Goal: Transaction & Acquisition: Purchase product/service

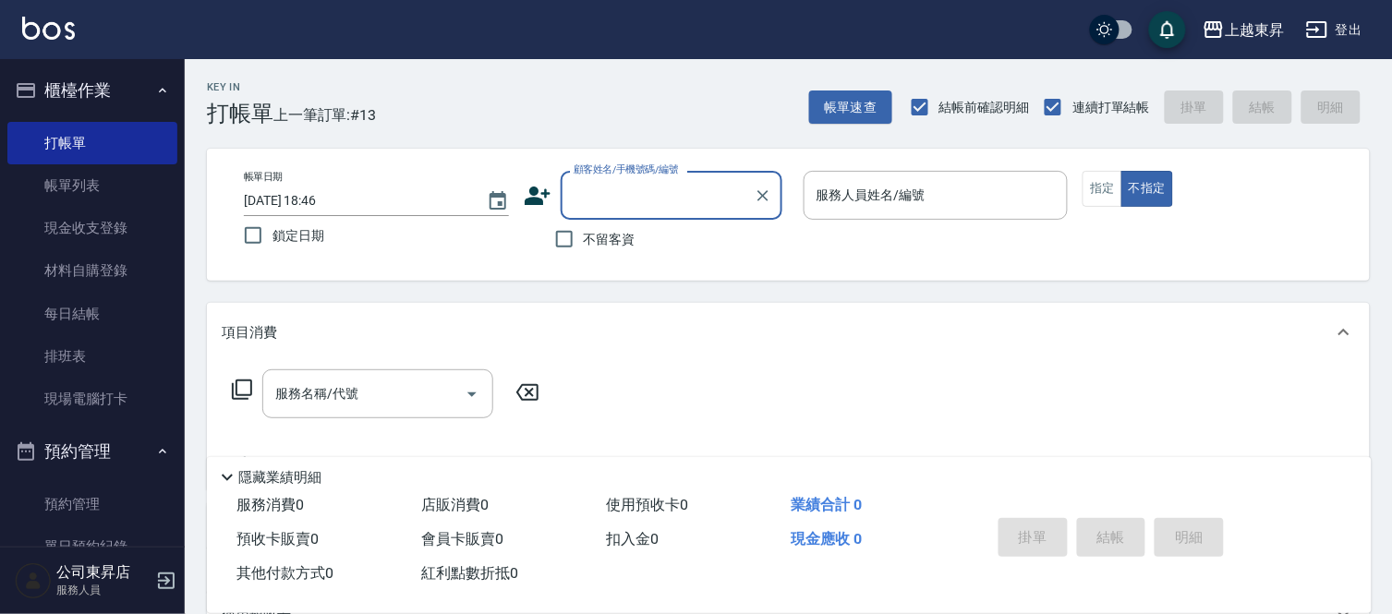
click at [607, 206] on input "顧客姓名/手機號碼/編號" at bounding box center [657, 195] width 177 height 32
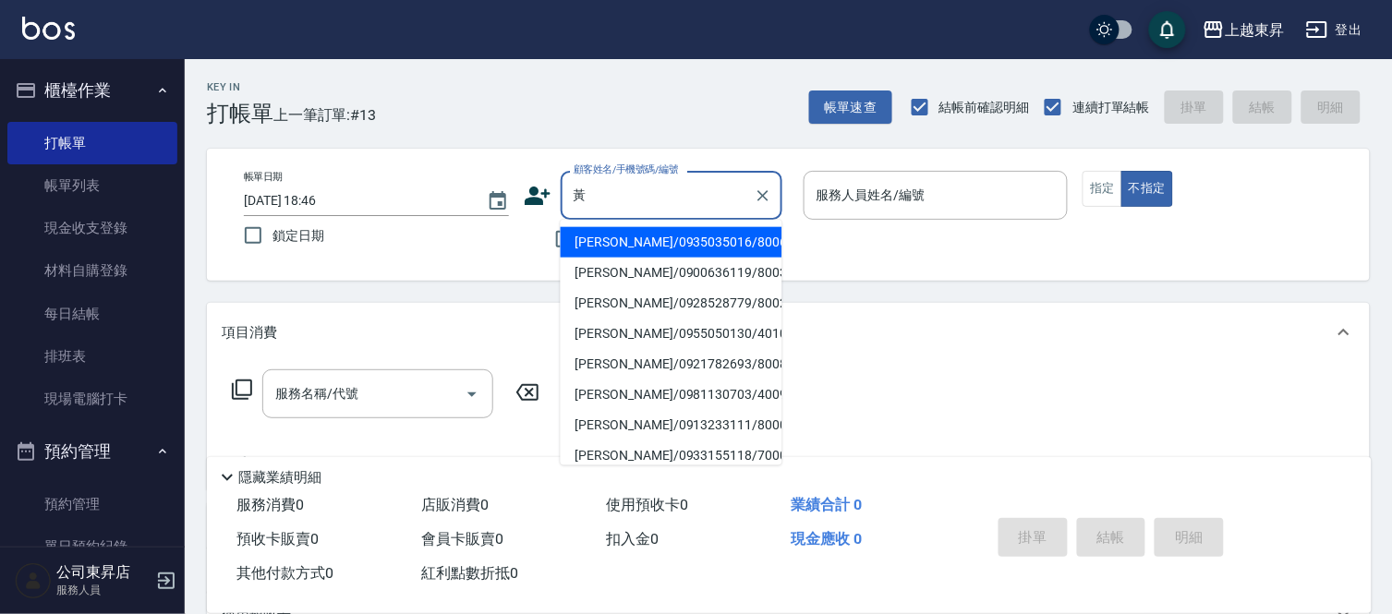
click at [631, 245] on li "[PERSON_NAME]/0935035016/80067" at bounding box center [672, 242] width 222 height 30
type input "[PERSON_NAME]/0935035016/80067"
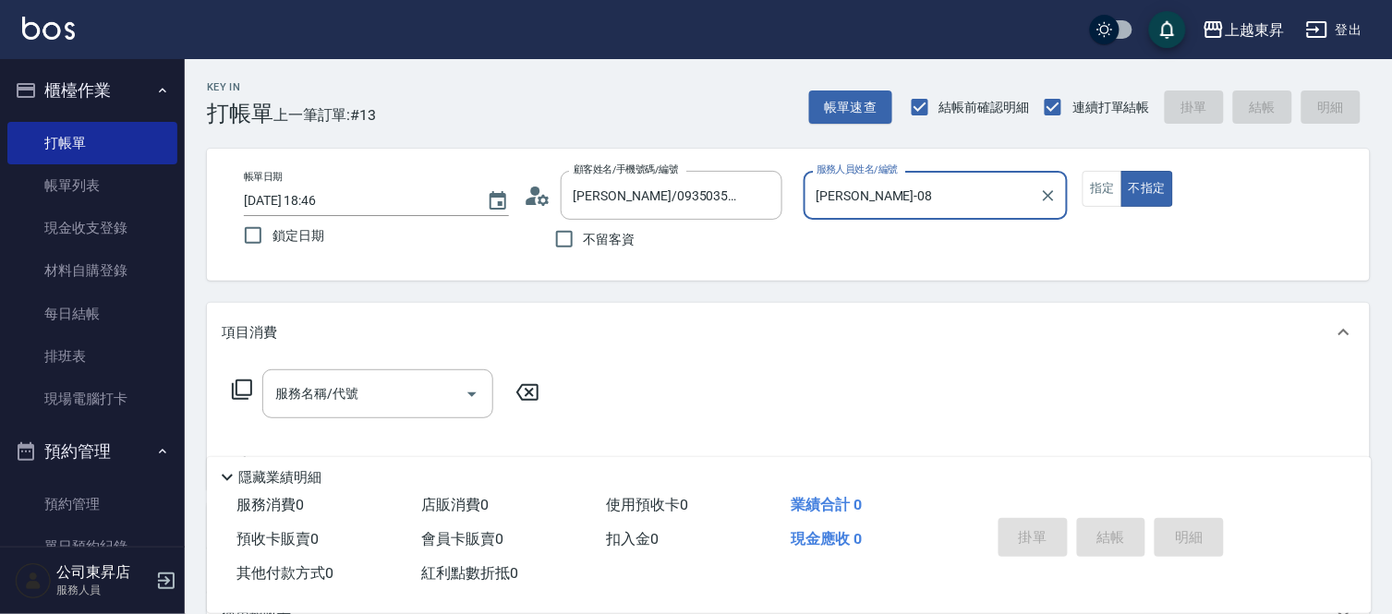
type input "[PERSON_NAME]-08"
click at [1113, 186] on button "指定" at bounding box center [1103, 189] width 40 height 36
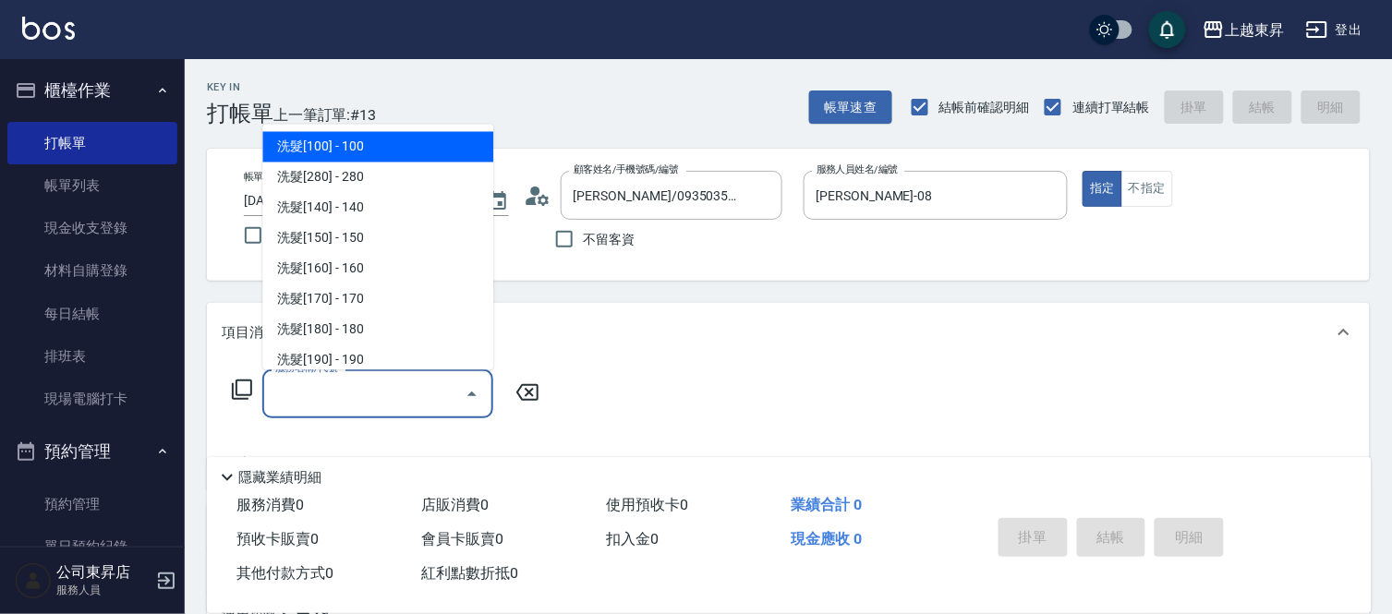
click at [328, 399] on input "服務名稱/代號" at bounding box center [364, 394] width 187 height 32
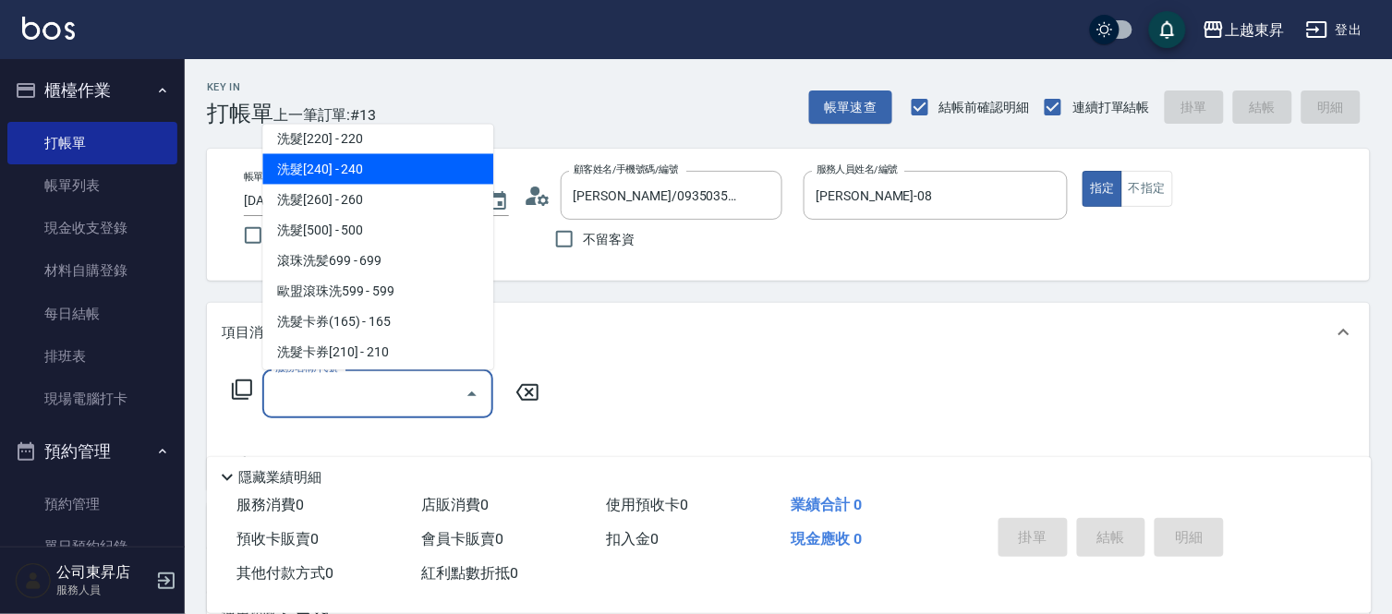
scroll to position [410, 0]
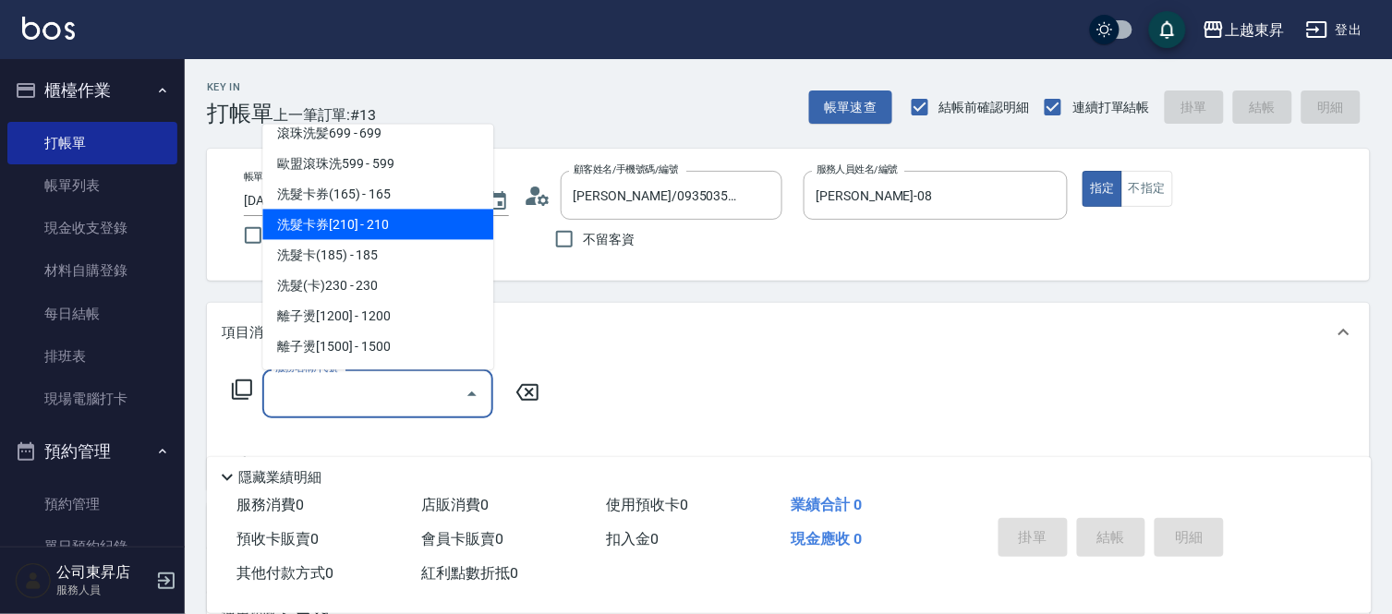
click at [404, 233] on span "洗髮卡券[210] - 210" at bounding box center [377, 225] width 231 height 30
type input "洗髮卡券[210](222)"
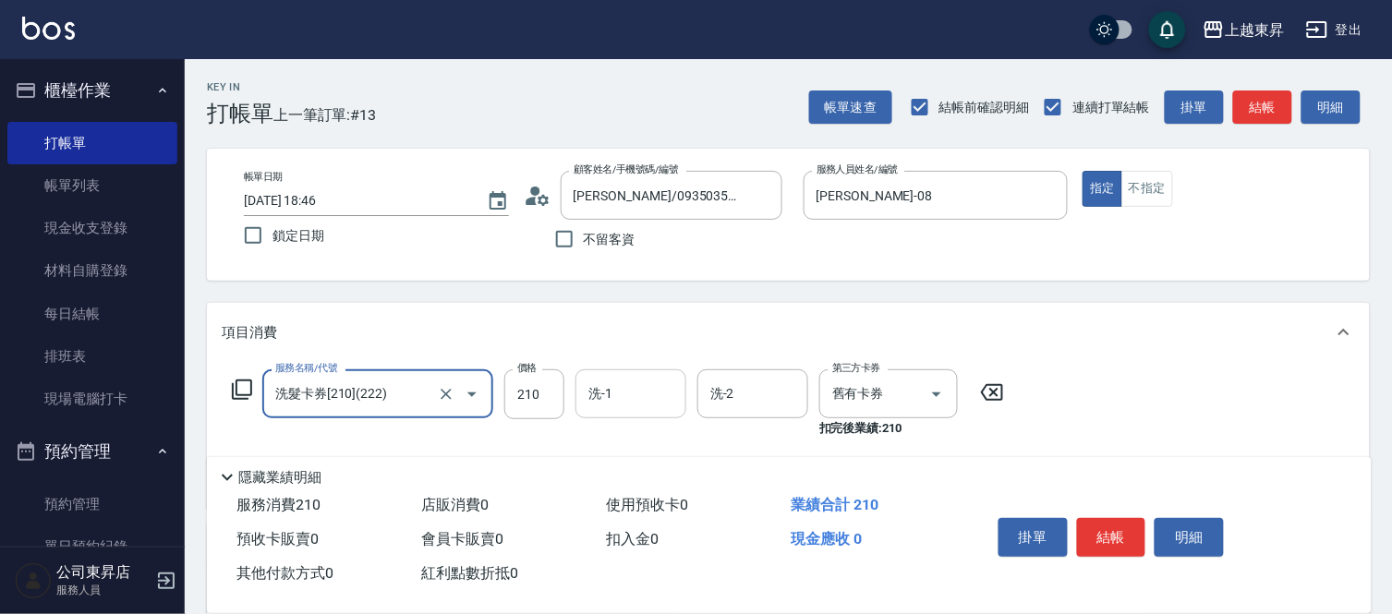
click at [617, 398] on input "洗-1" at bounding box center [631, 394] width 94 height 32
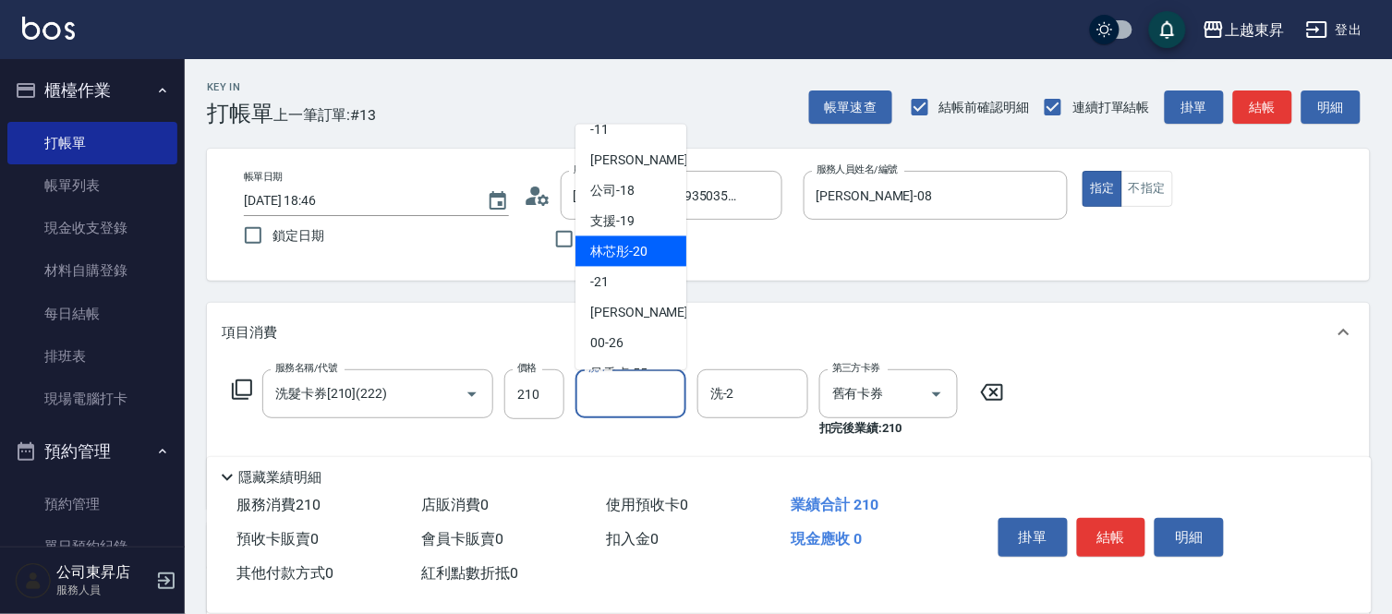
scroll to position [205, 0]
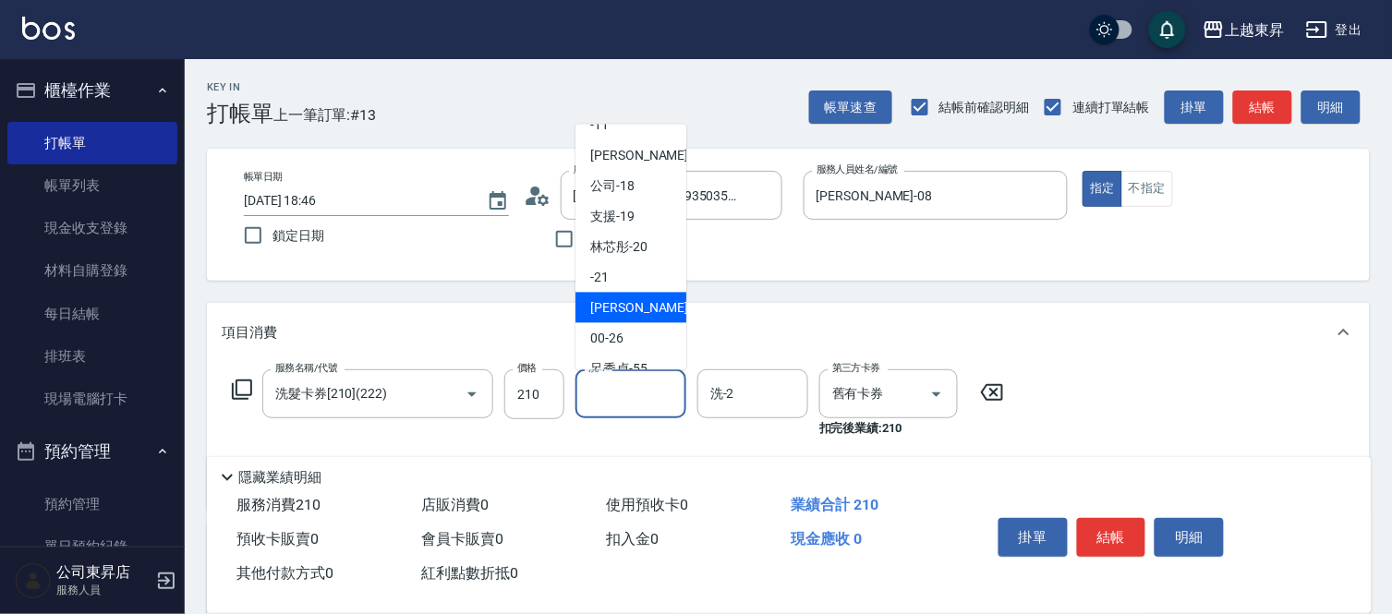
click at [634, 308] on span "[PERSON_NAME]-22" at bounding box center [648, 307] width 116 height 19
type input "[PERSON_NAME]-22"
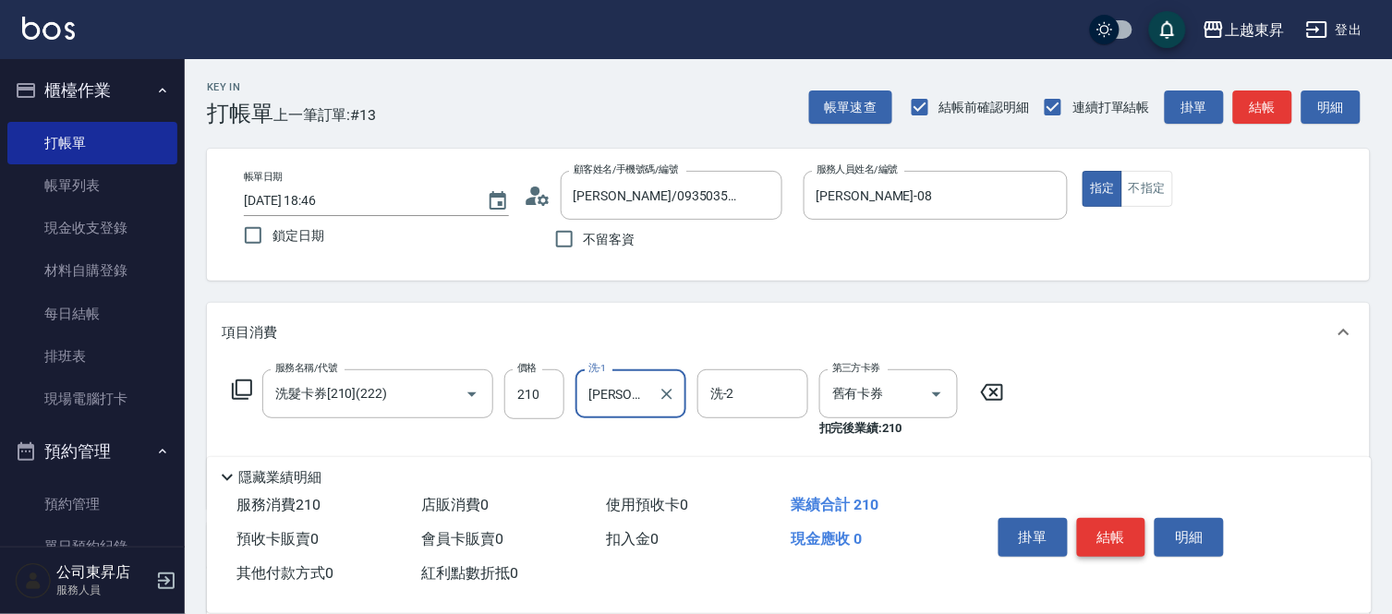
click at [1114, 529] on button "結帳" at bounding box center [1111, 537] width 69 height 39
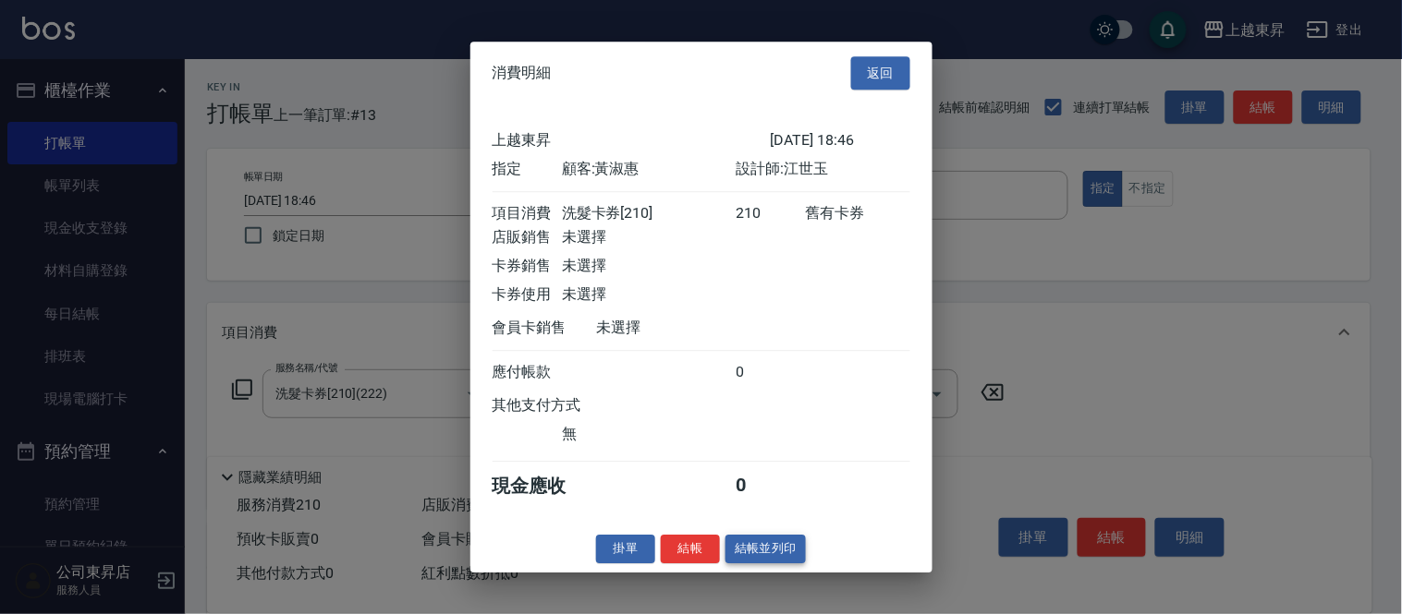
click at [735, 564] on button "結帳並列印" at bounding box center [765, 549] width 80 height 29
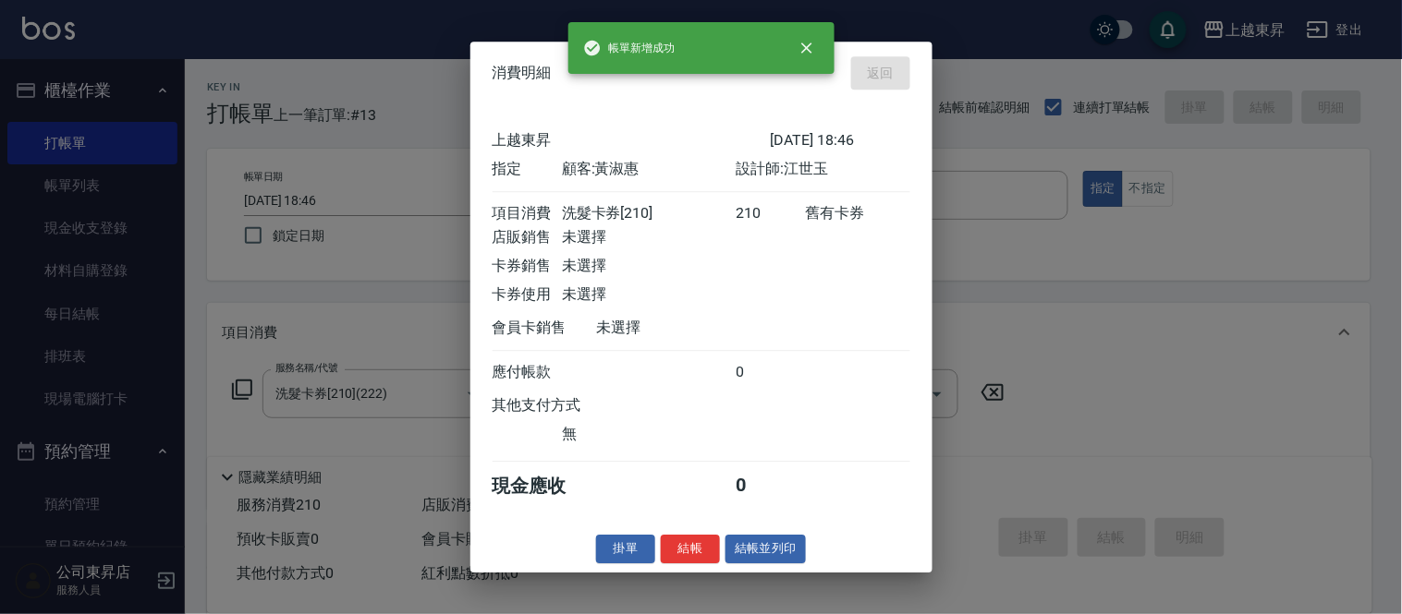
type input "[DATE] 19:48"
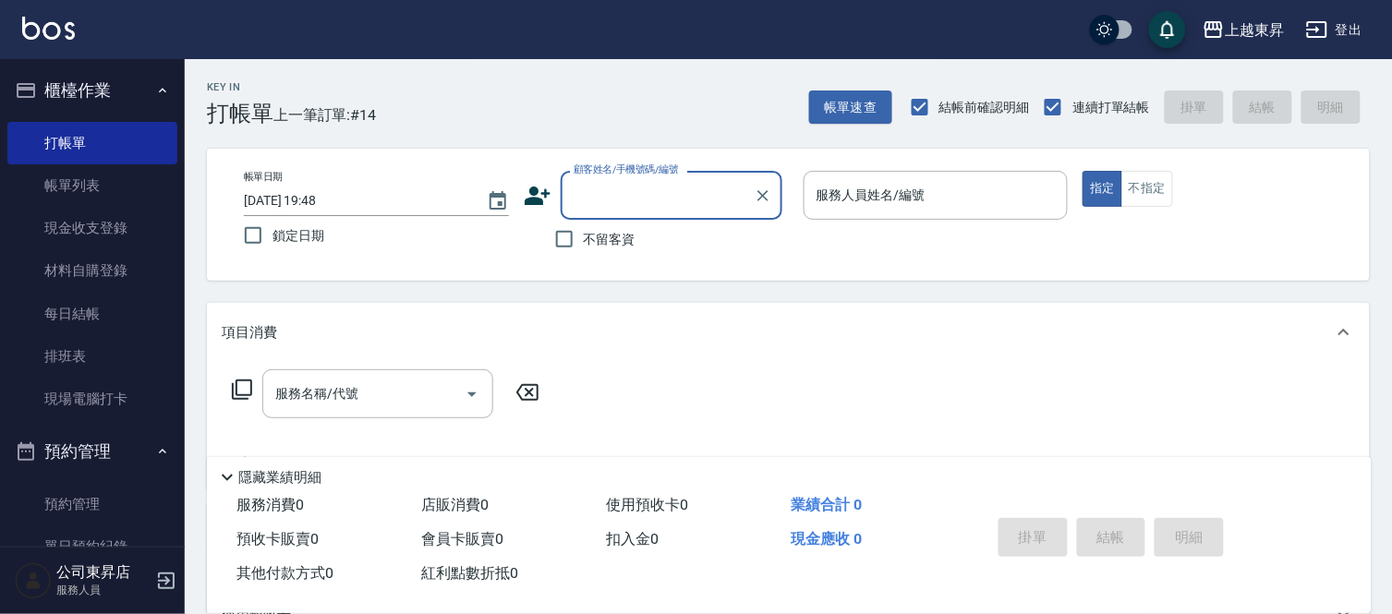
click at [586, 192] on input "顧客姓名/手機號碼/編號" at bounding box center [657, 195] width 177 height 32
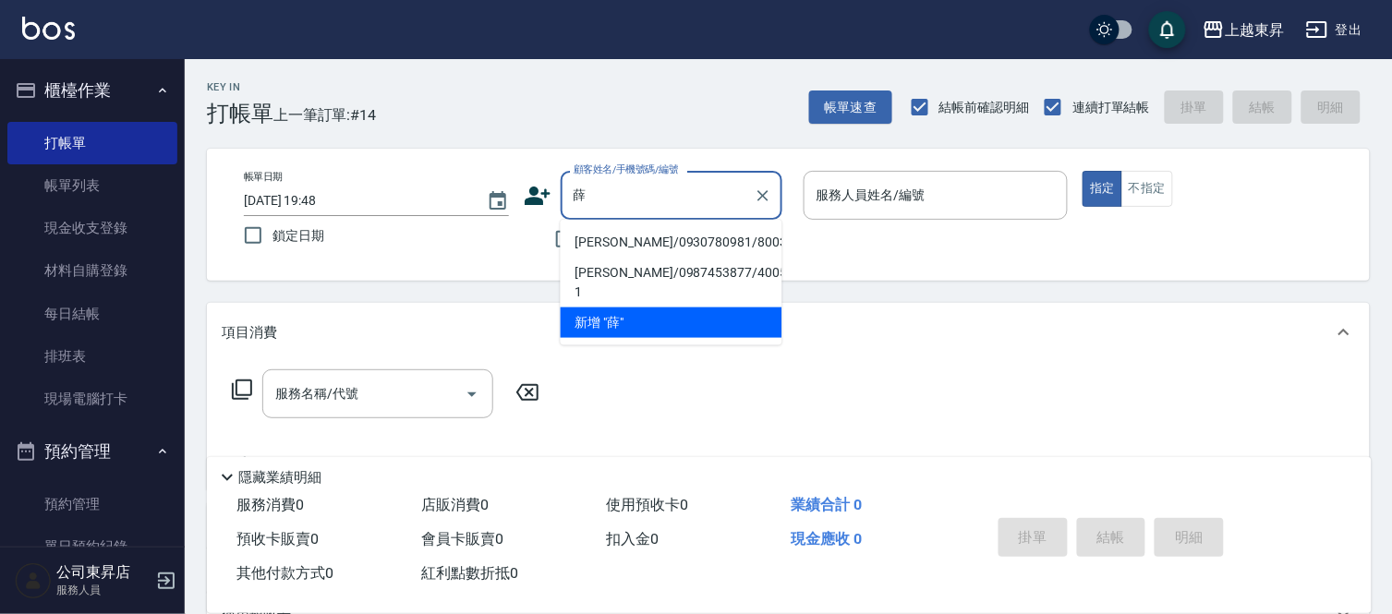
click at [626, 238] on li "[PERSON_NAME]/0930780981/80031" at bounding box center [672, 242] width 222 height 30
type input "[PERSON_NAME]/0930780981/80031"
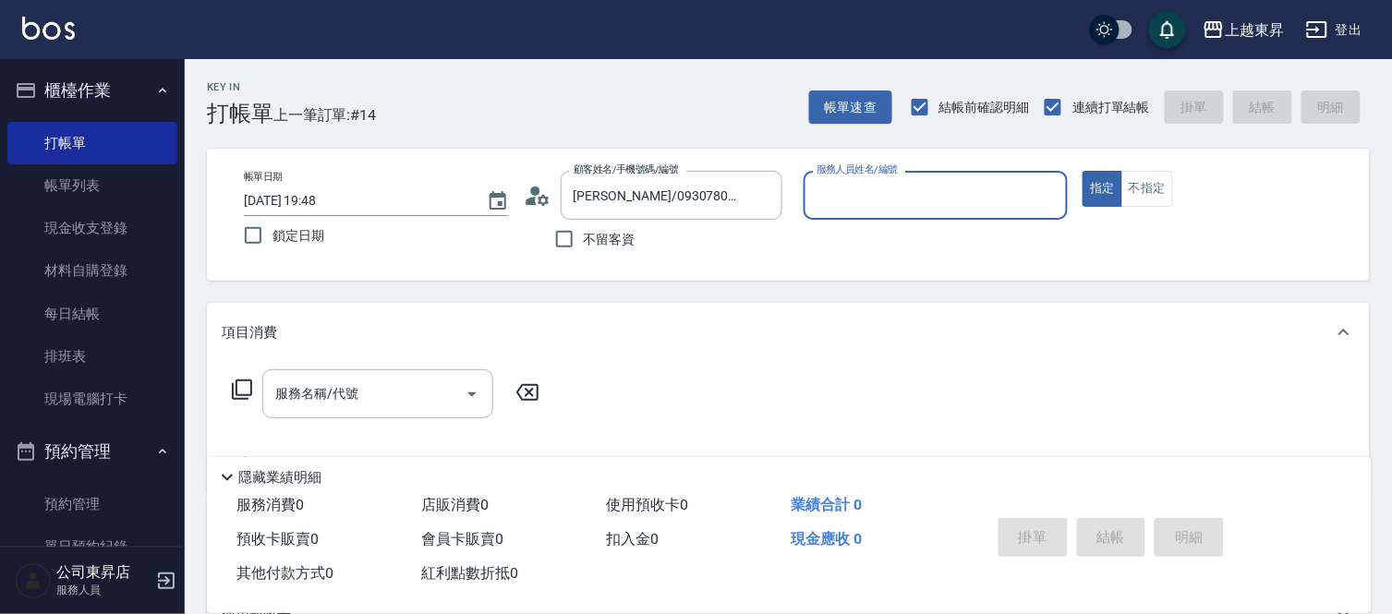
type input "[PERSON_NAME]-08"
click at [441, 401] on input "服務名稱/代號" at bounding box center [364, 394] width 187 height 32
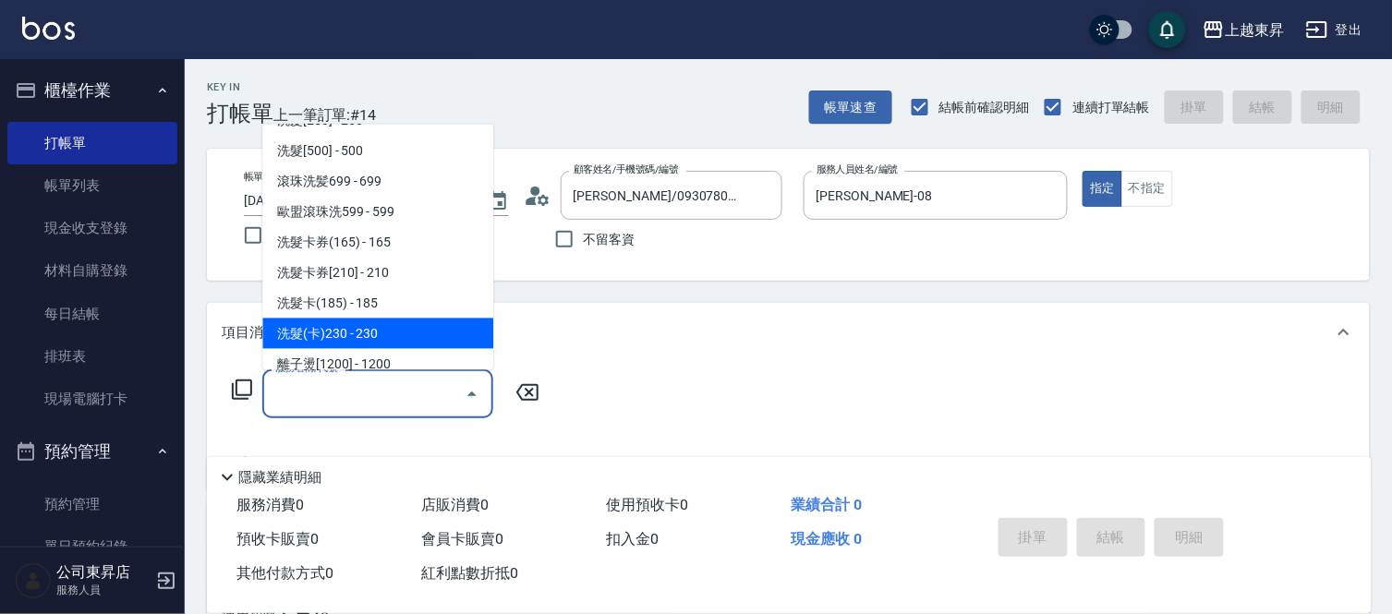
scroll to position [410, 0]
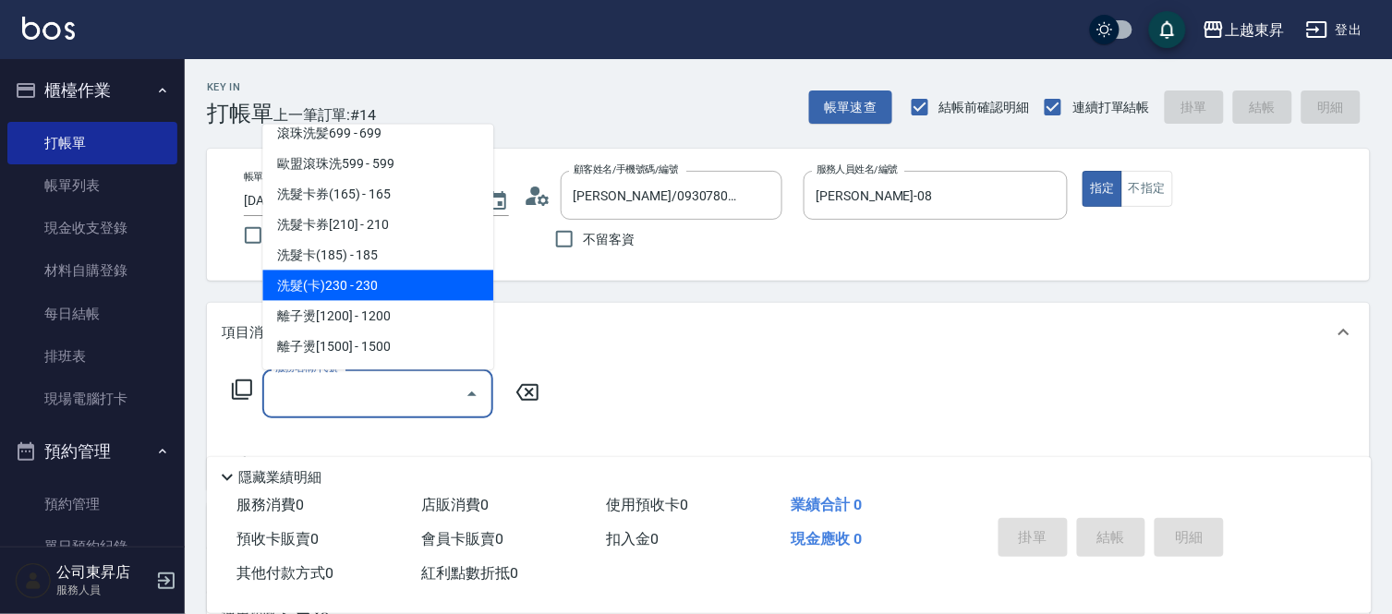
click at [383, 287] on span "洗髮(卡)230 - 230" at bounding box center [377, 286] width 231 height 30
type input "洗髮(卡)230(224)"
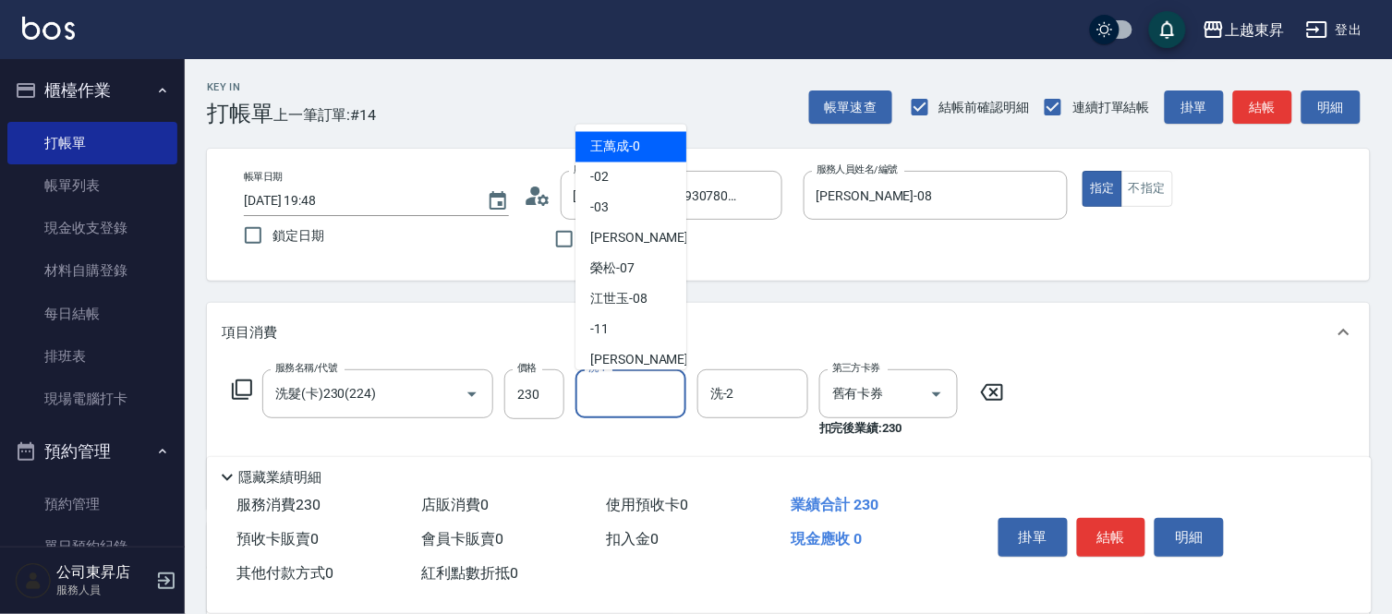
click at [607, 407] on input "洗-1" at bounding box center [631, 394] width 94 height 32
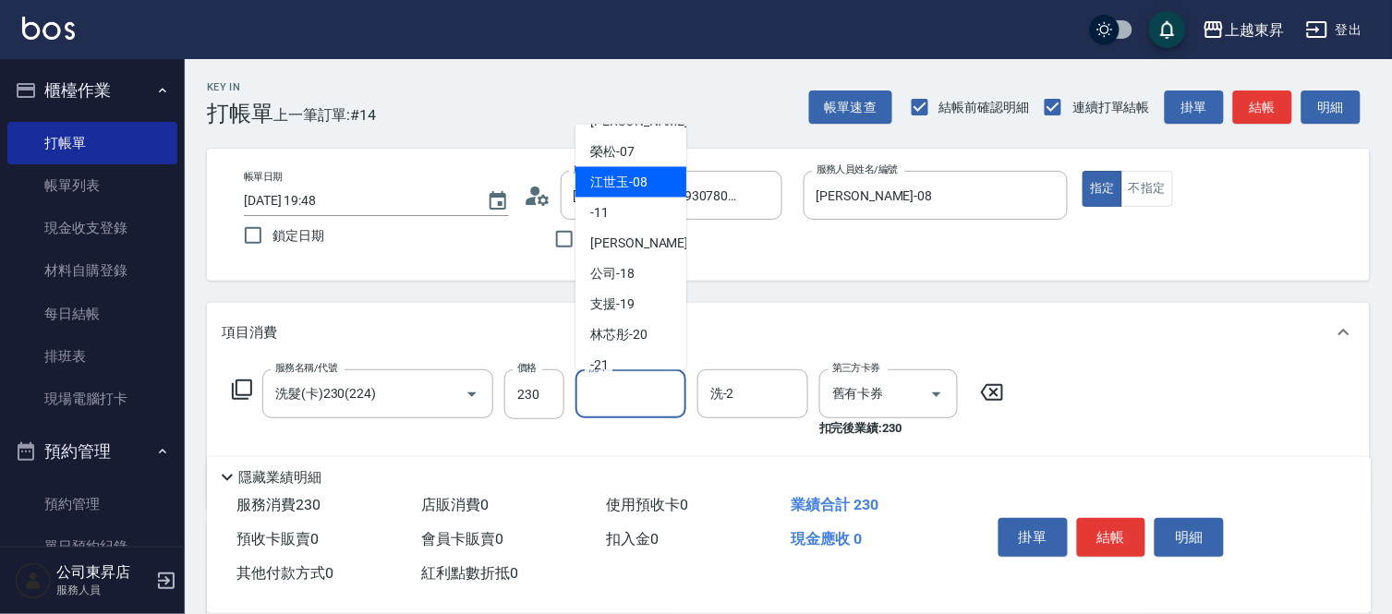
scroll to position [286, 0]
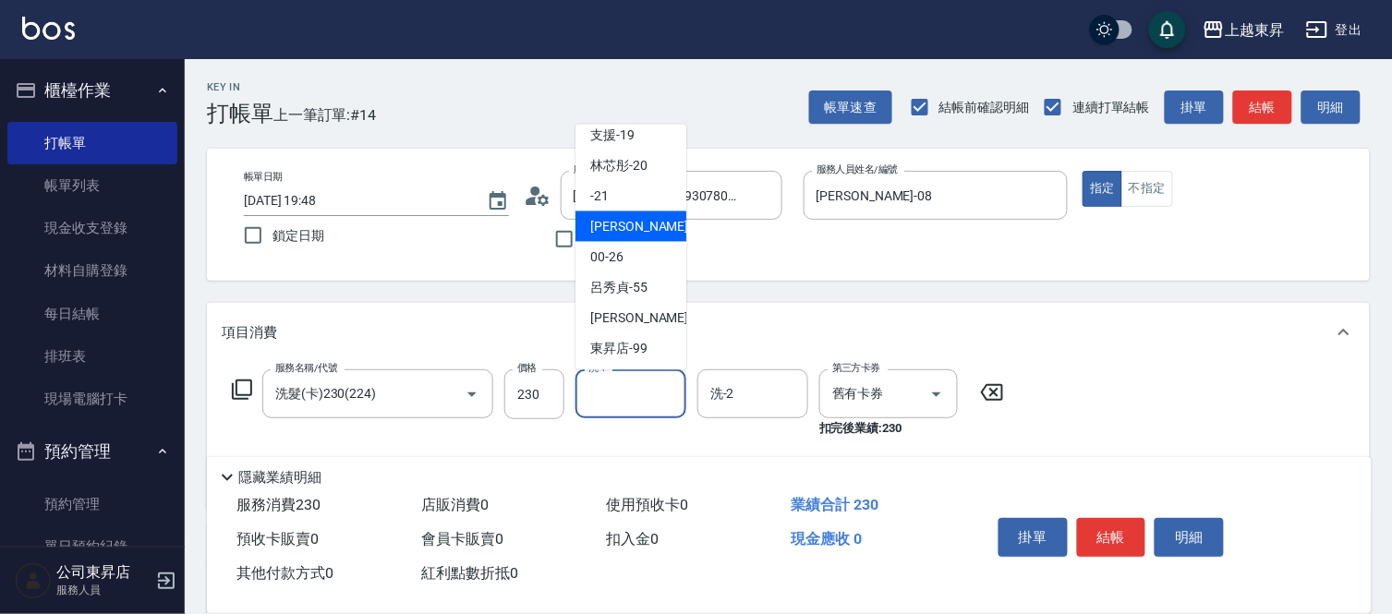
click at [636, 232] on span "[PERSON_NAME]-22" at bounding box center [648, 226] width 116 height 19
type input "[PERSON_NAME]-22"
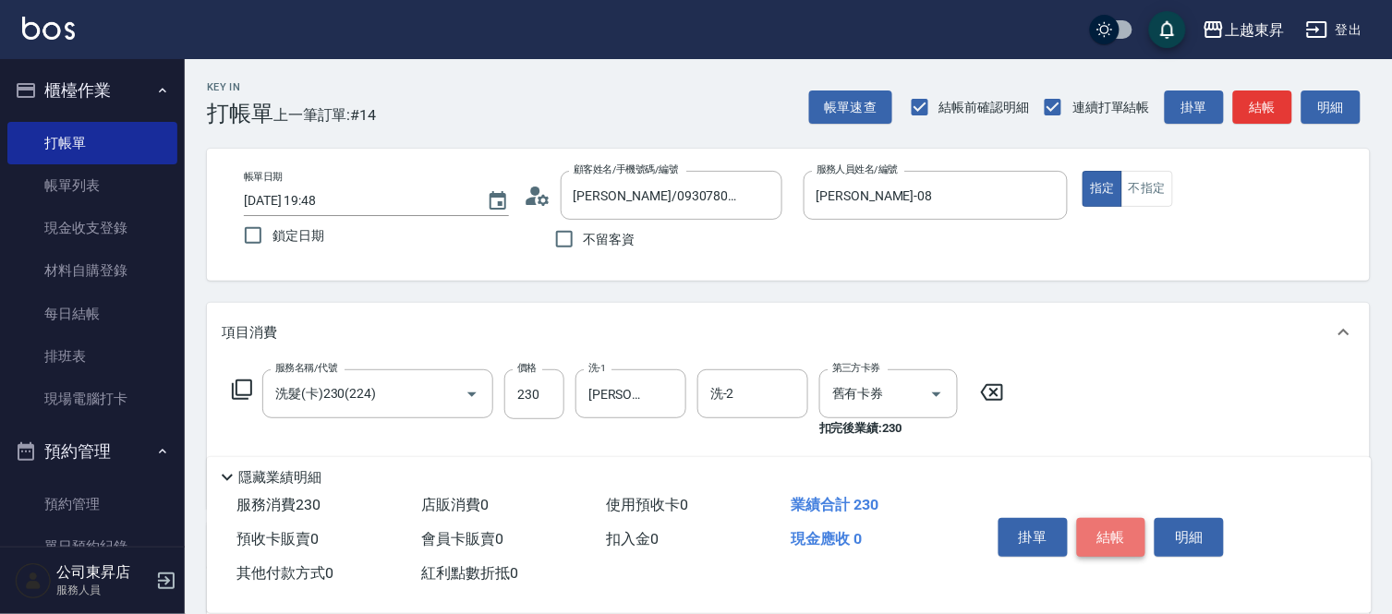
click at [1112, 529] on button "結帳" at bounding box center [1111, 537] width 69 height 39
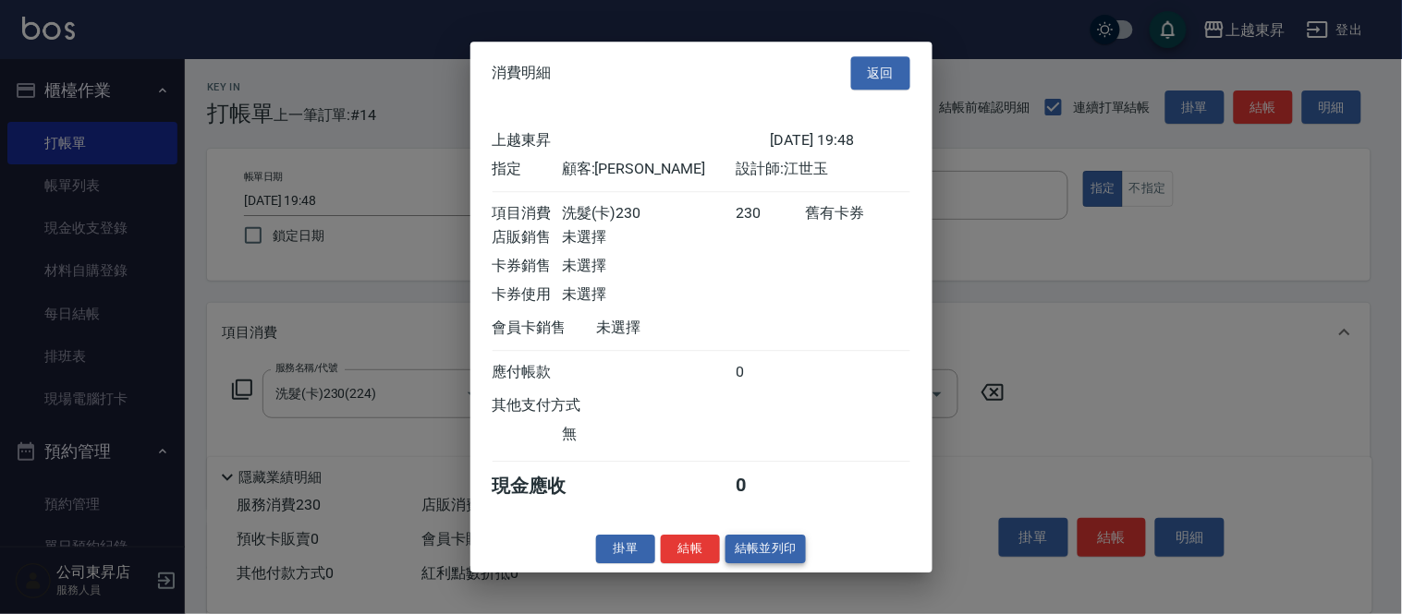
click at [764, 559] on button "結帳並列印" at bounding box center [765, 549] width 80 height 29
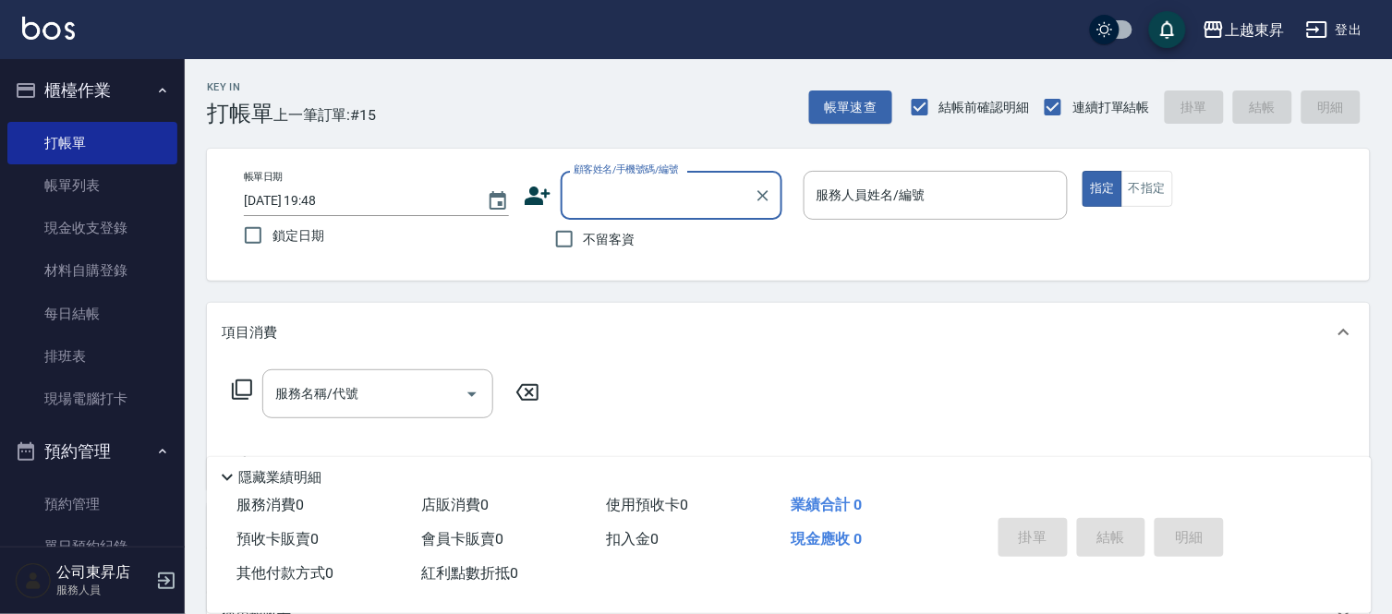
click at [620, 207] on input "顧客姓名/手機號碼/編號" at bounding box center [657, 195] width 177 height 32
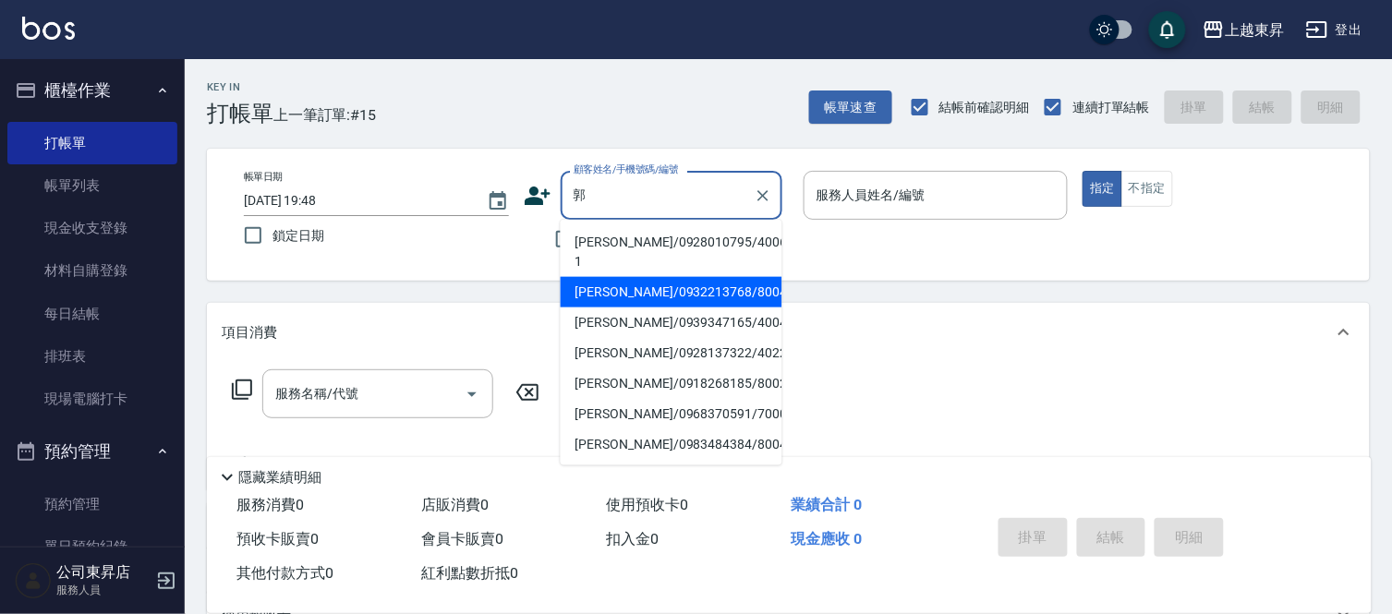
click at [607, 277] on li "[PERSON_NAME]/0932213768/80044" at bounding box center [672, 292] width 222 height 30
type input "[PERSON_NAME]/0932213768/80044"
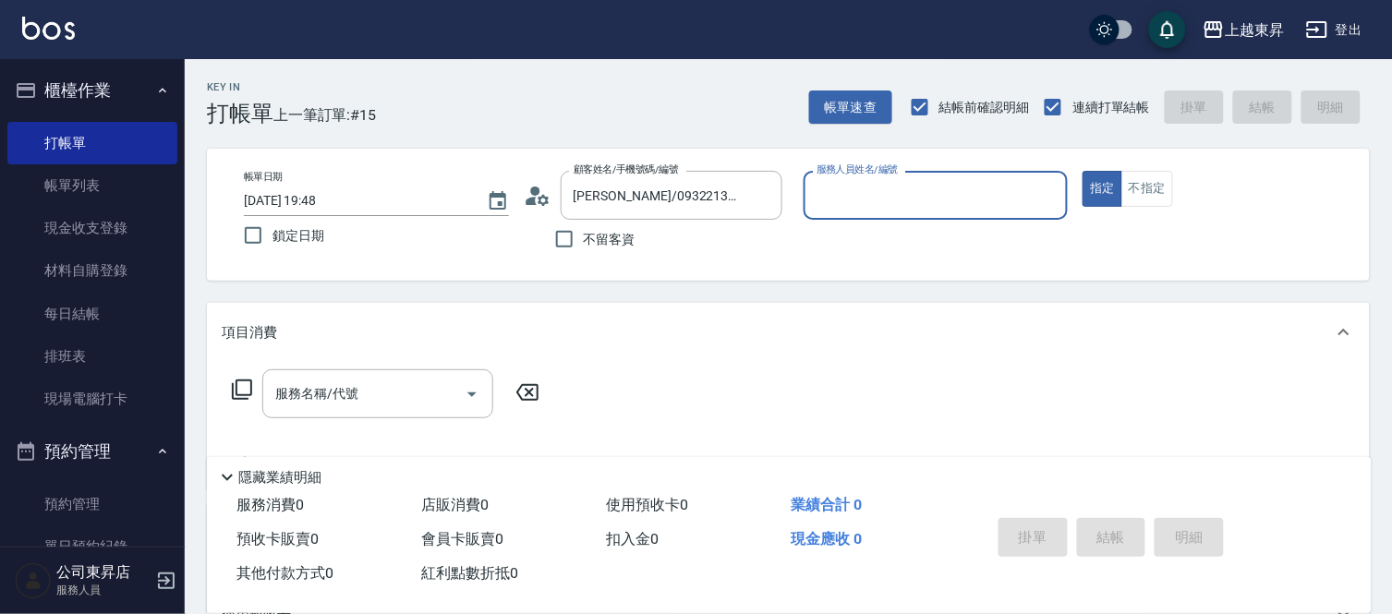
type input "[PERSON_NAME]-08"
click at [339, 388] on div "服務名稱/代號 服務名稱/代號" at bounding box center [377, 394] width 231 height 49
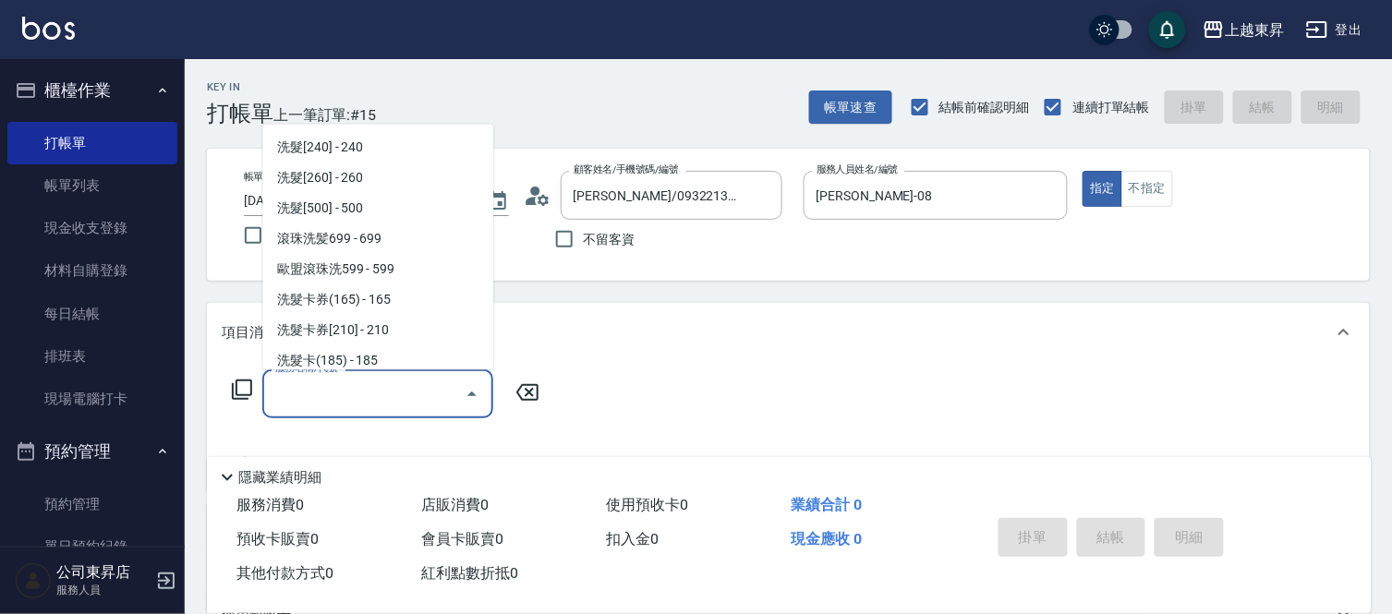
scroll to position [308, 0]
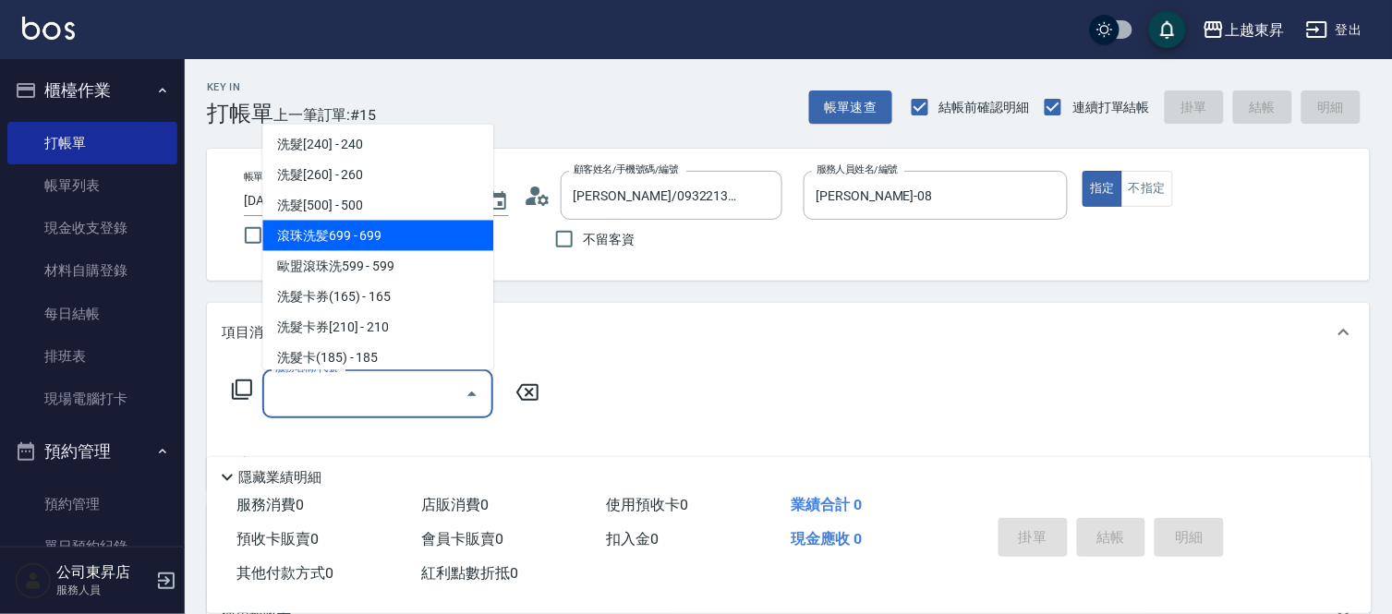
click at [412, 231] on span "滾珠洗髪699 - 699" at bounding box center [377, 236] width 231 height 30
type input "滾珠洗髪699(214)"
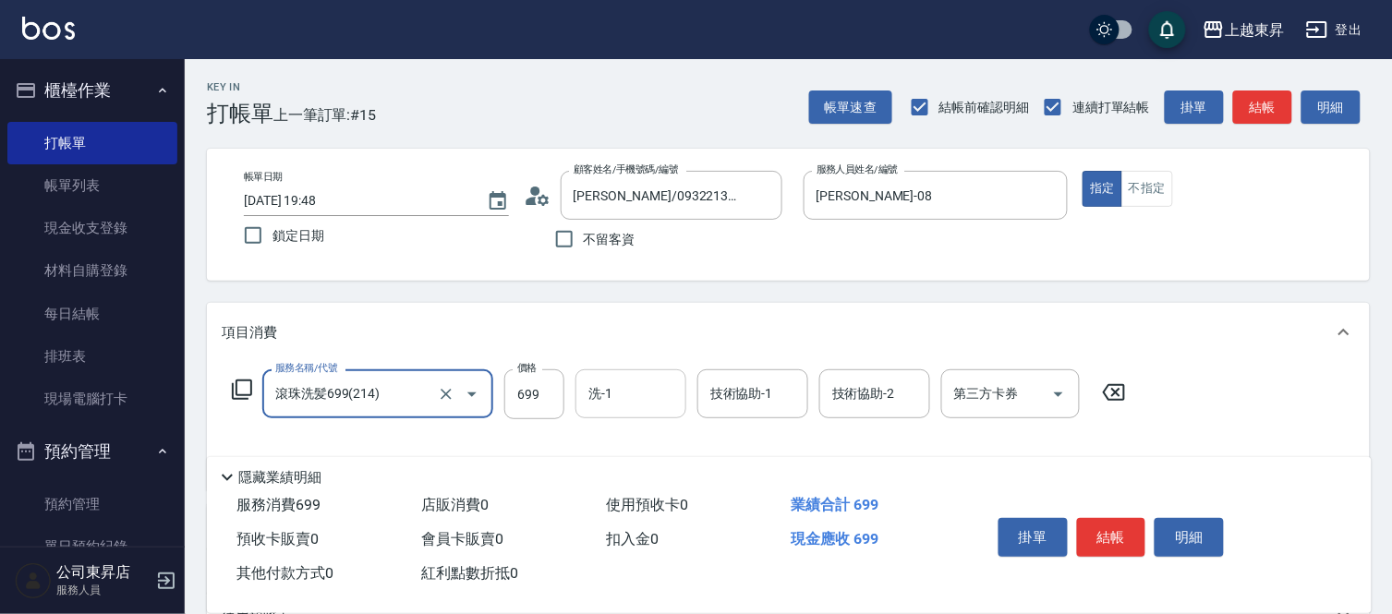
click at [639, 405] on input "洗-1" at bounding box center [631, 394] width 94 height 32
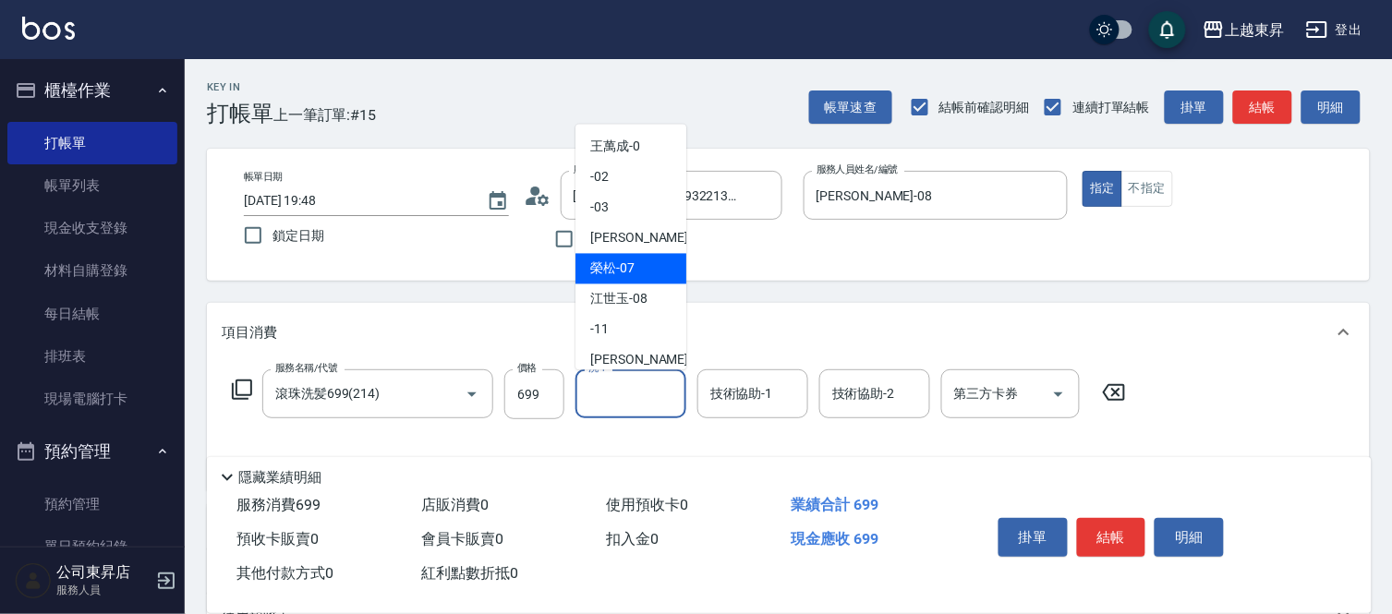
scroll to position [286, 0]
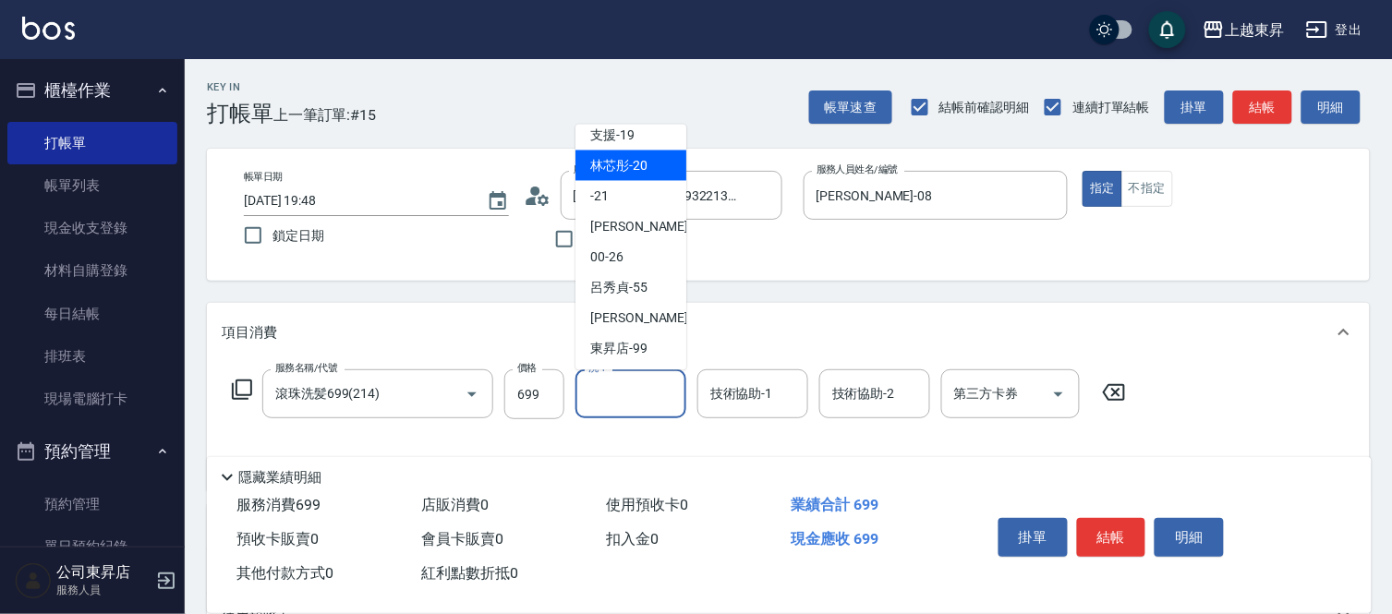
click at [622, 167] on span "林芯彤 -20" at bounding box center [618, 165] width 57 height 19
type input "林芯彤-20"
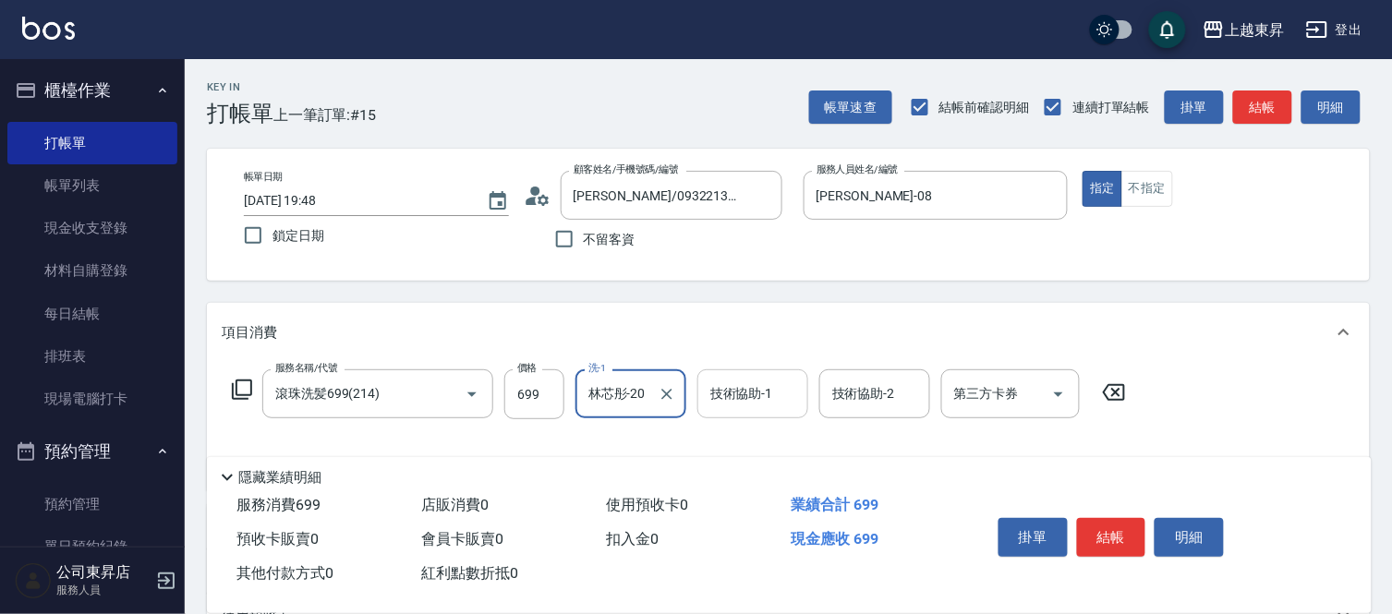
click at [751, 392] on div "技術協助-1 技術協助-1" at bounding box center [753, 394] width 111 height 49
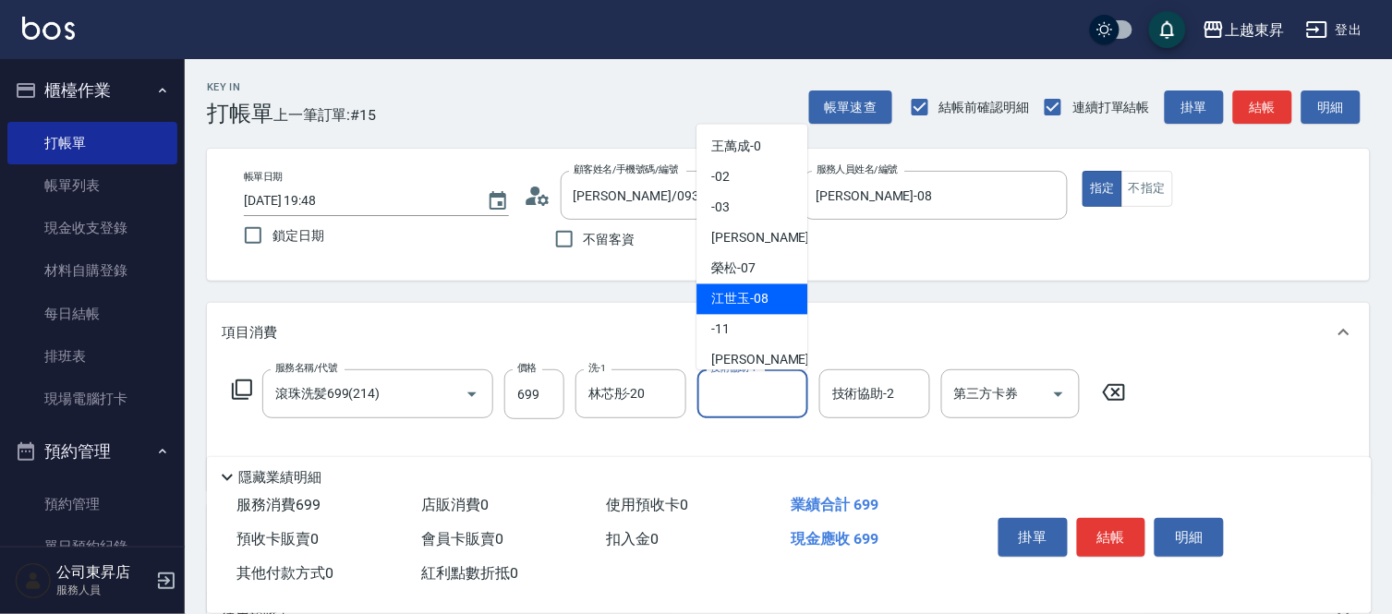
click at [752, 299] on span "[PERSON_NAME]-08" at bounding box center [739, 299] width 57 height 19
type input "[PERSON_NAME]-08"
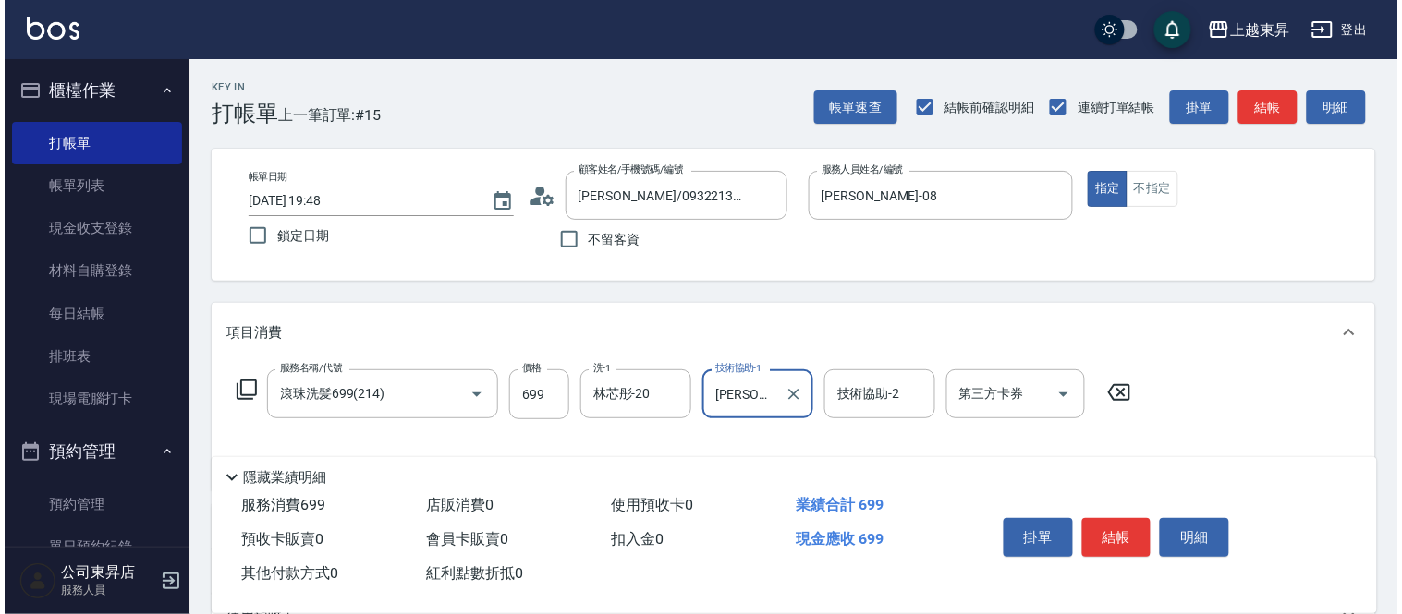
scroll to position [205, 0]
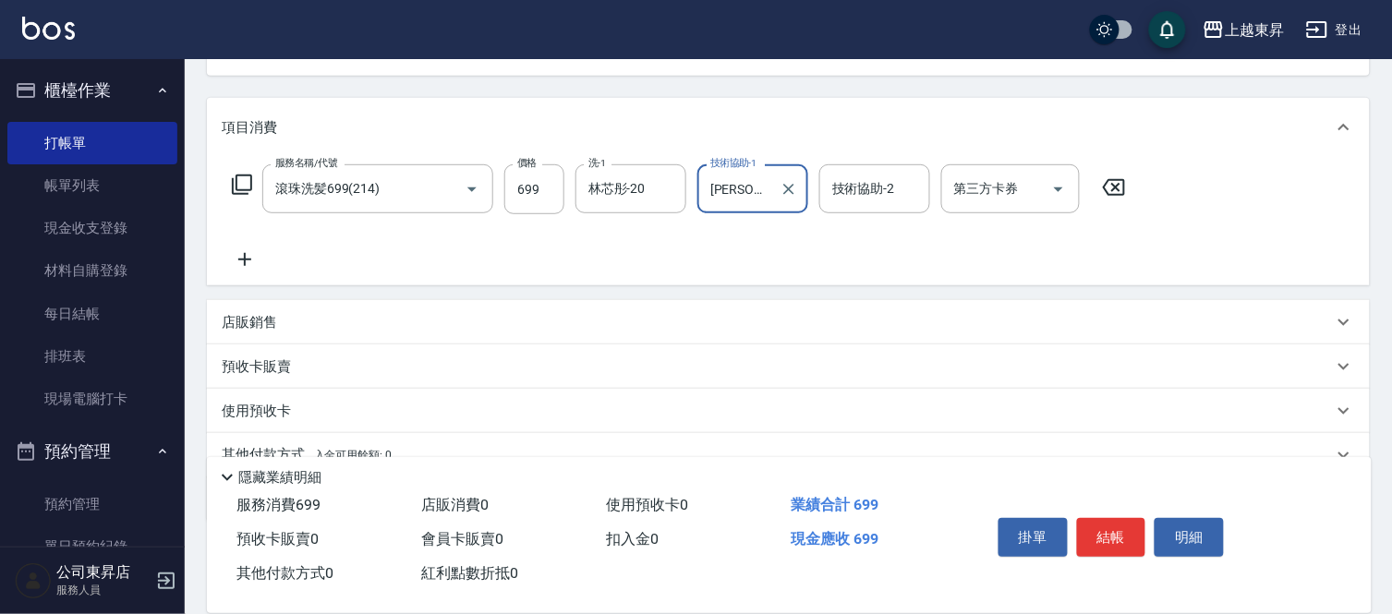
click at [246, 252] on icon at bounding box center [245, 260] width 46 height 22
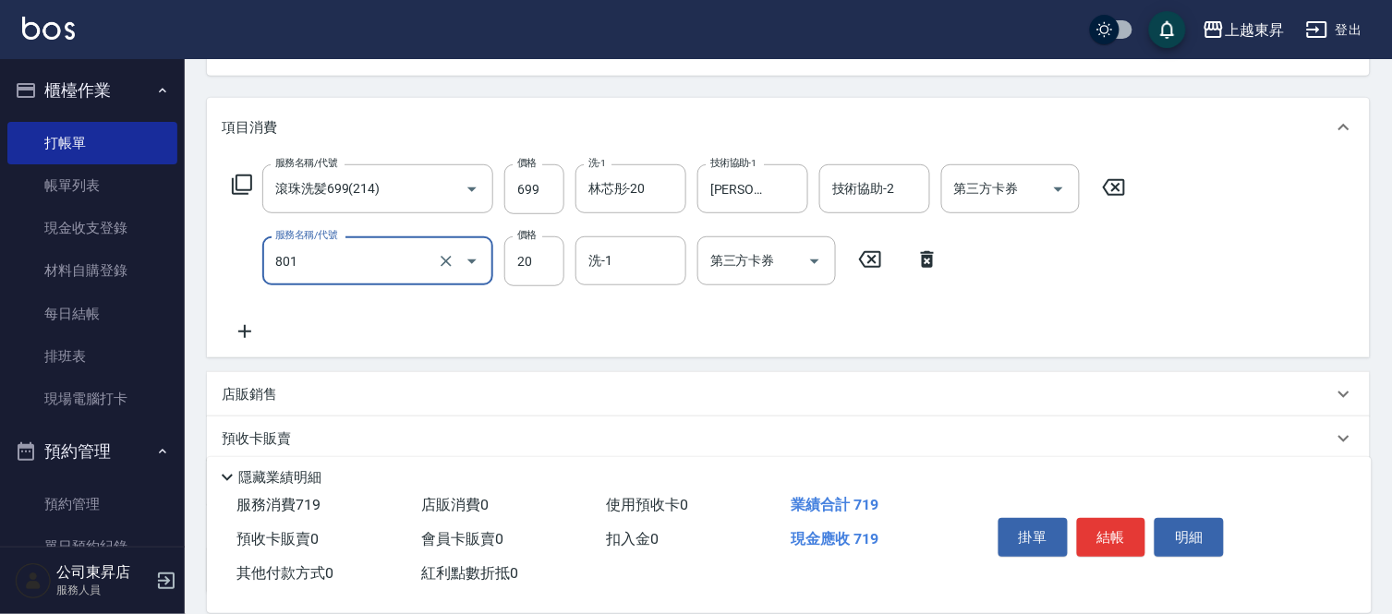
type input "潤絲(801)"
type input "30"
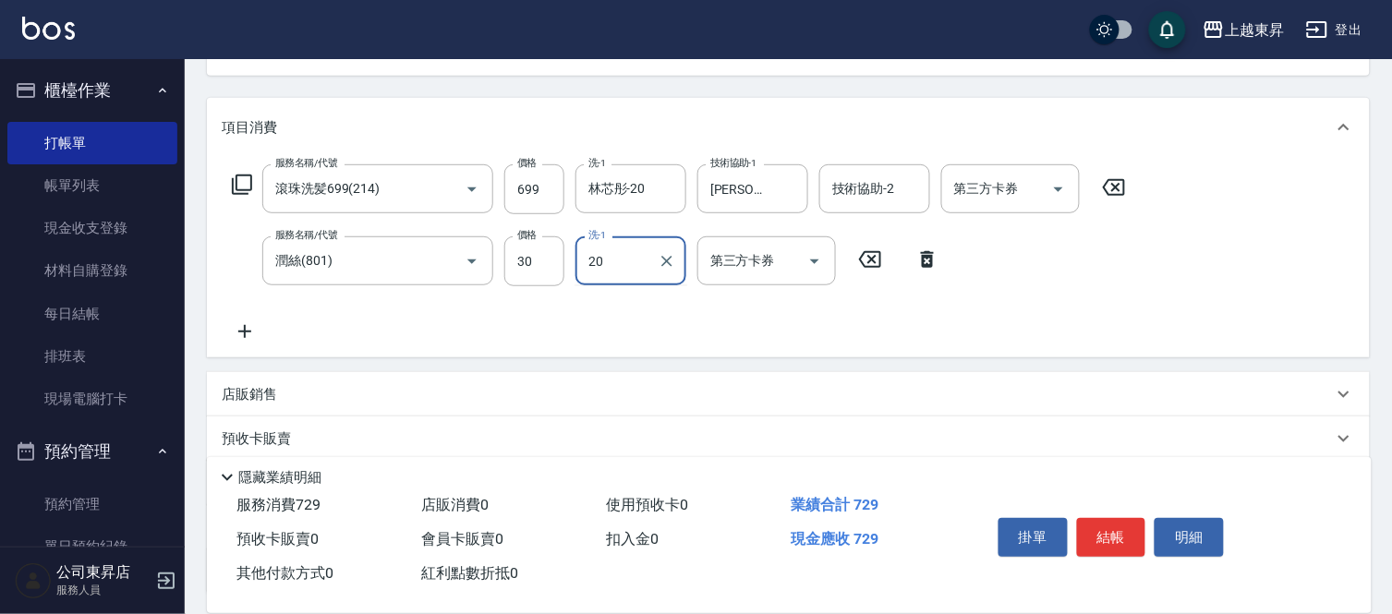
type input "林芯彤-20"
click at [1116, 524] on button "結帳" at bounding box center [1111, 537] width 69 height 39
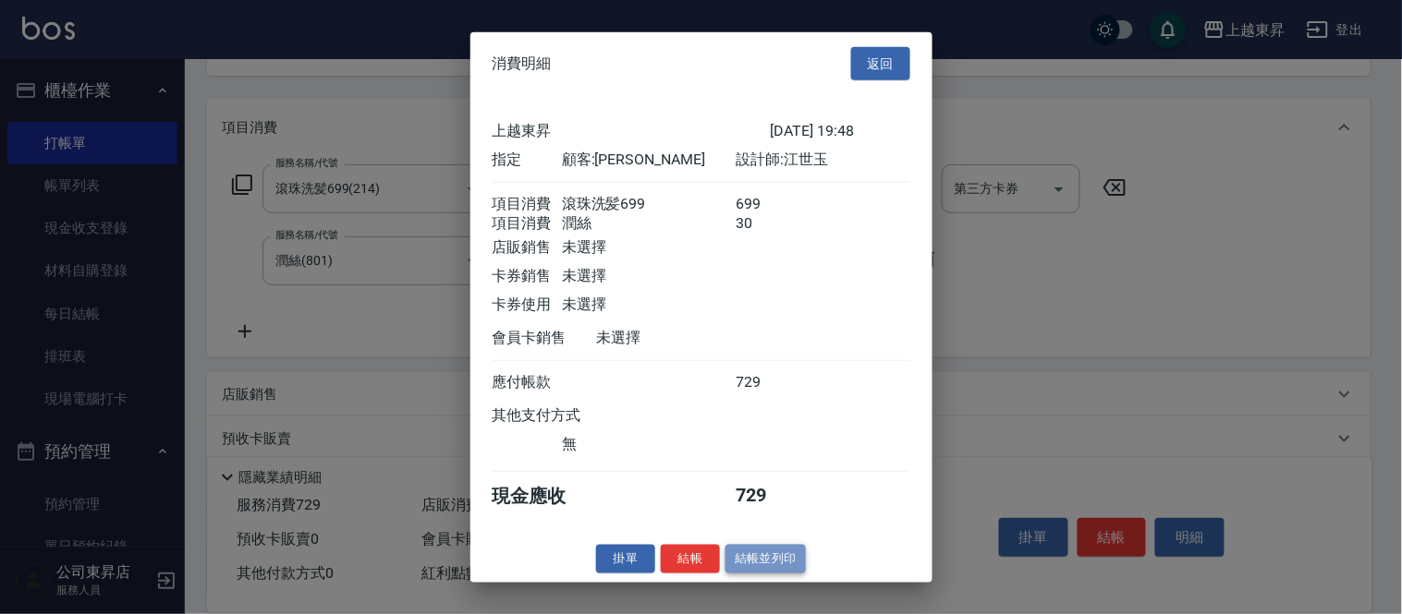
click at [771, 574] on button "結帳並列印" at bounding box center [765, 559] width 80 height 29
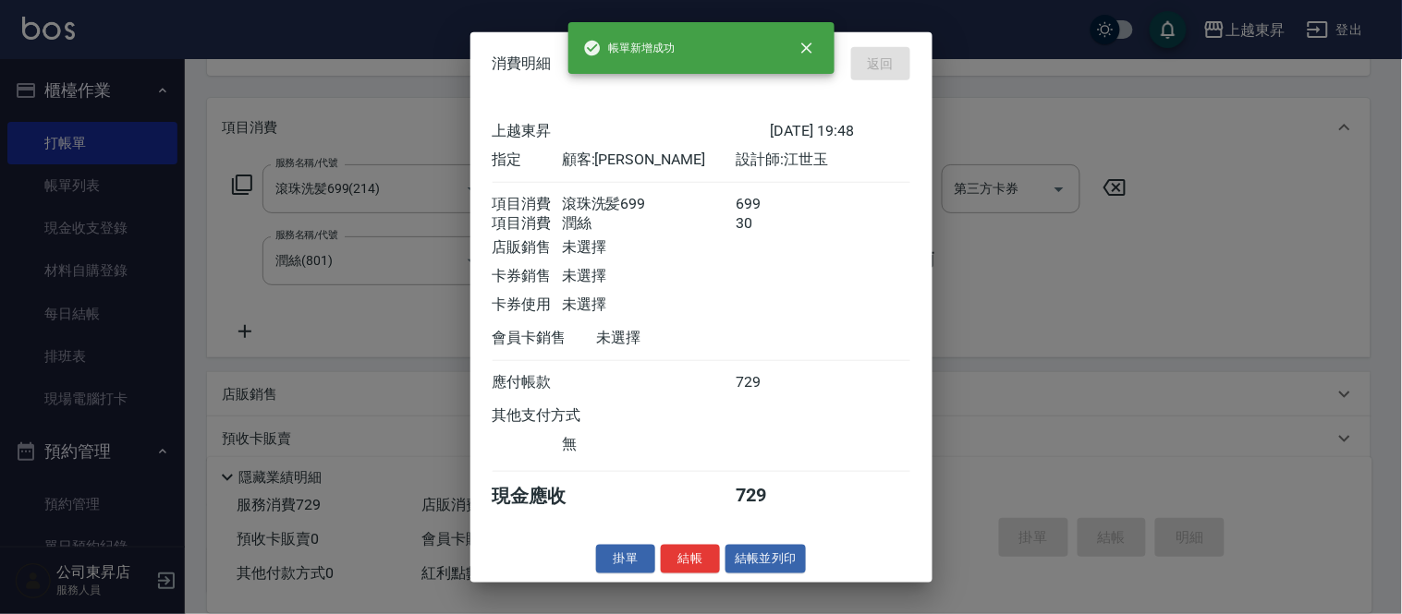
type input "[DATE] 19:49"
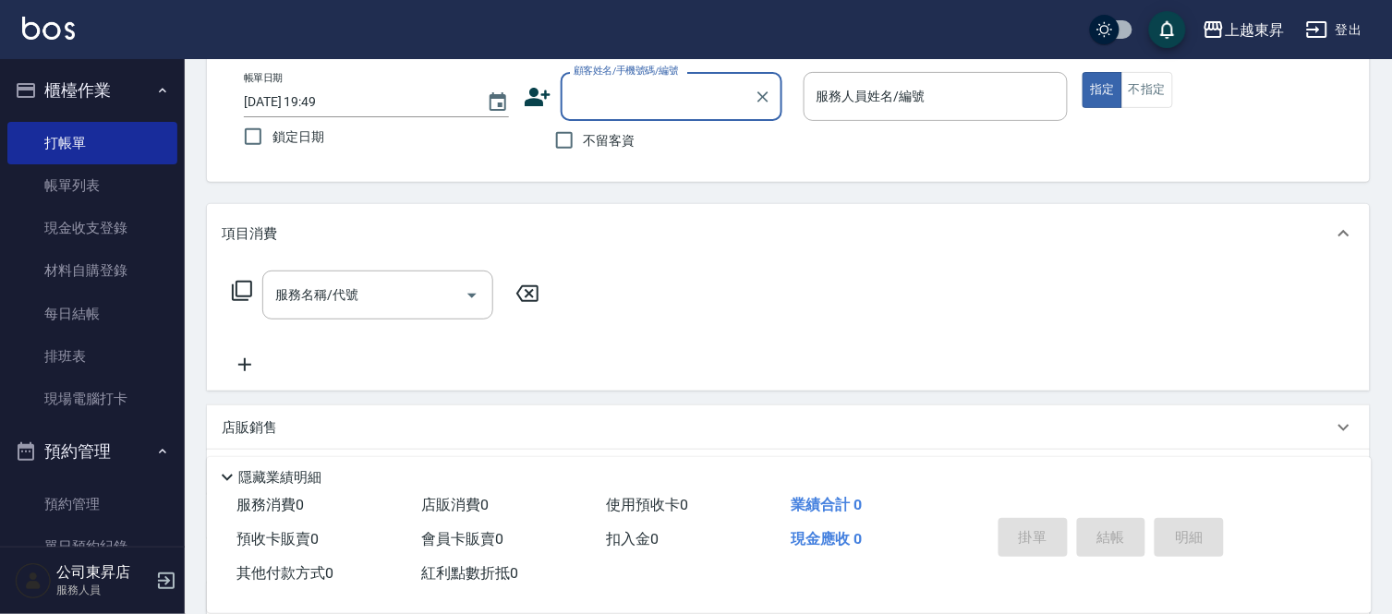
scroll to position [0, 0]
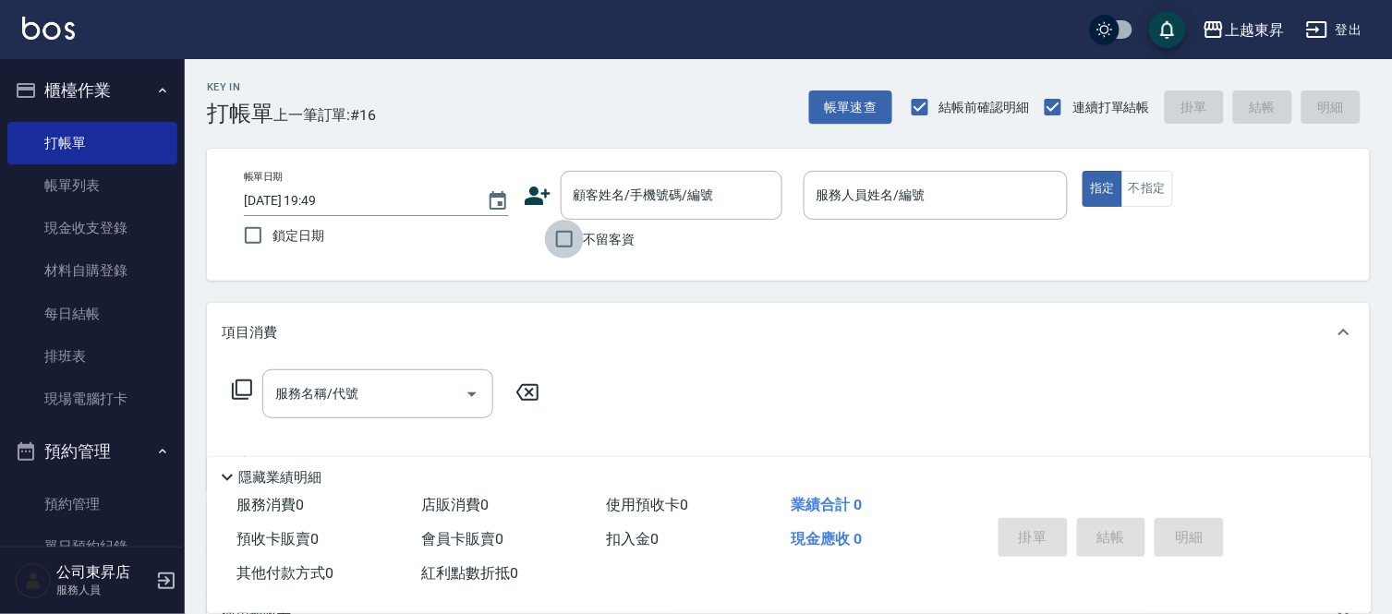
click at [567, 233] on input "不留客資" at bounding box center [564, 239] width 39 height 39
checkbox input "true"
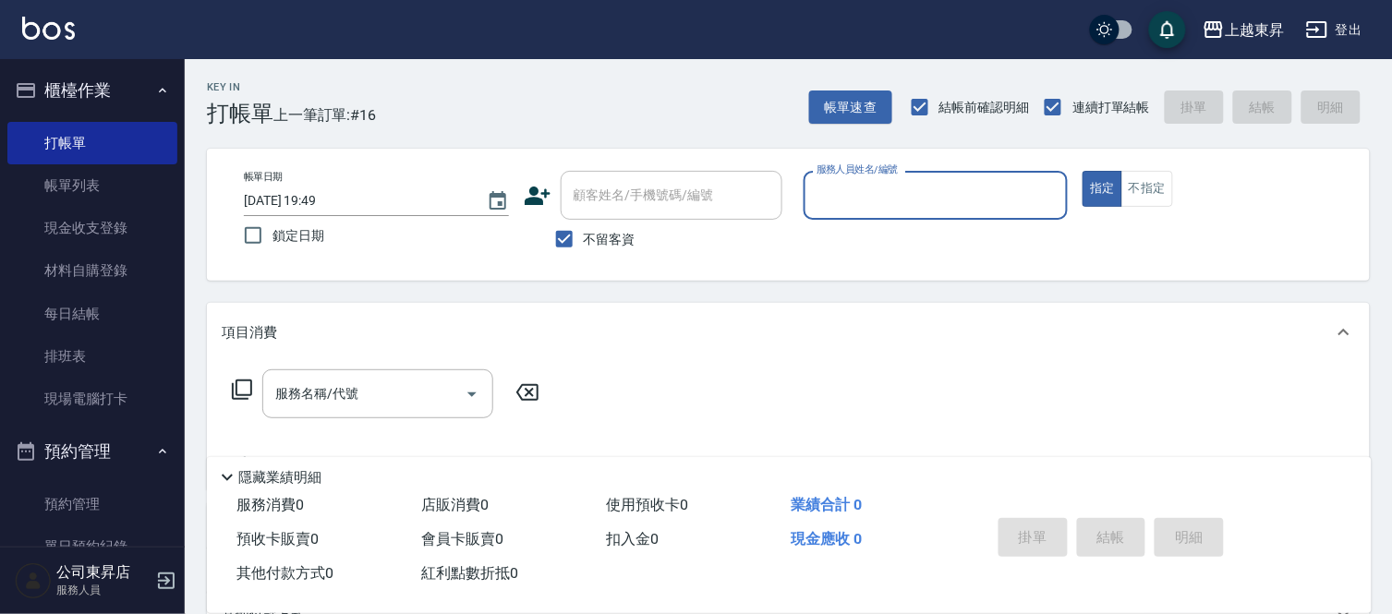
click at [857, 196] on input "服務人員姓名/編號" at bounding box center [936, 195] width 249 height 32
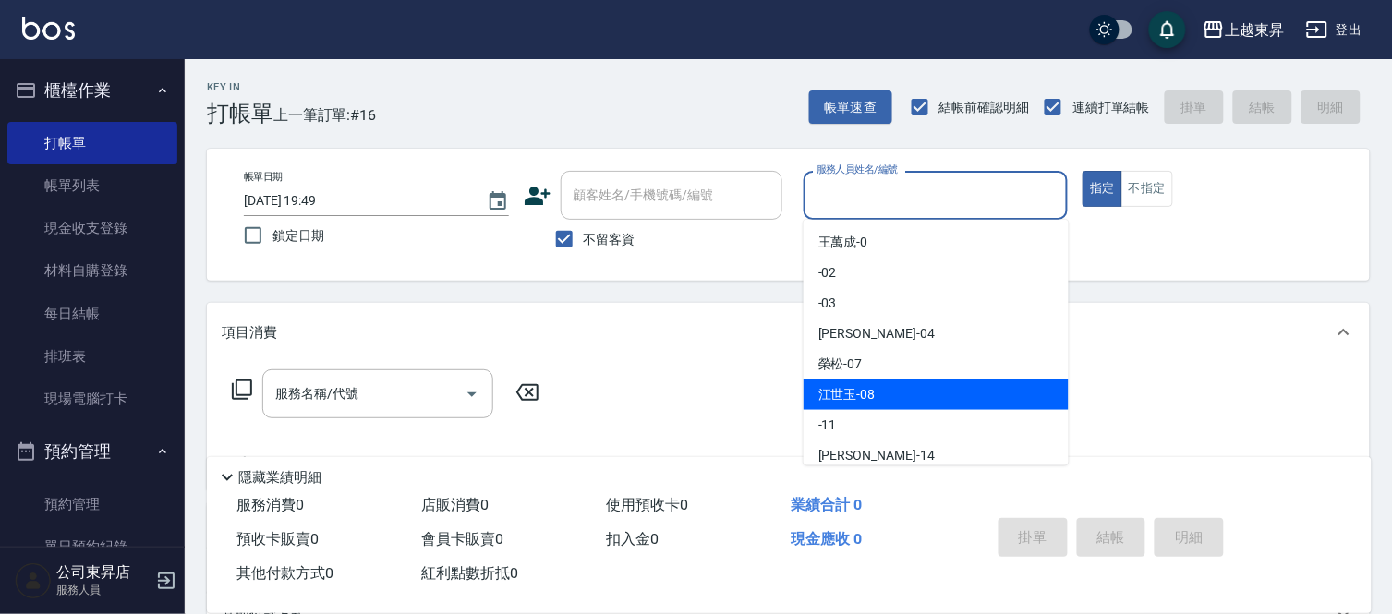
click at [892, 393] on div "[PERSON_NAME]-08" at bounding box center [936, 395] width 265 height 30
type input "[PERSON_NAME]-08"
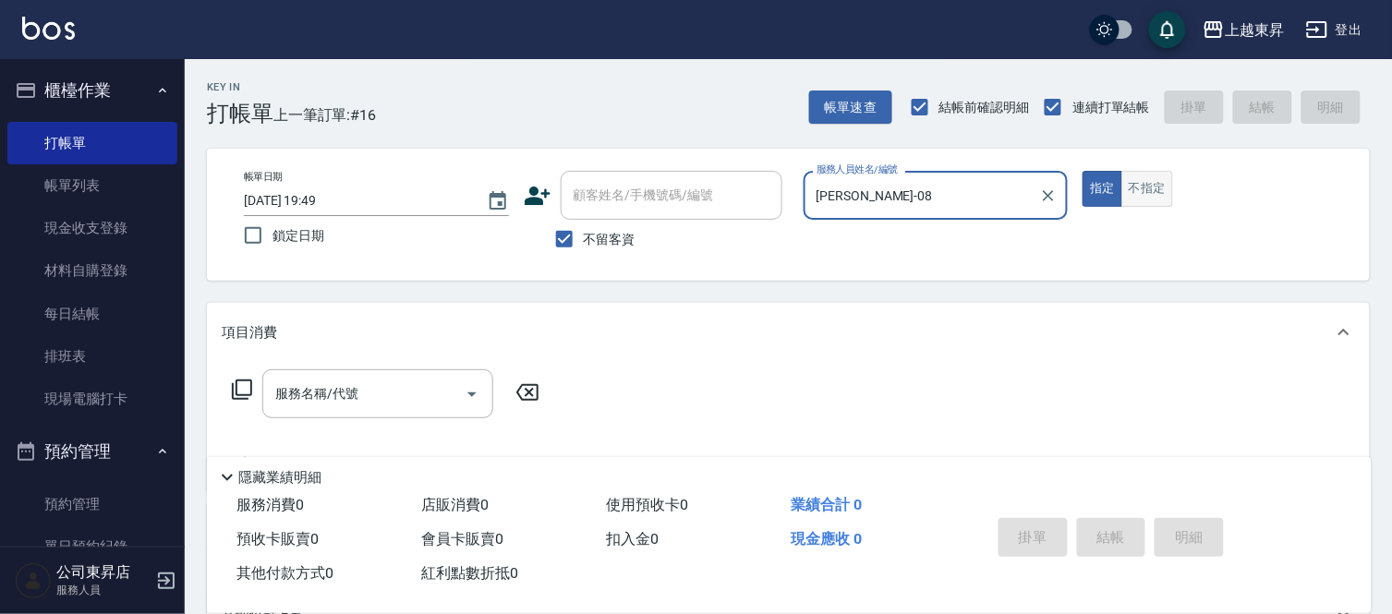
click at [1140, 190] on button "不指定" at bounding box center [1148, 189] width 52 height 36
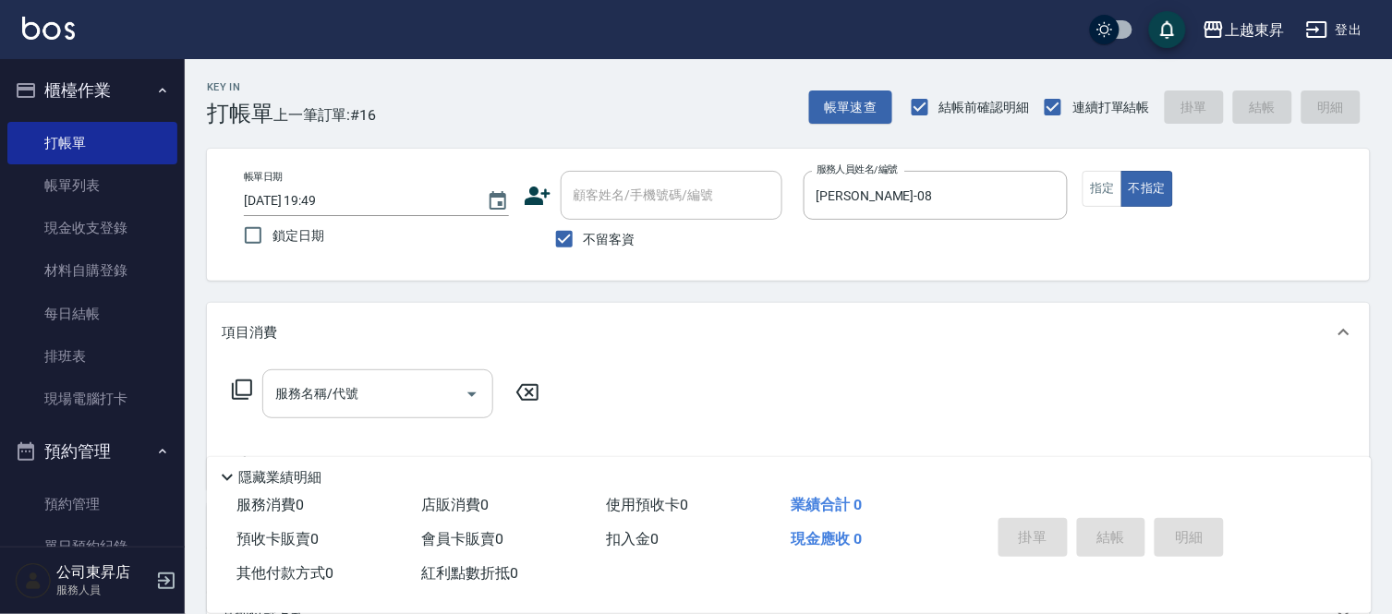
click at [427, 372] on div "服務名稱/代號" at bounding box center [377, 394] width 231 height 49
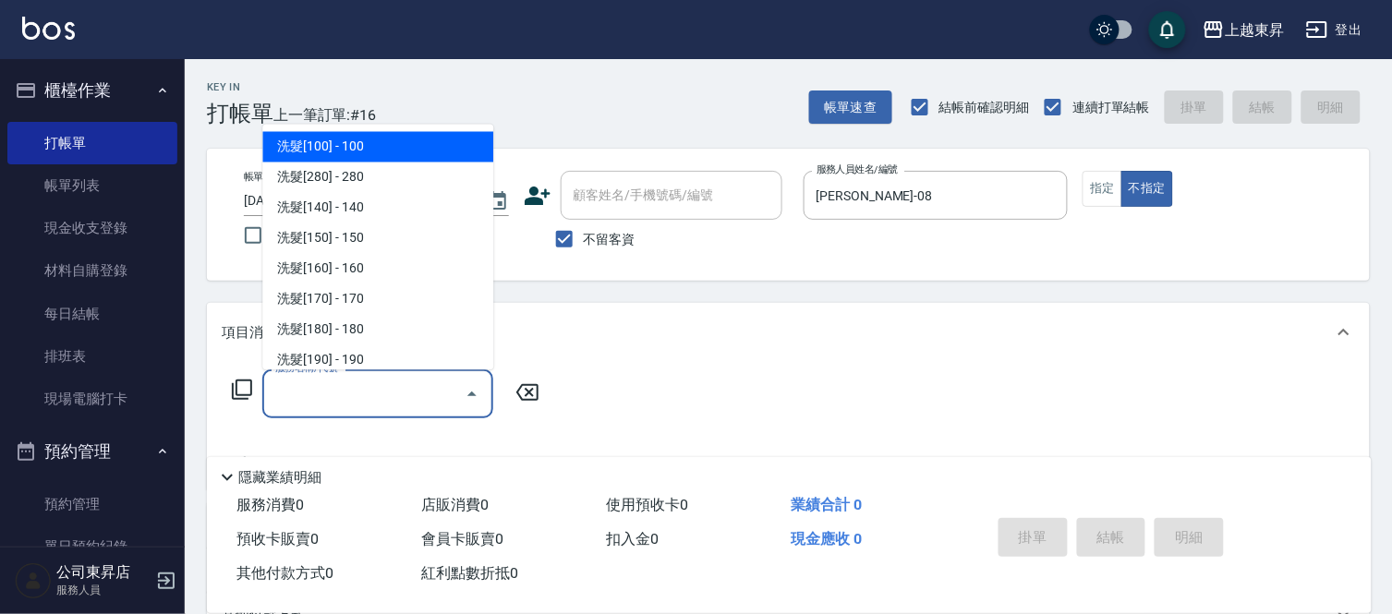
click at [375, 136] on span "洗髮[100] - 100" at bounding box center [377, 147] width 231 height 30
type input "洗髮[100](201)"
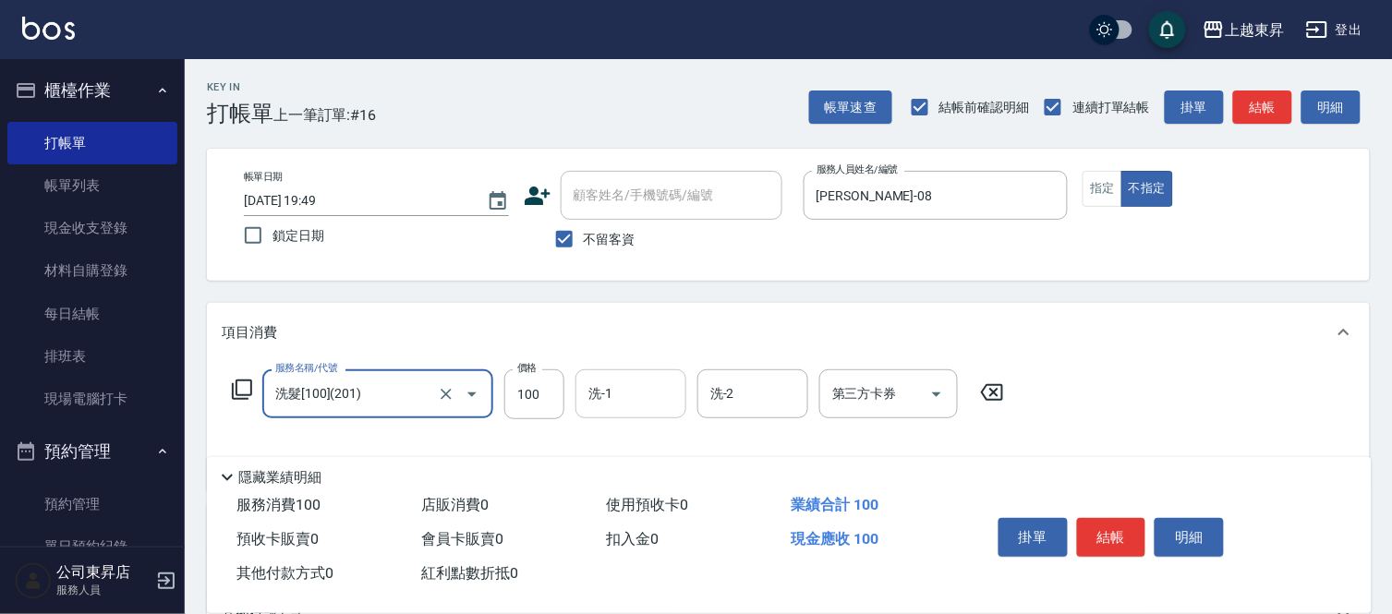
click at [633, 401] on input "洗-1" at bounding box center [631, 394] width 94 height 32
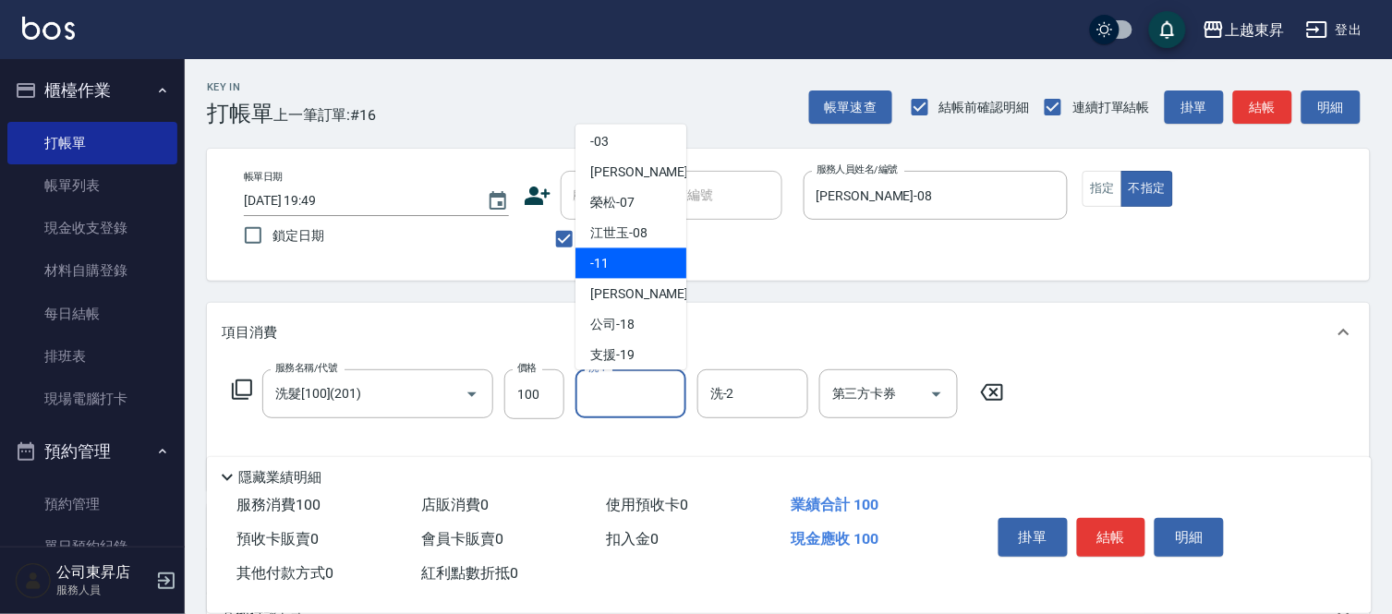
scroll to position [205, 0]
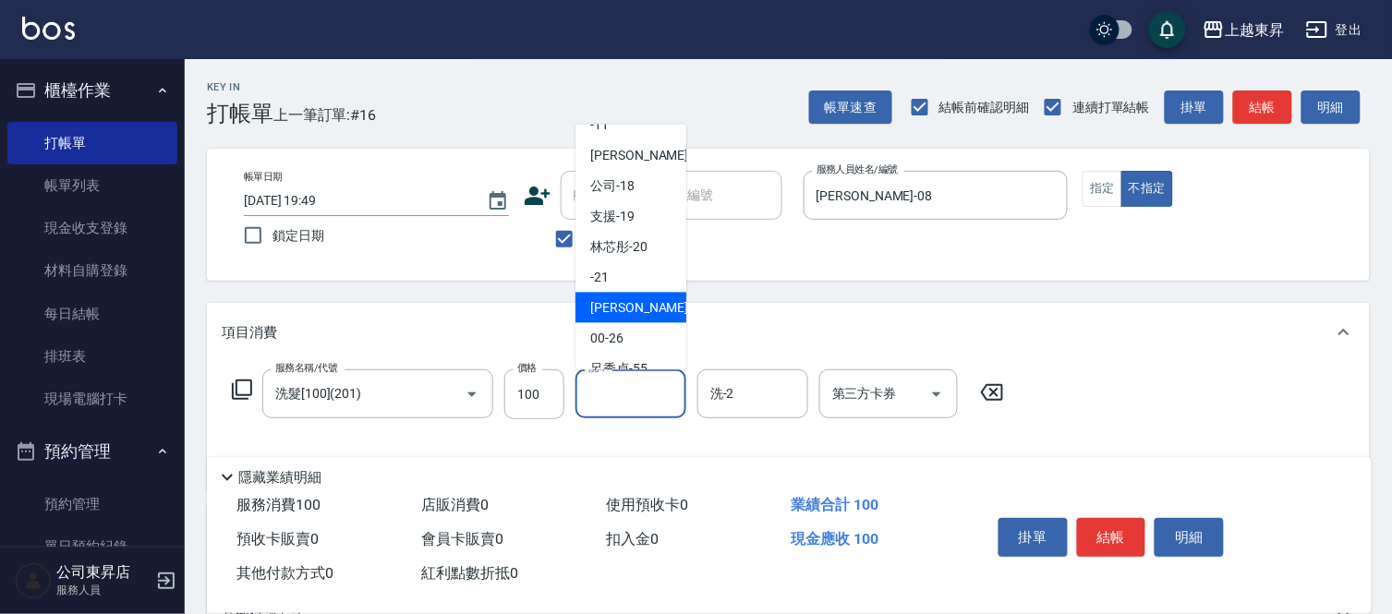
click at [623, 315] on span "[PERSON_NAME]-22" at bounding box center [648, 307] width 116 height 19
type input "[PERSON_NAME]-22"
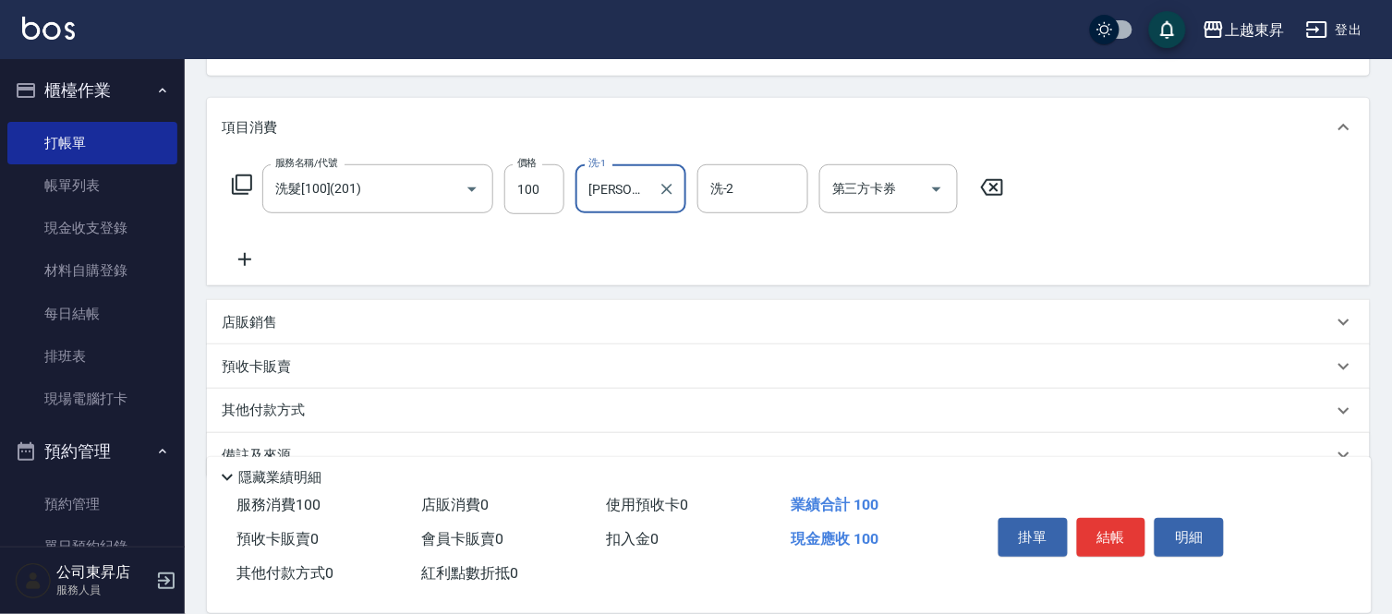
click at [254, 256] on icon at bounding box center [245, 260] width 46 height 22
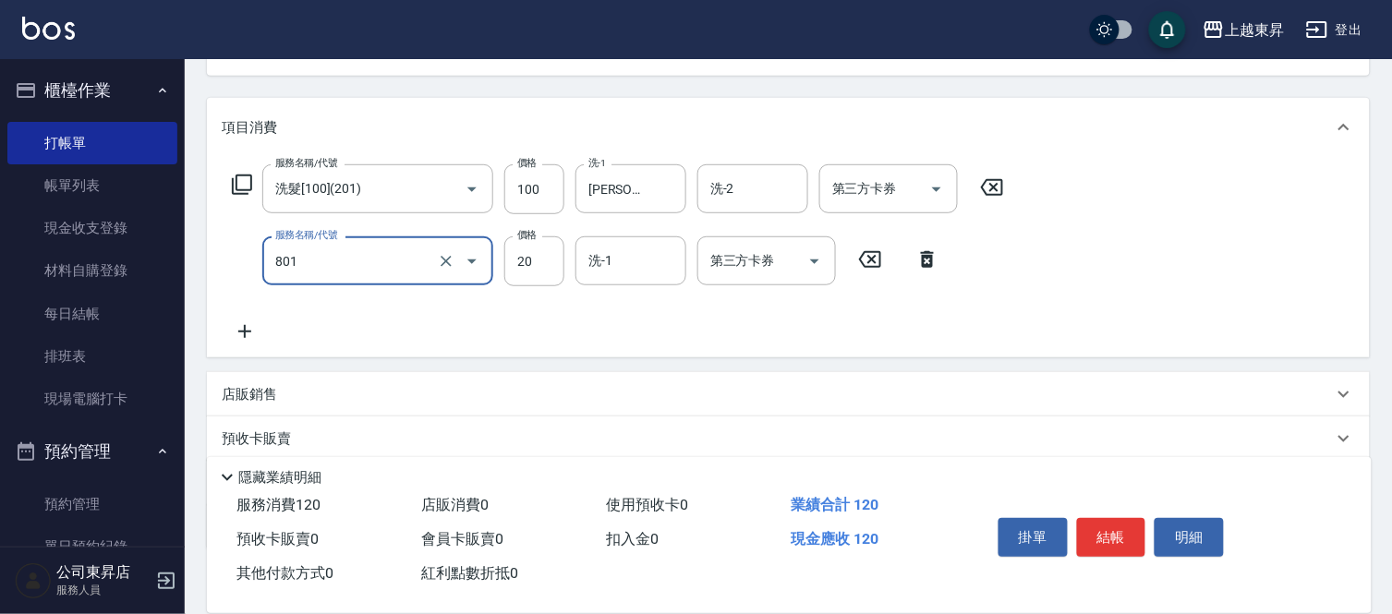
type input "潤絲(801)"
type input "30"
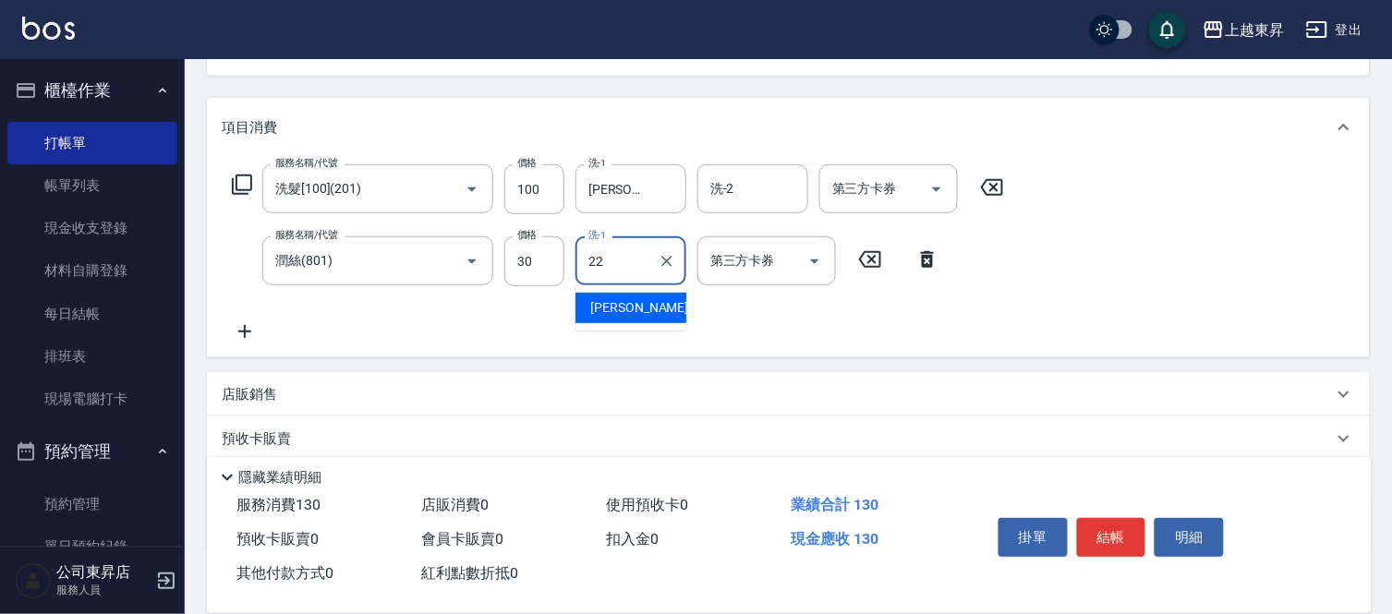
type input "[PERSON_NAME]-22"
click at [252, 326] on icon at bounding box center [245, 332] width 46 height 22
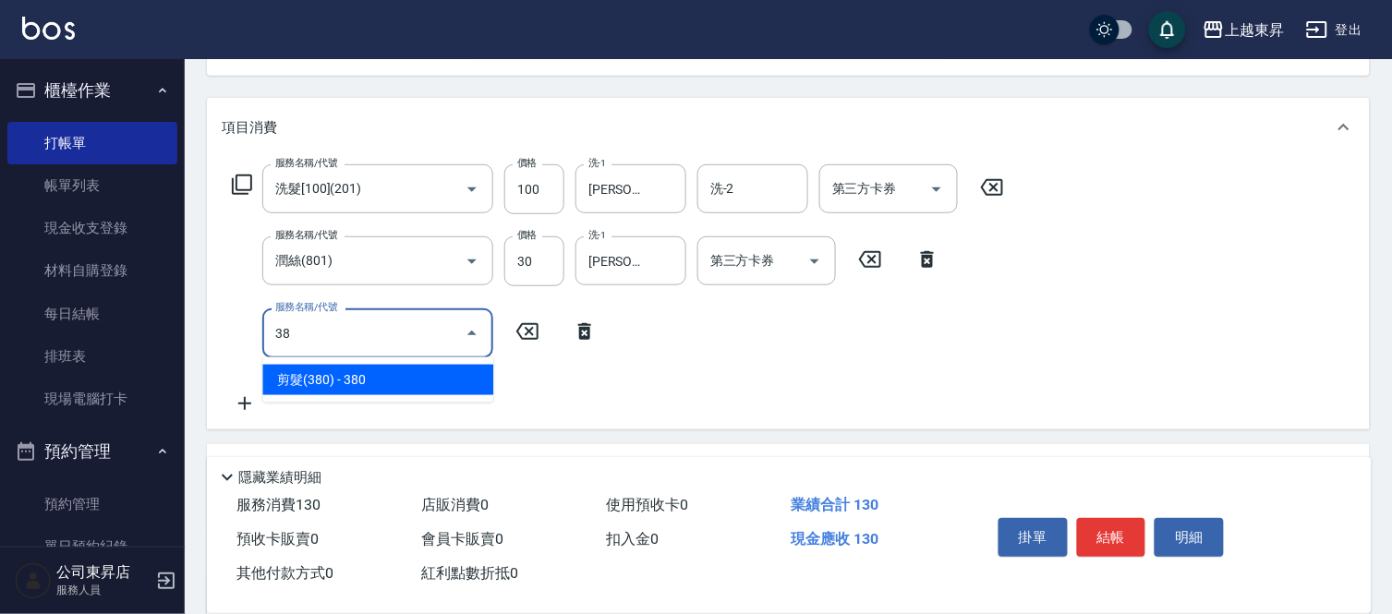
click at [381, 379] on span "剪髮(380) - 380" at bounding box center [377, 380] width 231 height 30
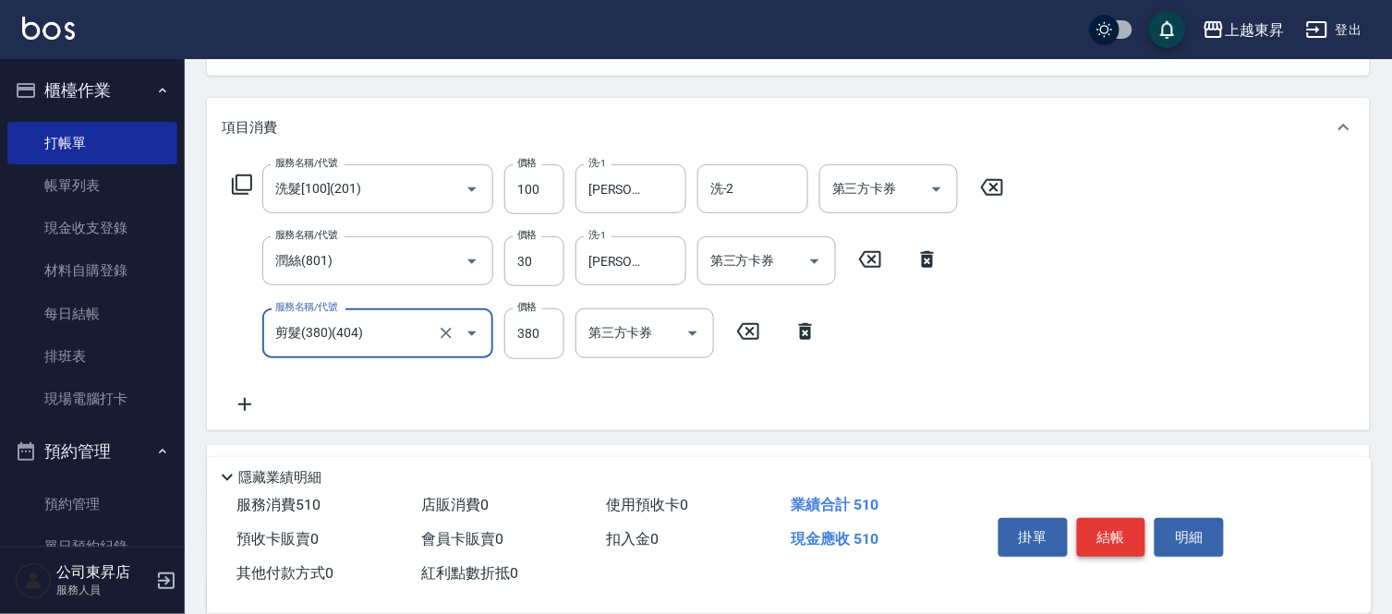
type input "剪髮(380)(404)"
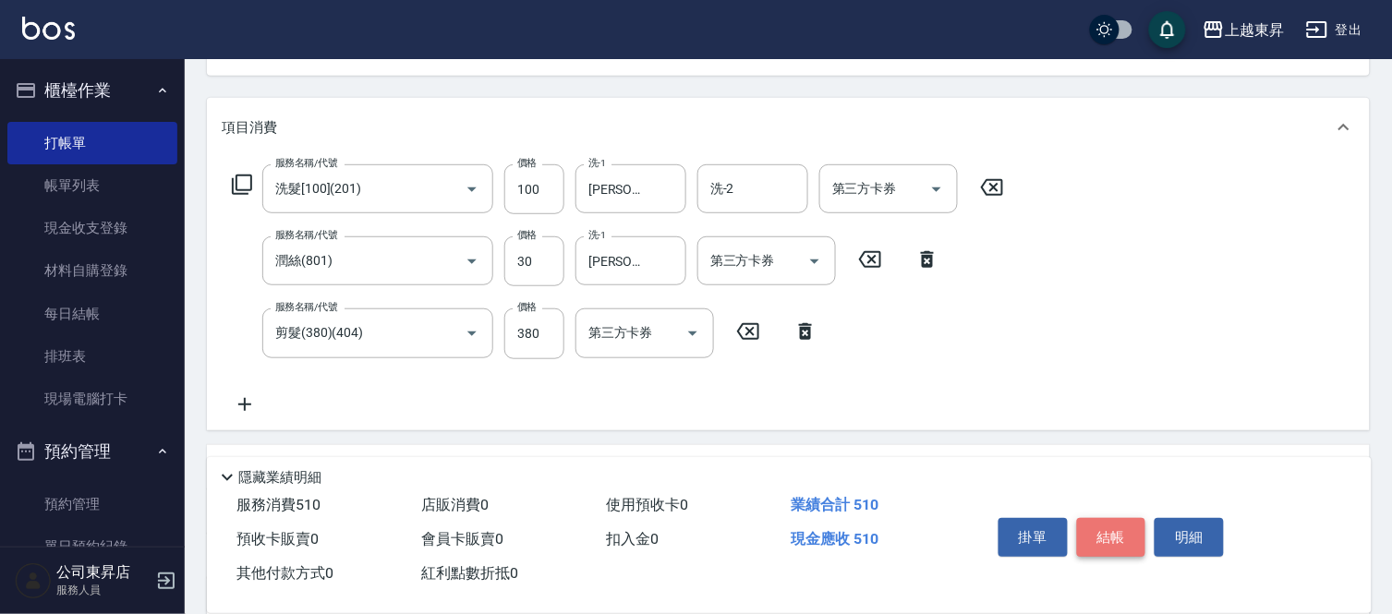
click at [1128, 534] on button "結帳" at bounding box center [1111, 537] width 69 height 39
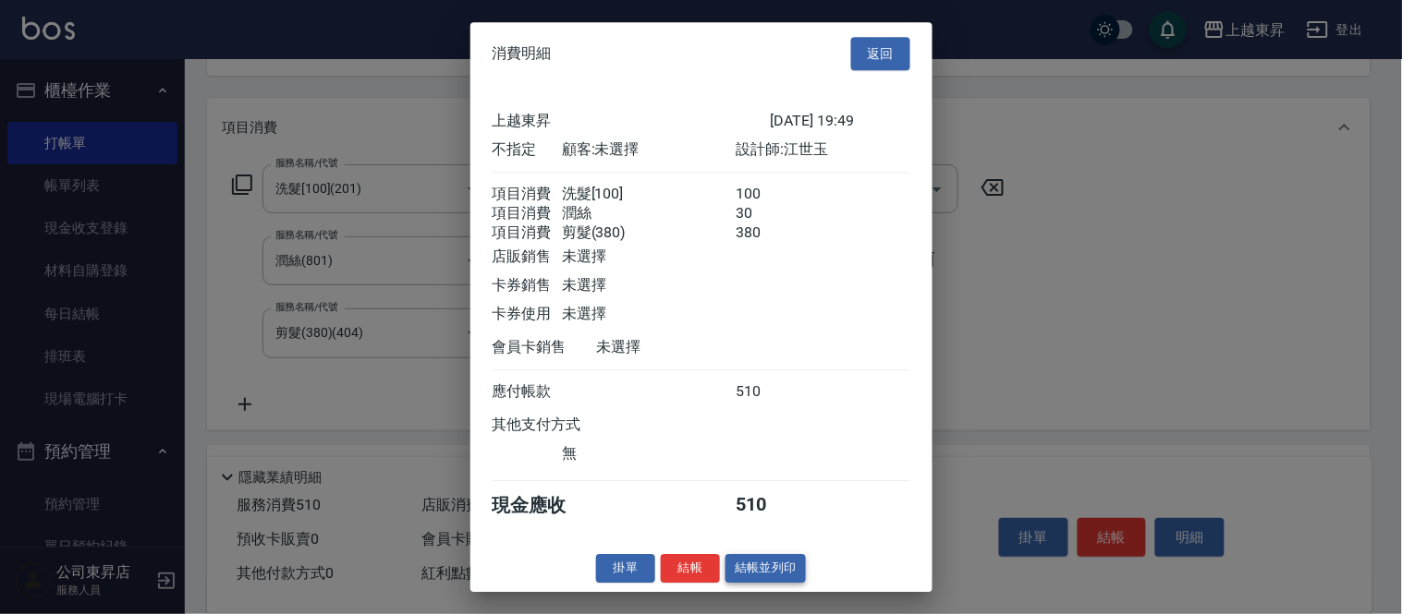
click at [785, 583] on button "結帳並列印" at bounding box center [765, 568] width 80 height 29
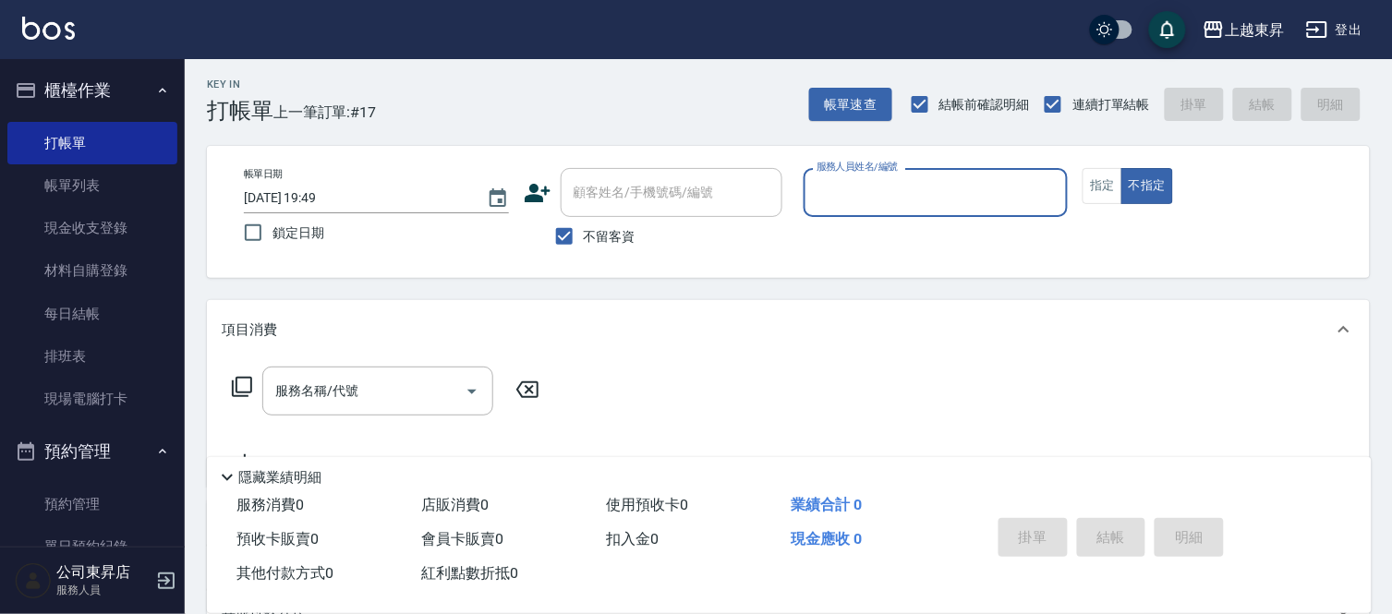
scroll to position [0, 0]
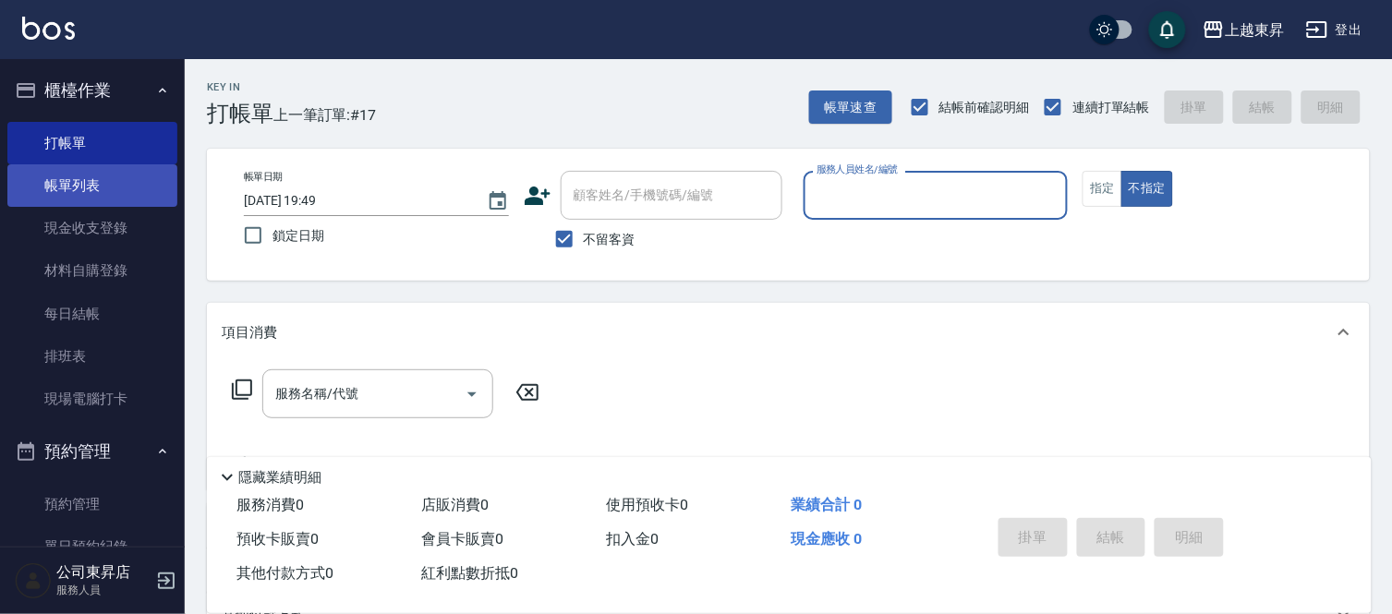
click at [89, 190] on link "帳單列表" at bounding box center [92, 185] width 170 height 43
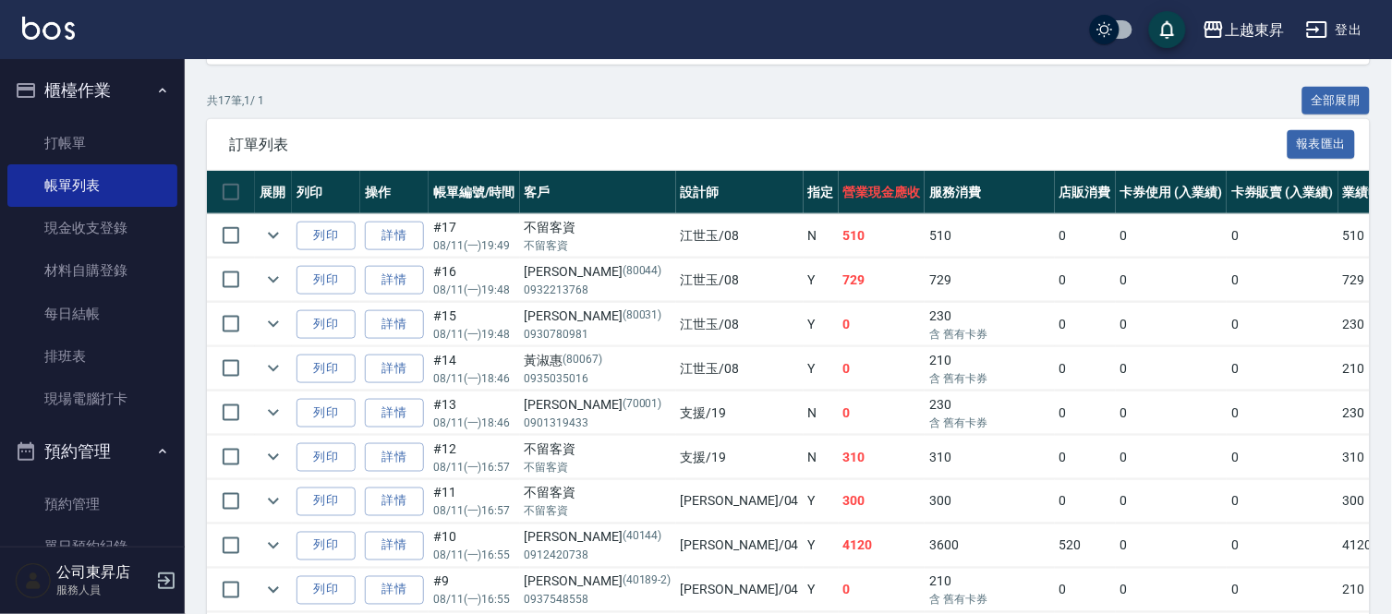
scroll to position [432, 0]
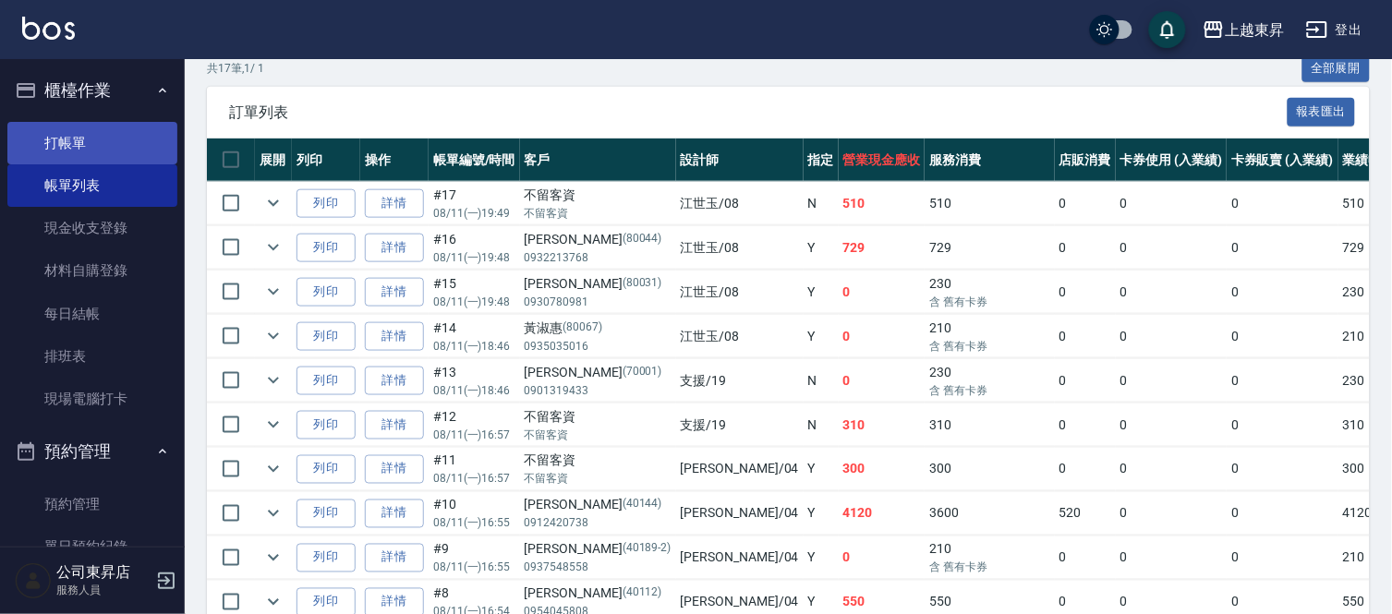
click at [99, 148] on link "打帳單" at bounding box center [92, 143] width 170 height 43
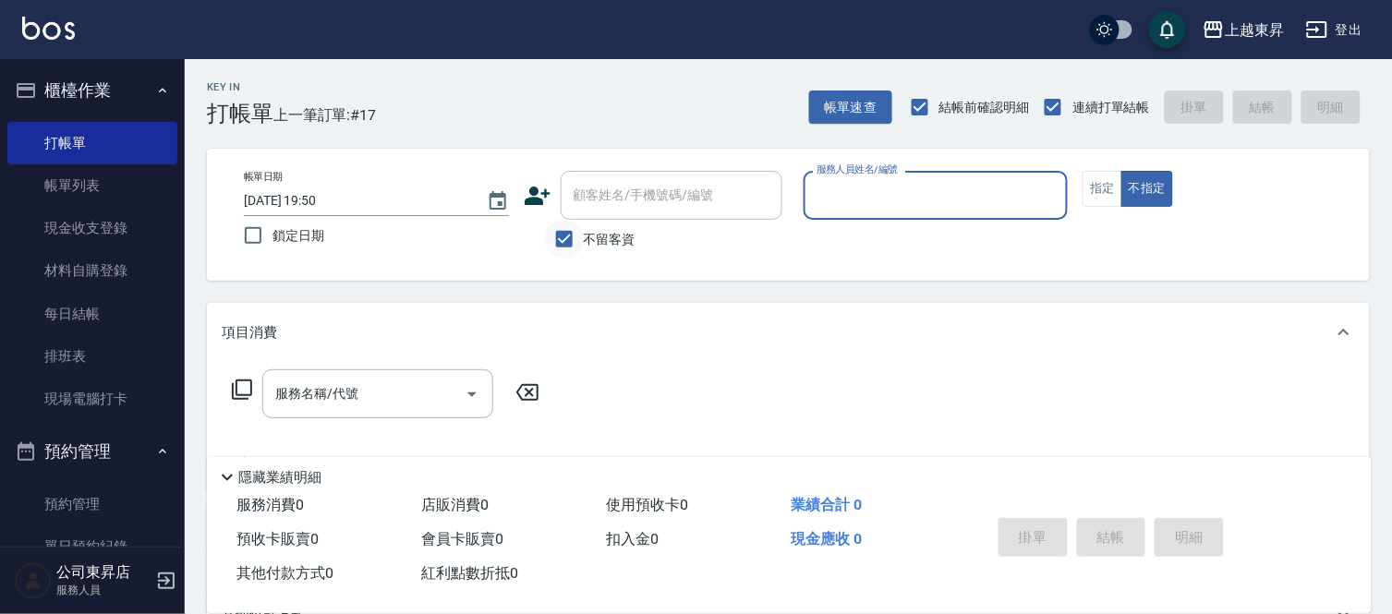
click at [565, 241] on input "不留客資" at bounding box center [564, 239] width 39 height 39
checkbox input "false"
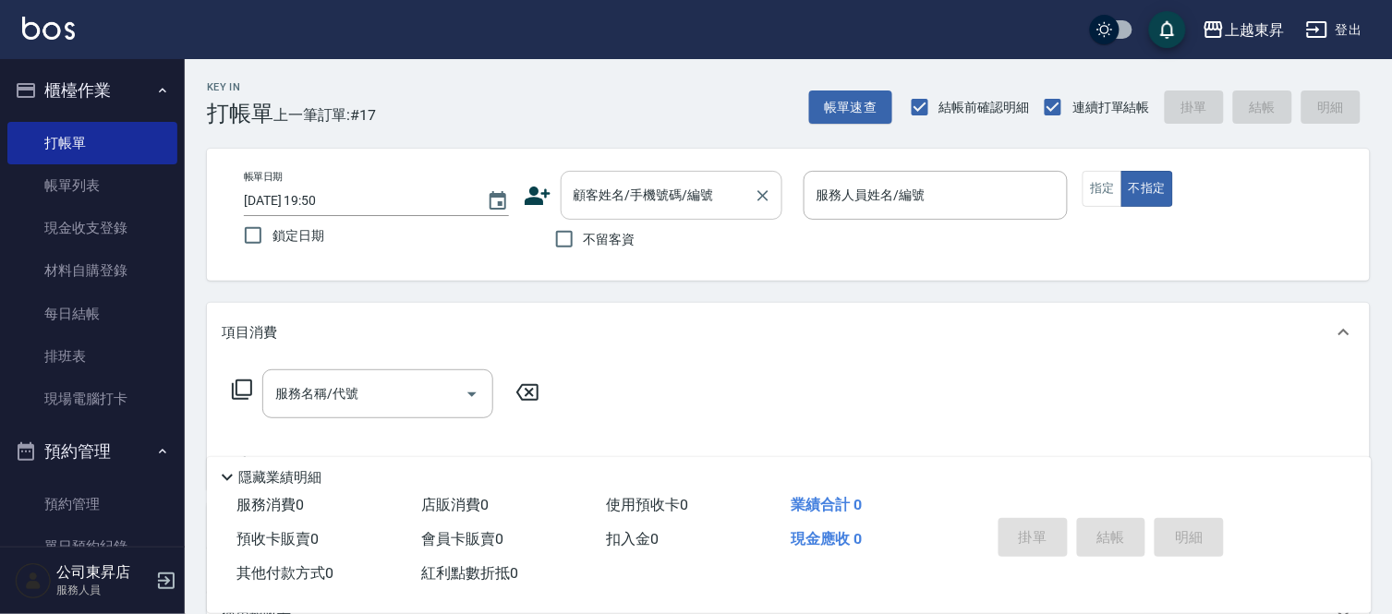
click at [604, 213] on div "顧客姓名/手機號碼/編號" at bounding box center [672, 195] width 222 height 49
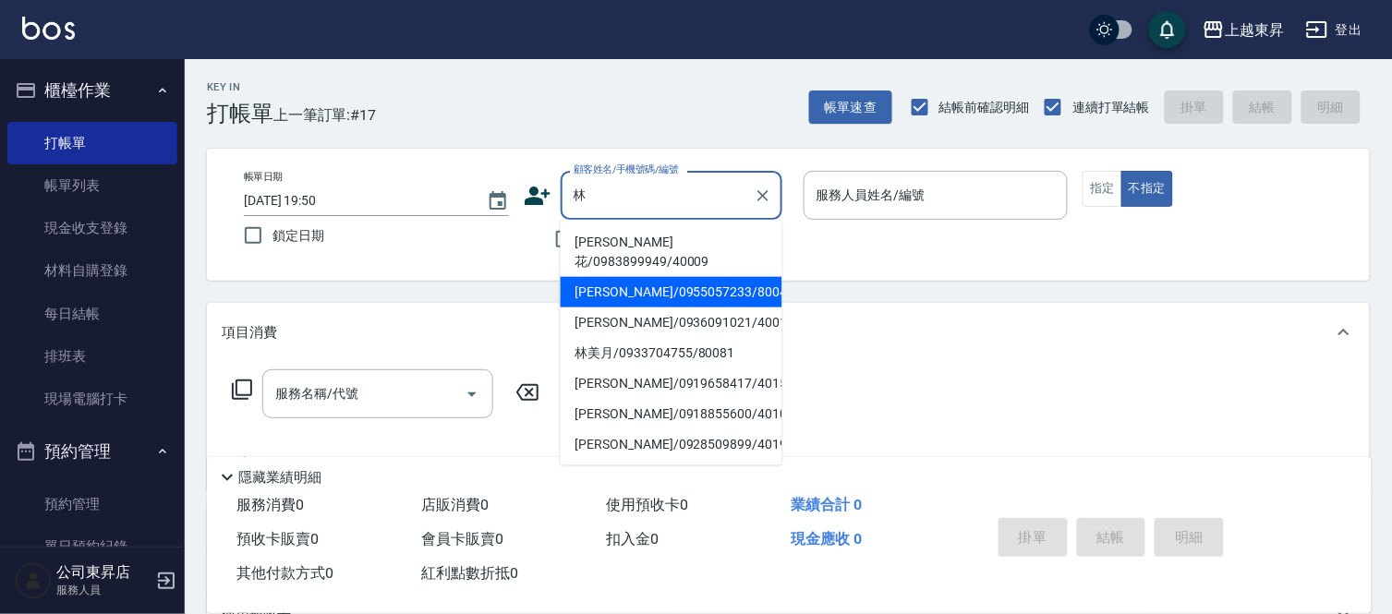
click at [617, 277] on li "[PERSON_NAME]/0955057233/80042" at bounding box center [672, 292] width 222 height 30
type input "[PERSON_NAME]/0955057233/80042"
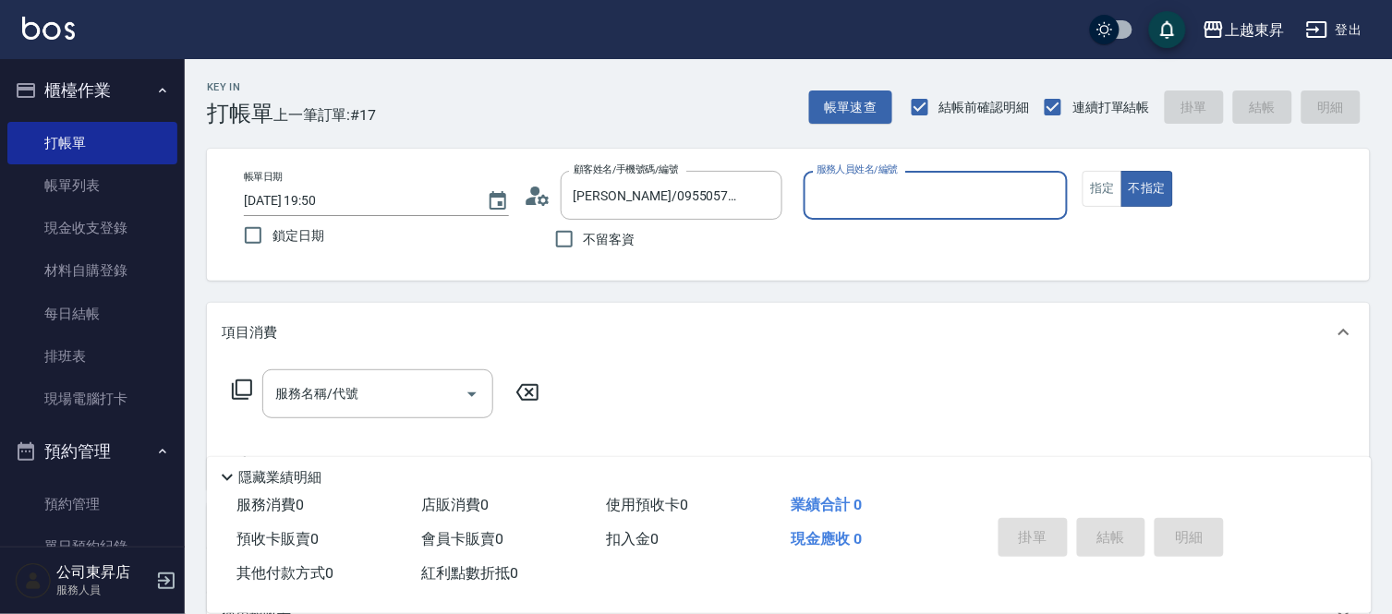
type input "[PERSON_NAME]-08"
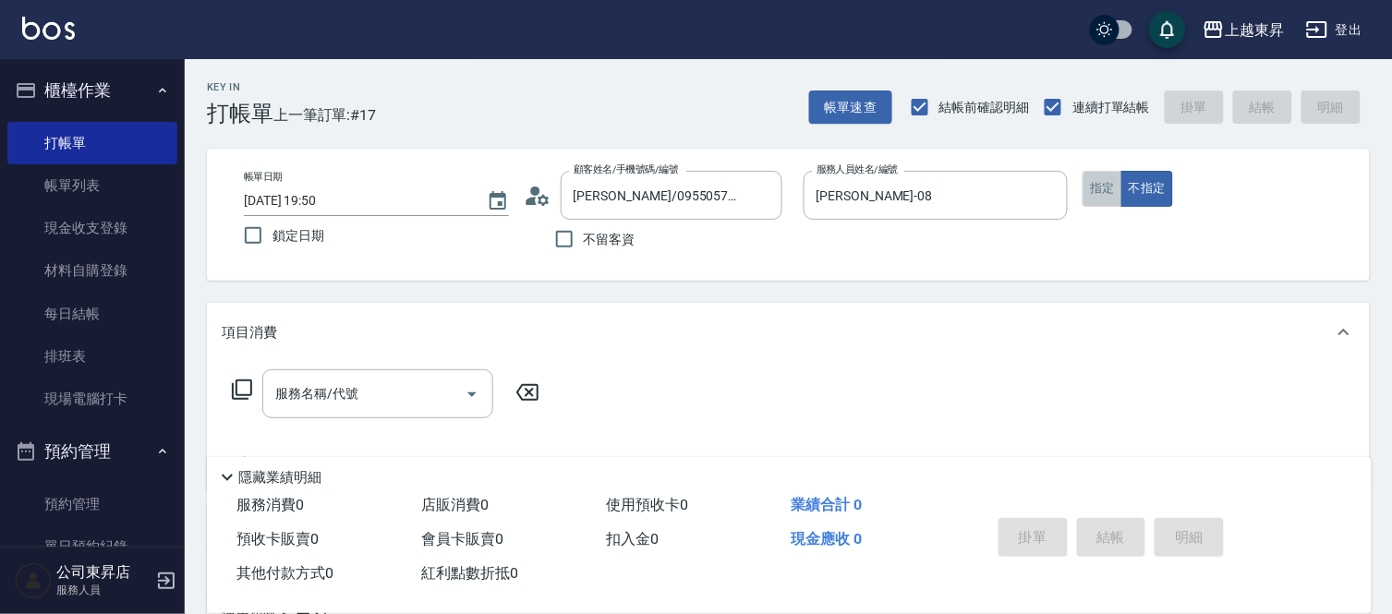
click at [1088, 195] on button "指定" at bounding box center [1103, 189] width 40 height 36
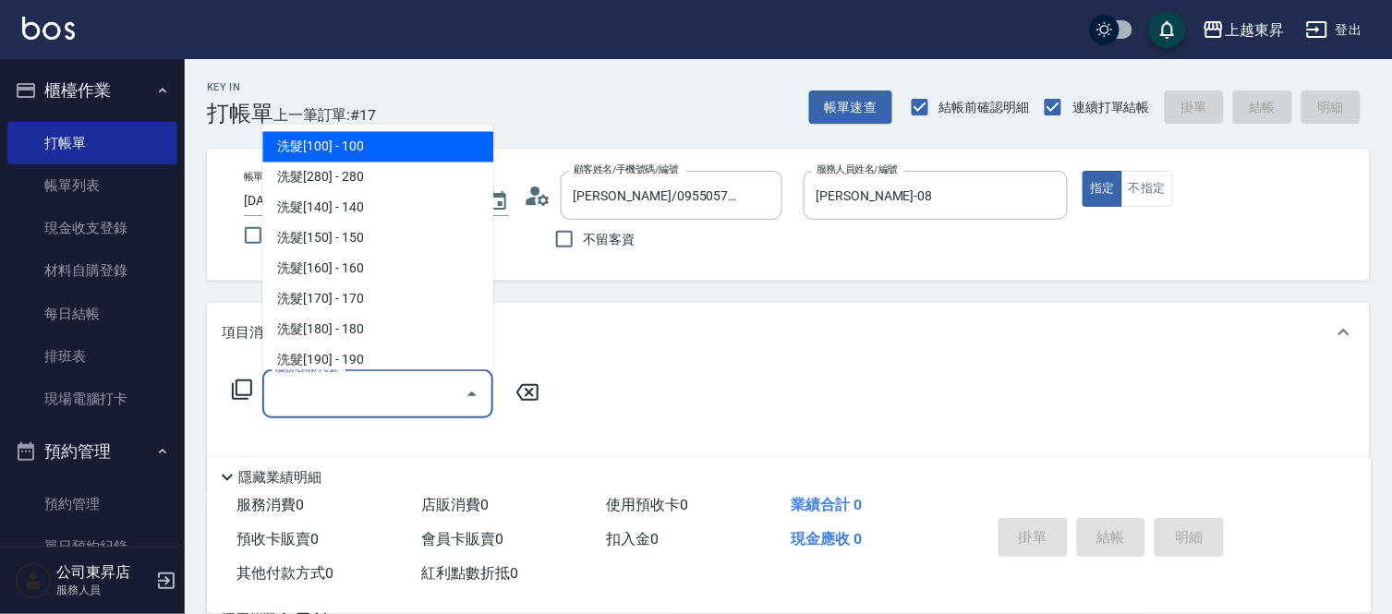
click at [336, 391] on input "服務名稱/代號" at bounding box center [364, 394] width 187 height 32
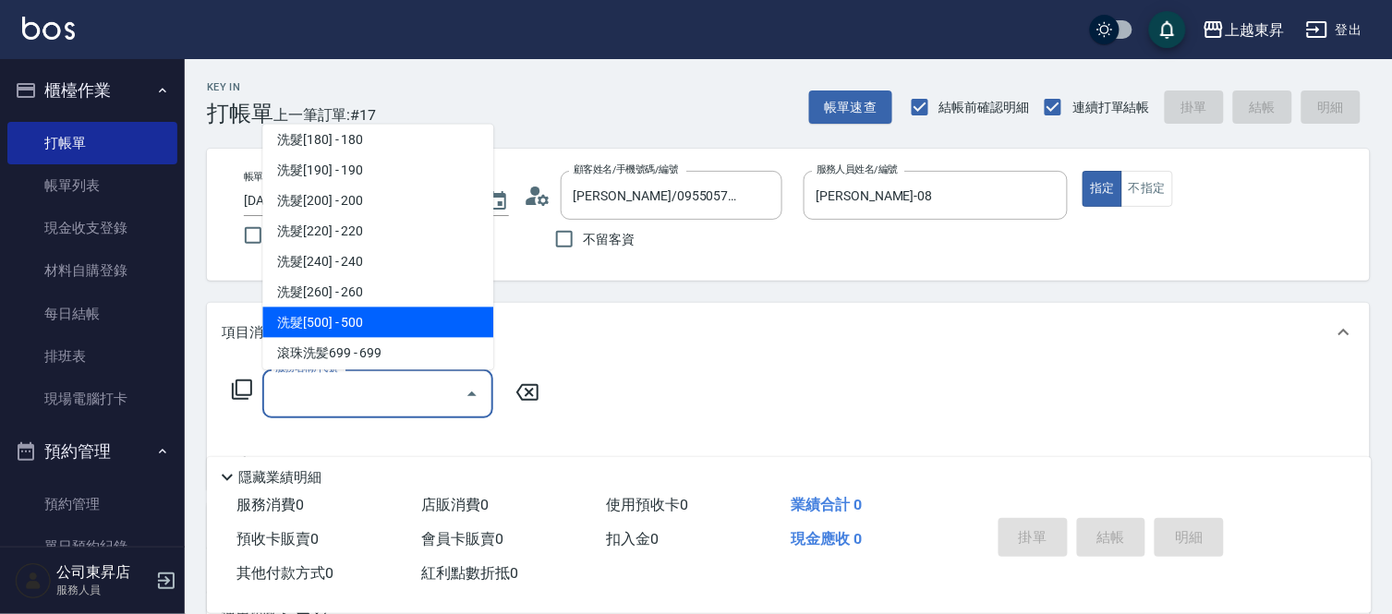
scroll to position [205, 0]
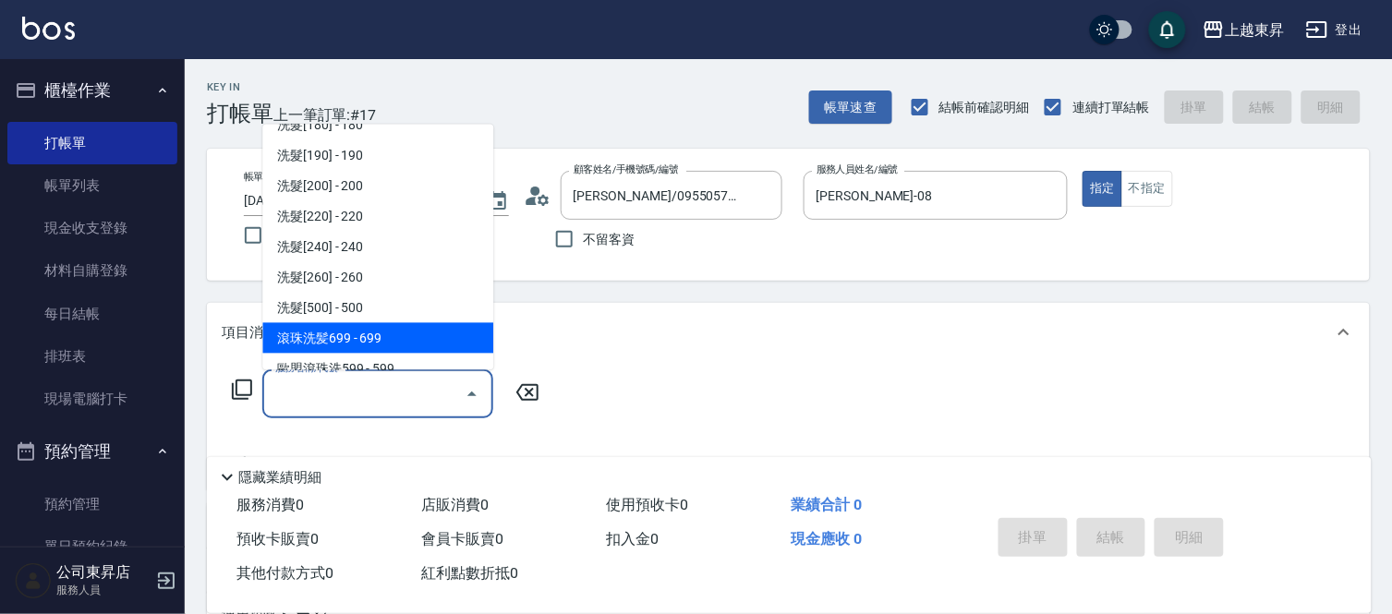
click at [371, 336] on span "滾珠洗髪699 - 699" at bounding box center [377, 338] width 231 height 30
type input "滾珠洗髪699(214)"
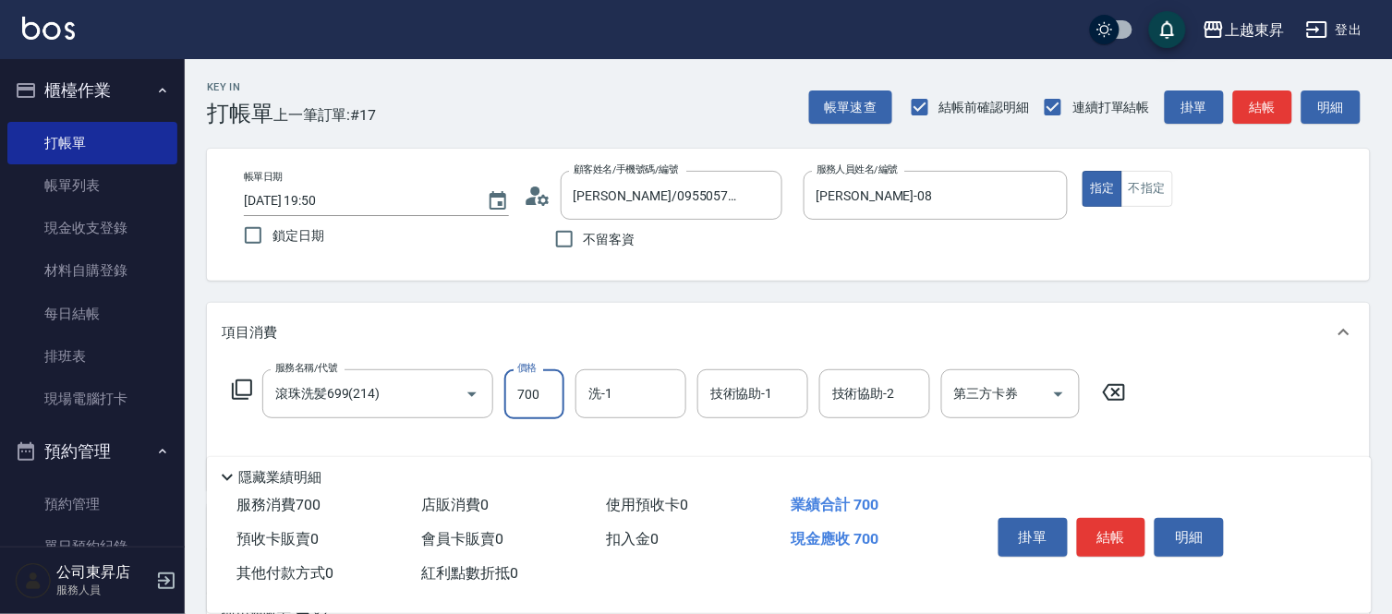
type input "700"
type input "林芯彤-20"
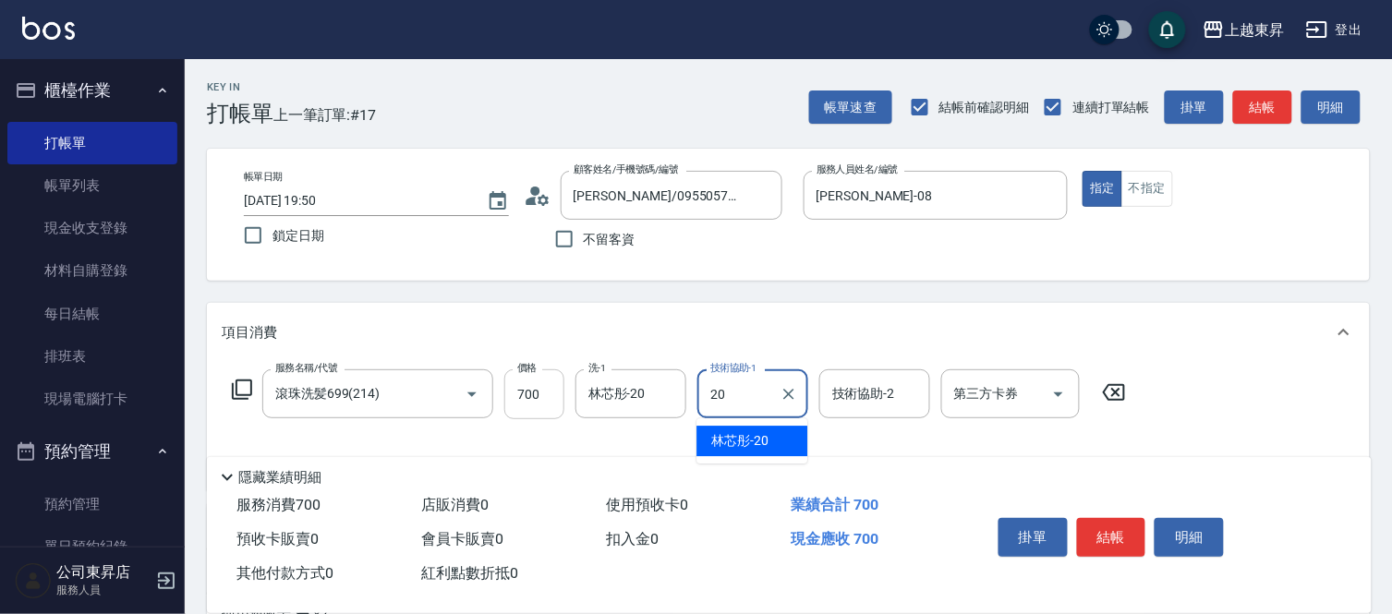
type input "林芯彤-20"
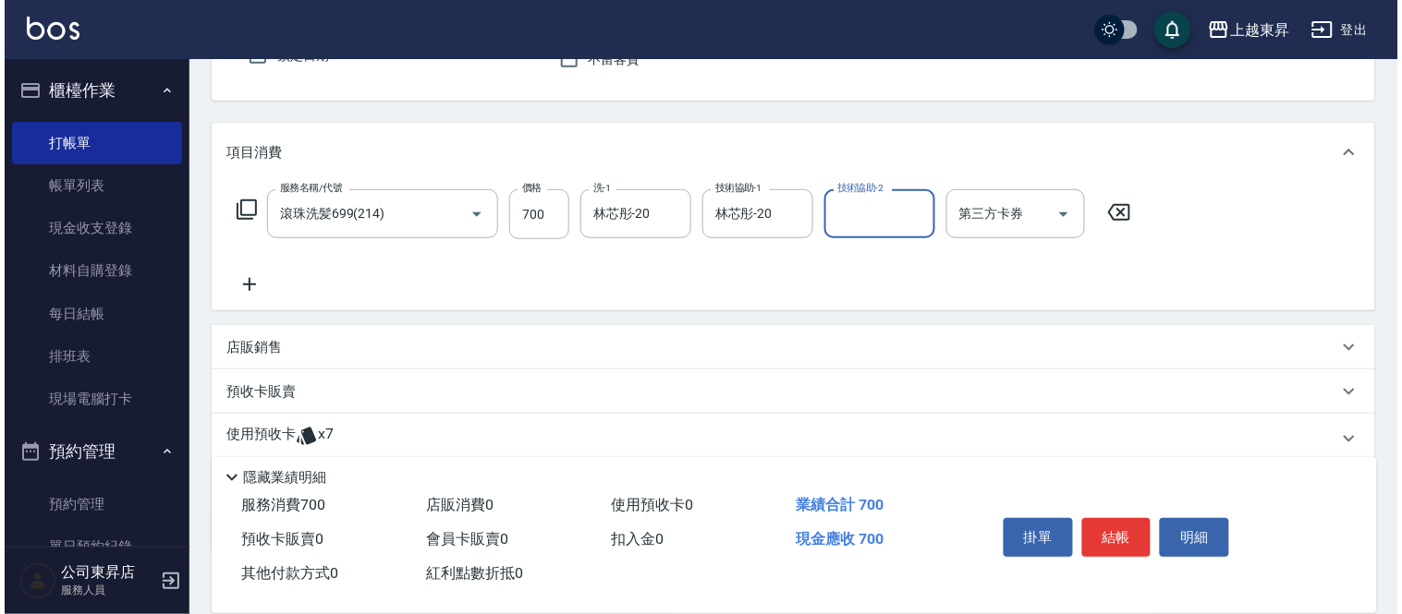
scroll to position [292, 0]
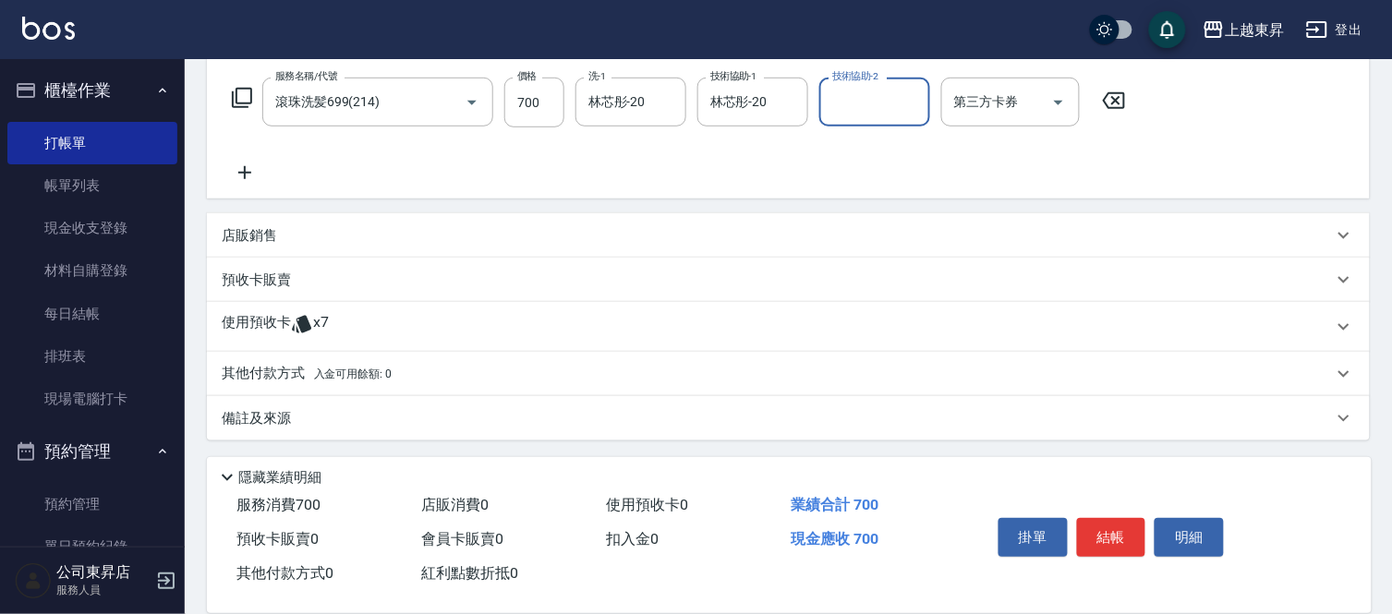
click at [242, 162] on icon at bounding box center [245, 173] width 46 height 22
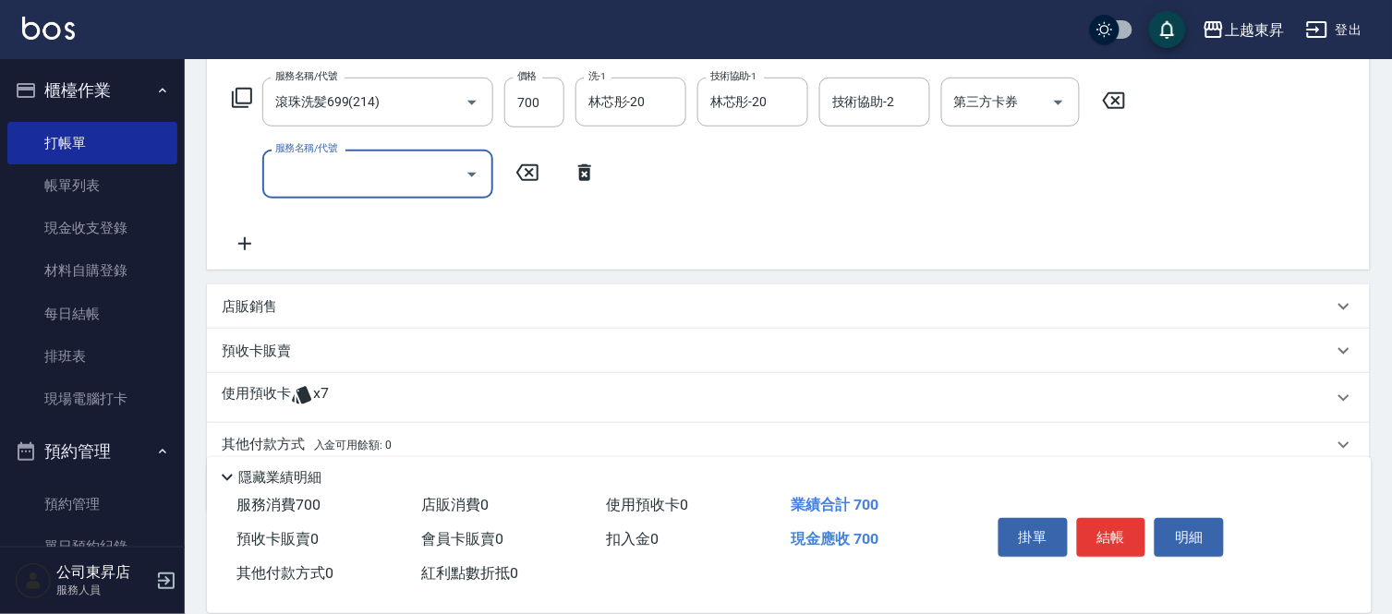
click at [242, 240] on icon at bounding box center [245, 244] width 46 height 22
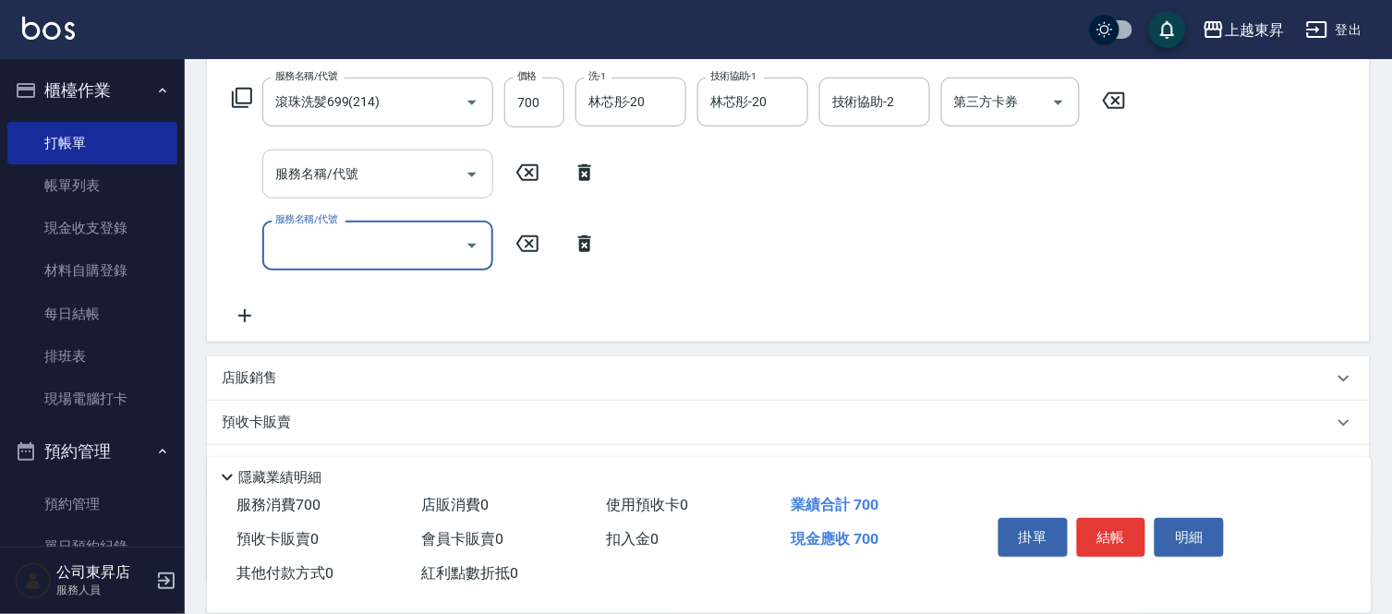
click at [310, 170] on input "服務名稱/代號" at bounding box center [364, 174] width 187 height 32
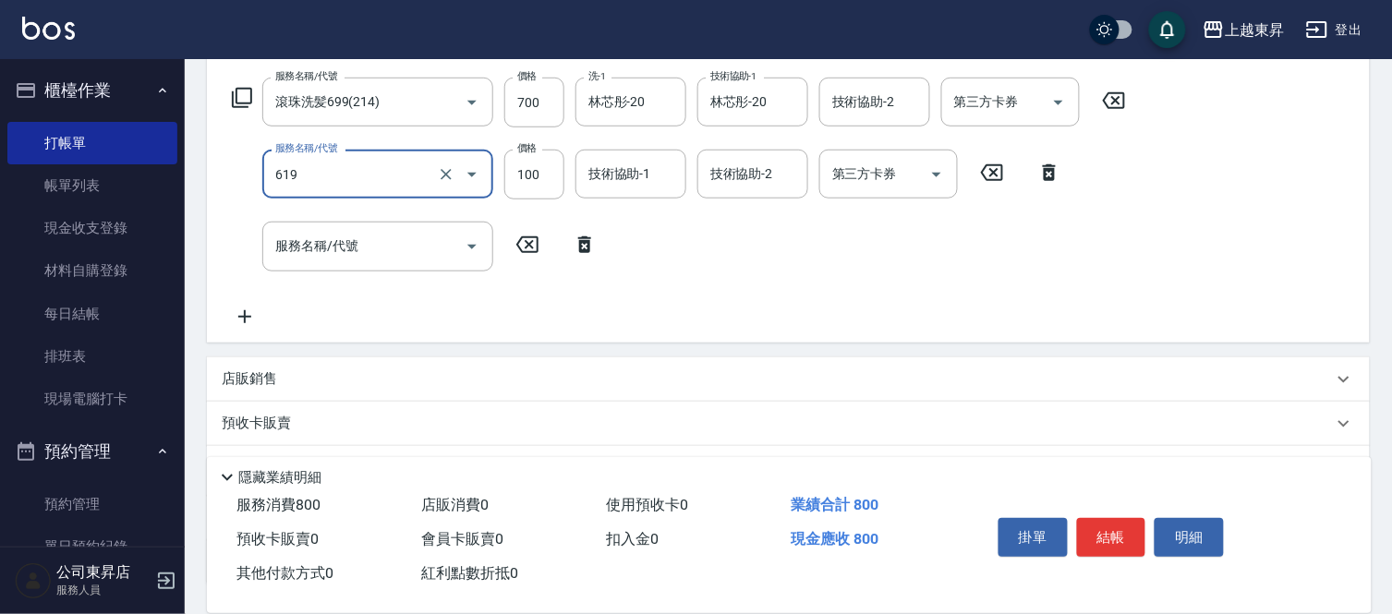
type input "[PERSON_NAME].玻酸.晶膜.水療(619)"
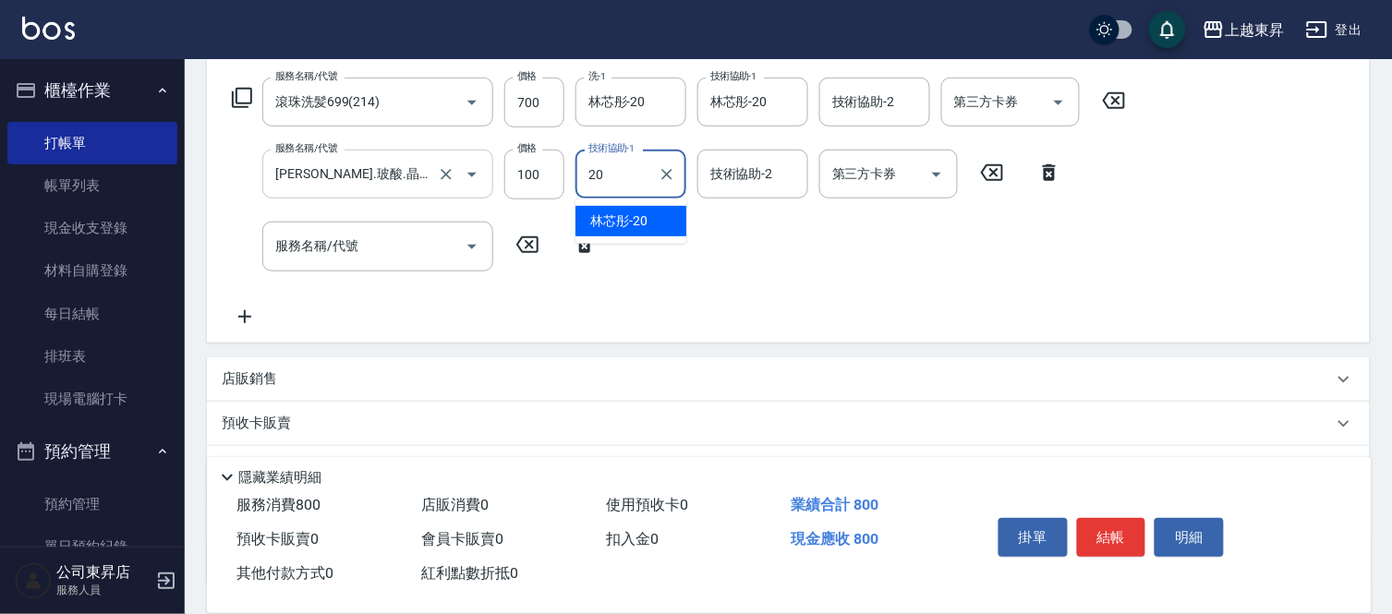
type input "林芯彤-20"
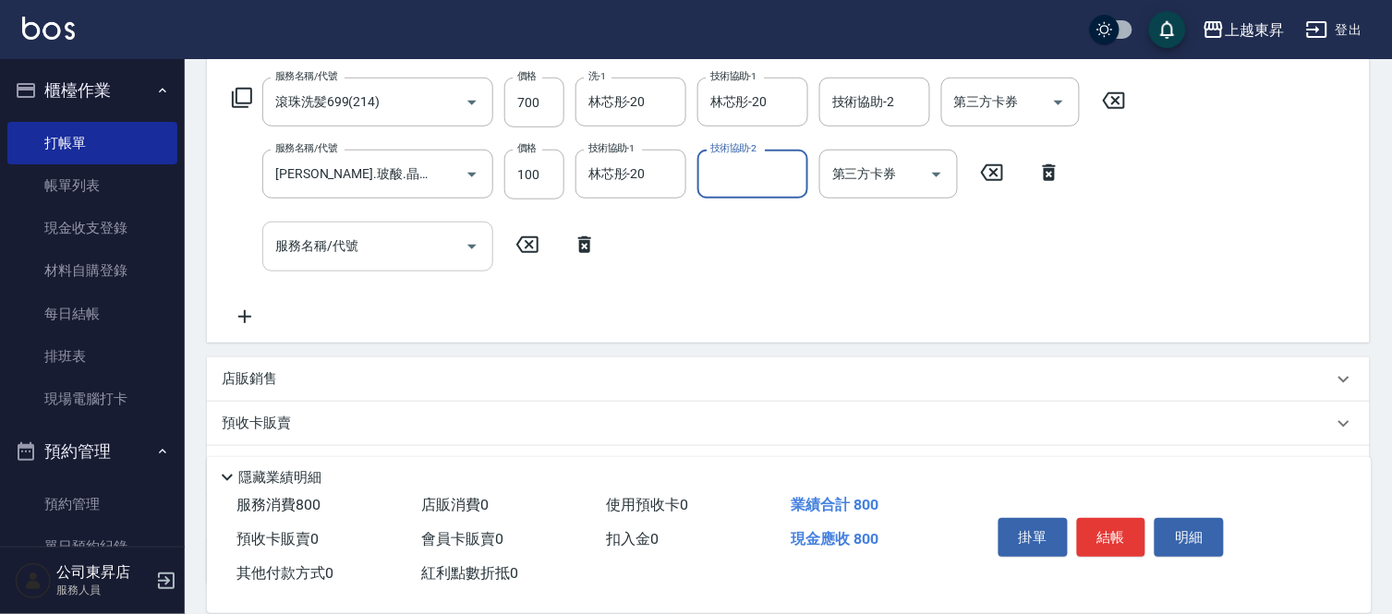
click at [339, 230] on input "服務名稱/代號" at bounding box center [364, 246] width 187 height 32
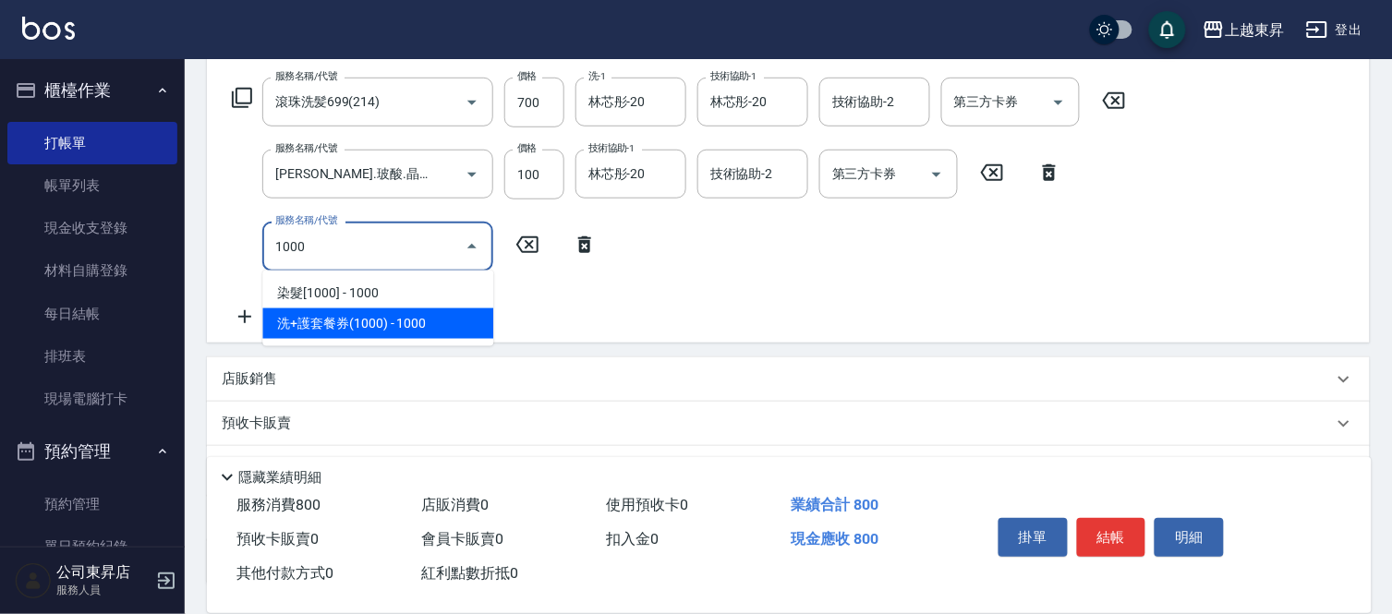
click at [409, 322] on span "洗+護套餐券(1000) - 1000" at bounding box center [377, 324] width 231 height 30
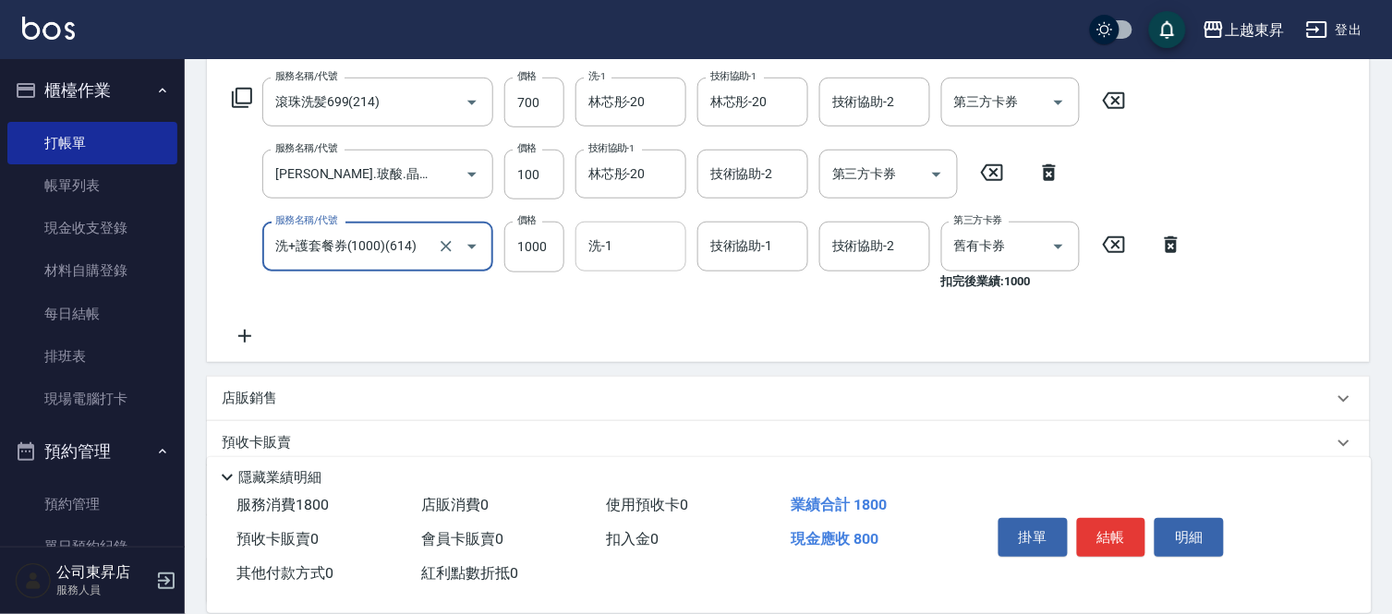
type input "洗+護套餐券(1000)(614)"
click at [639, 251] on input "洗-1" at bounding box center [631, 246] width 94 height 32
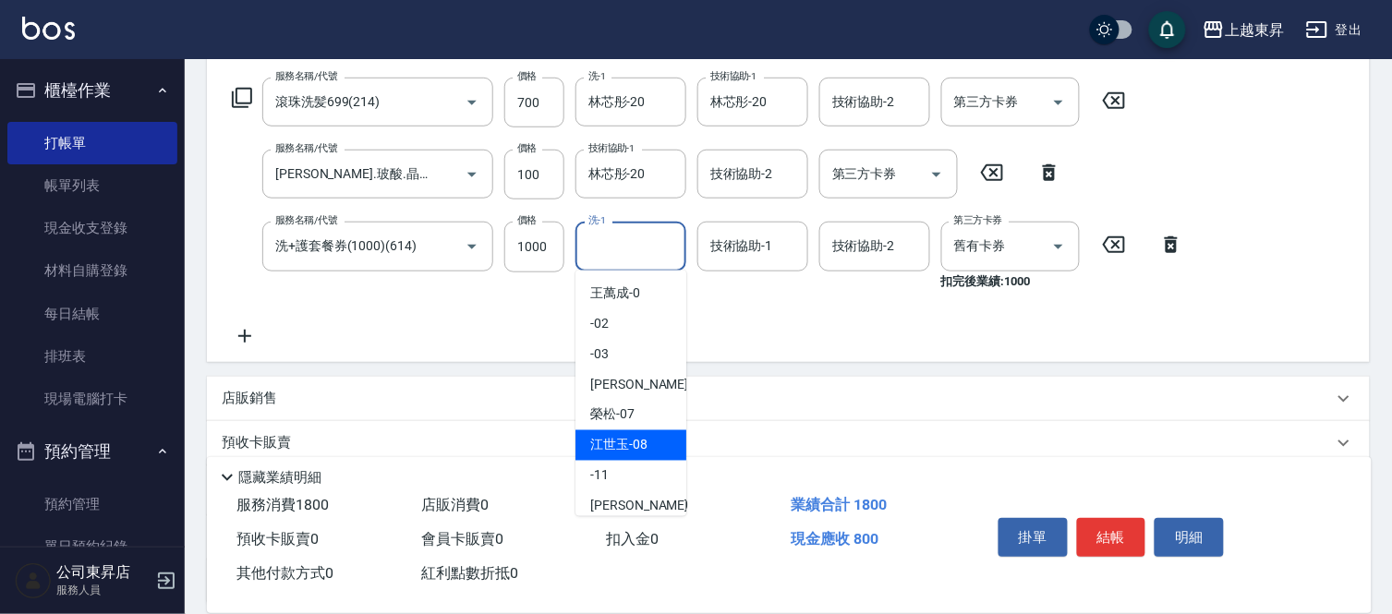
click at [628, 445] on span "[PERSON_NAME]-08" at bounding box center [618, 445] width 57 height 19
type input "[PERSON_NAME]-08"
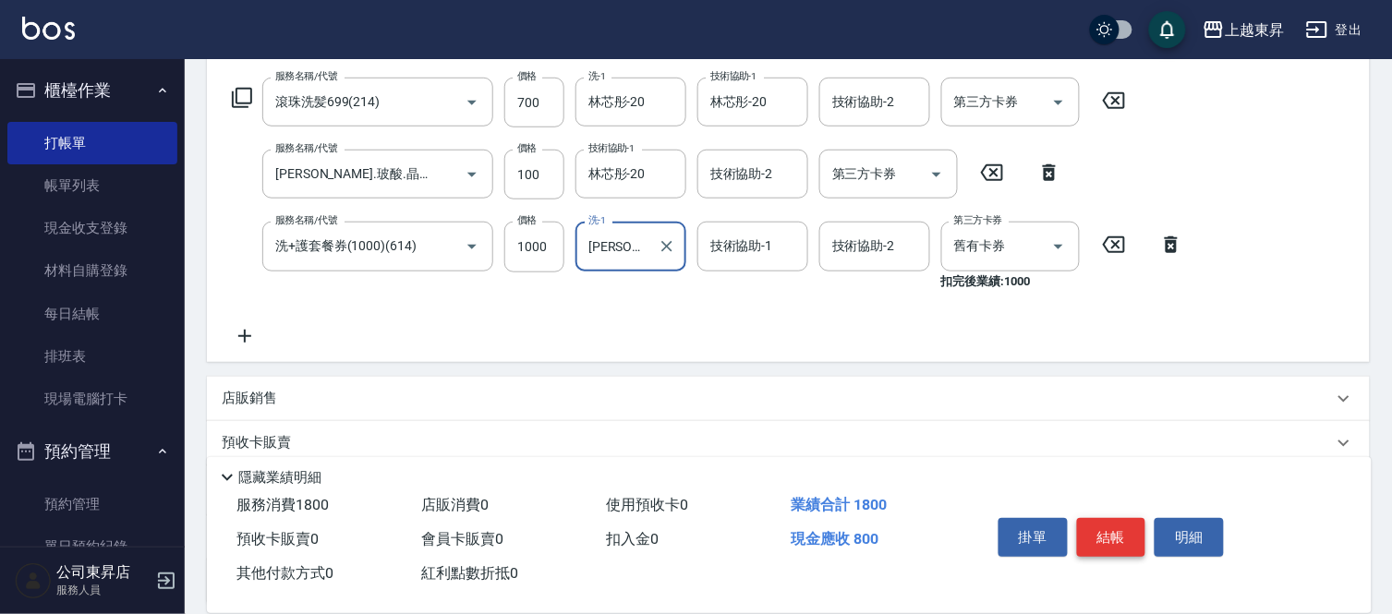
click at [1129, 524] on button "結帳" at bounding box center [1111, 537] width 69 height 39
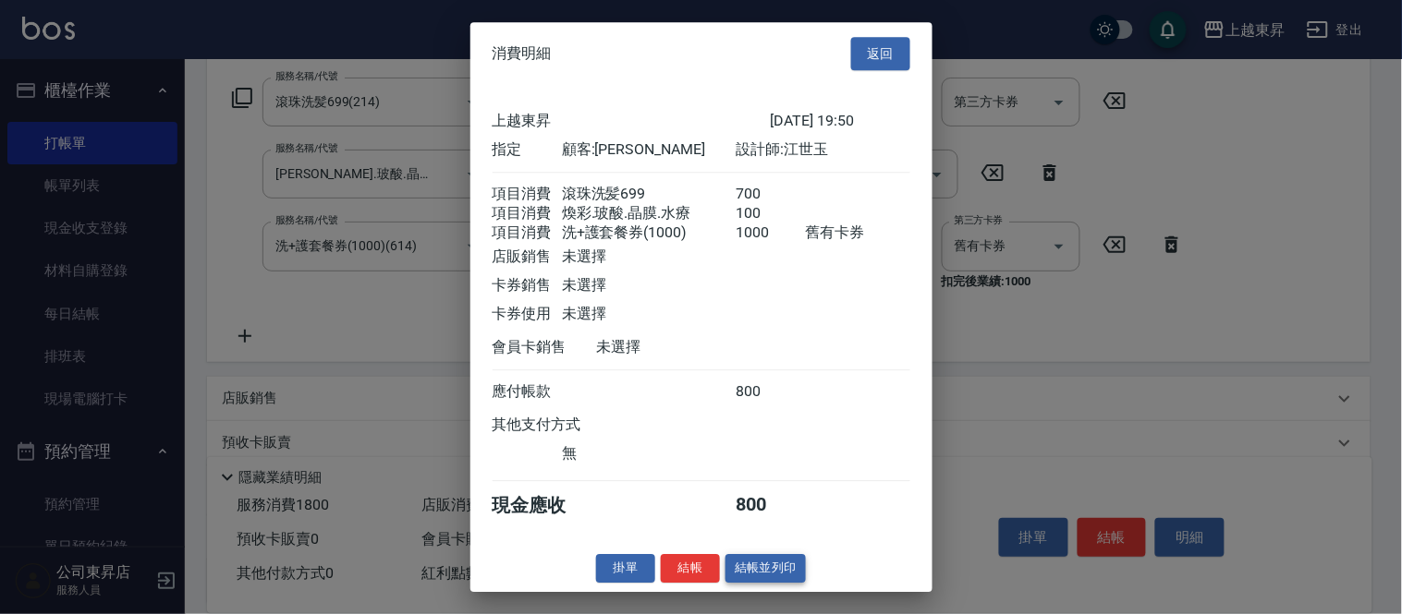
click at [752, 583] on button "結帳並列印" at bounding box center [765, 568] width 80 height 29
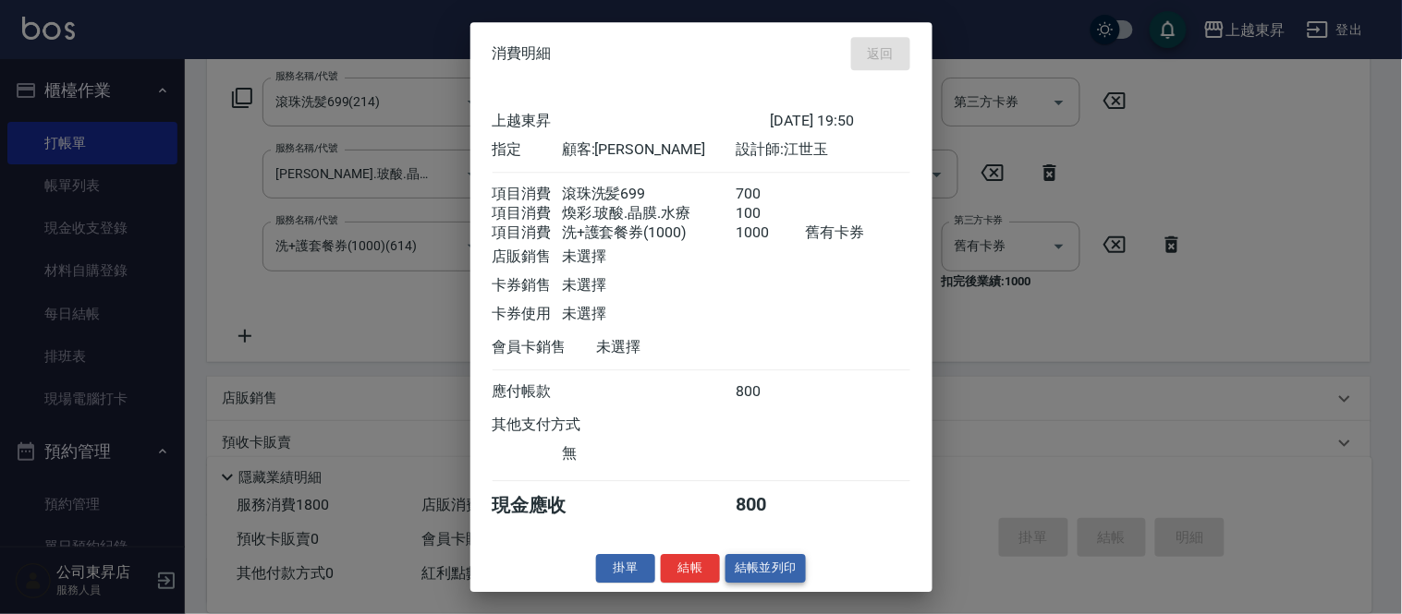
type input "[DATE] 20:23"
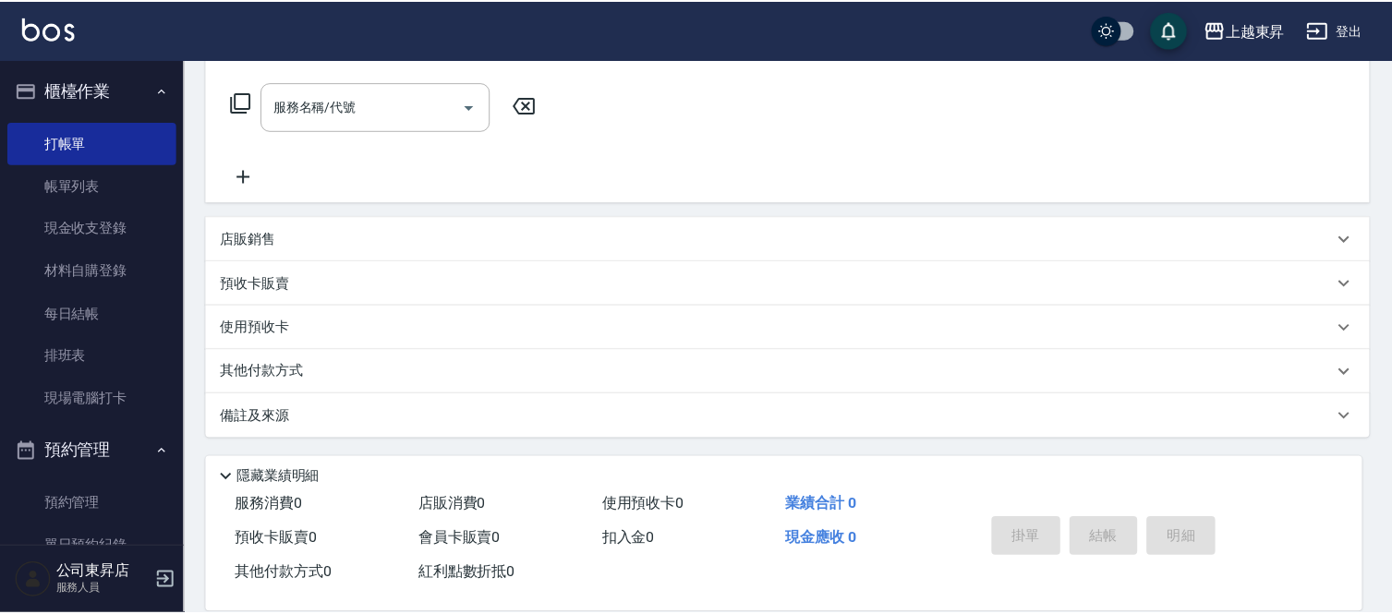
scroll to position [0, 0]
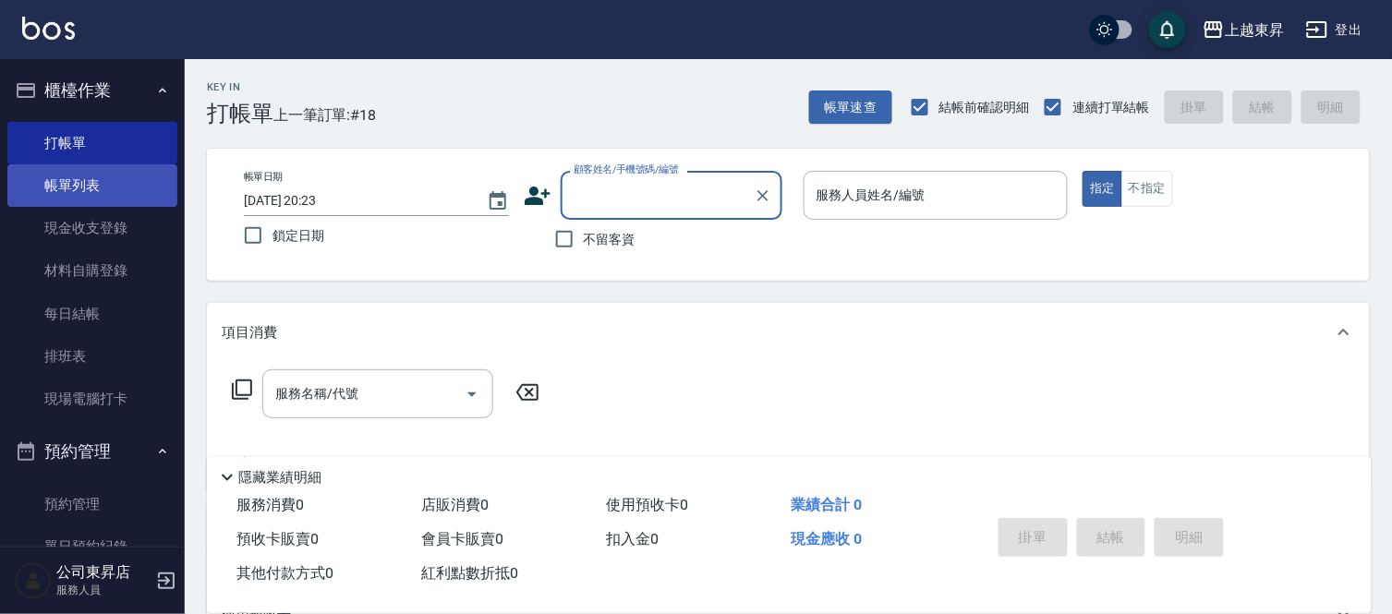
click at [79, 189] on link "帳單列表" at bounding box center [92, 185] width 170 height 43
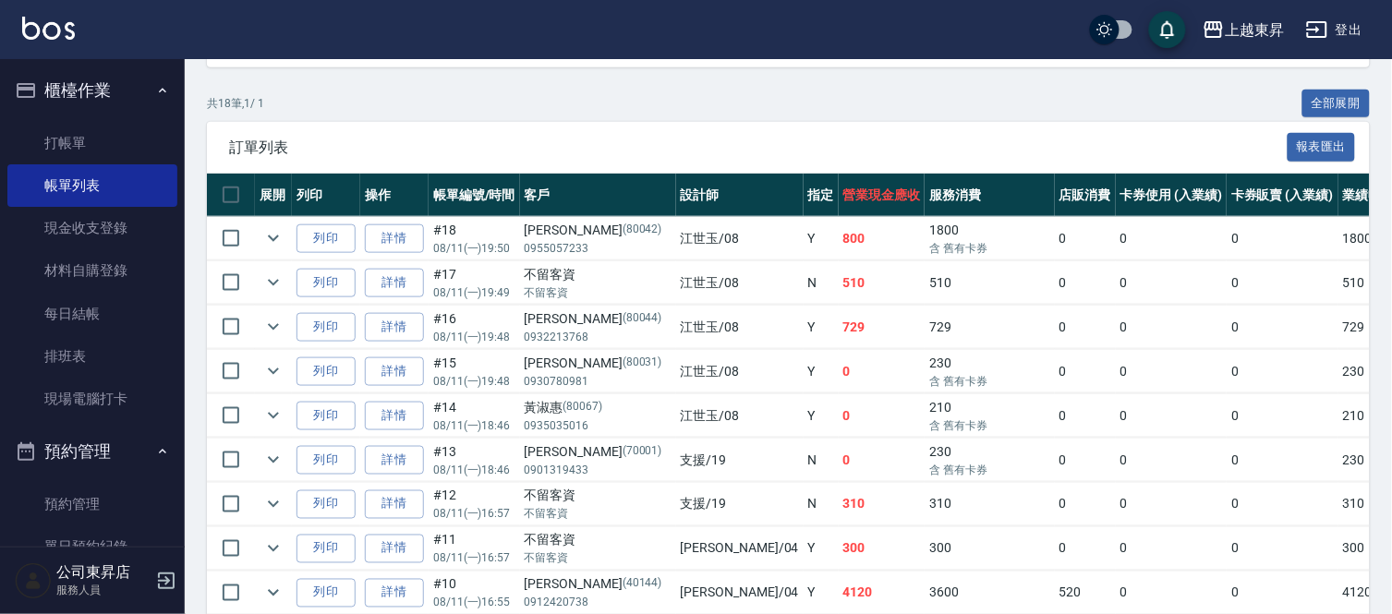
scroll to position [410, 0]
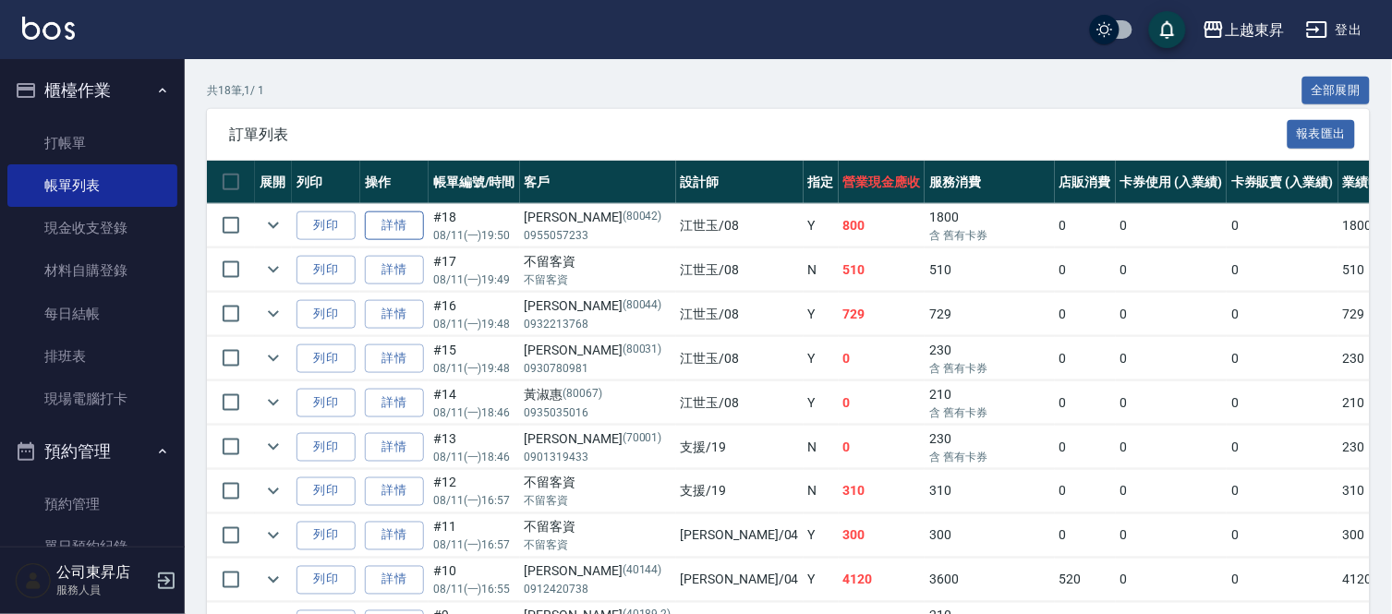
click at [392, 225] on link "詳情" at bounding box center [394, 226] width 59 height 29
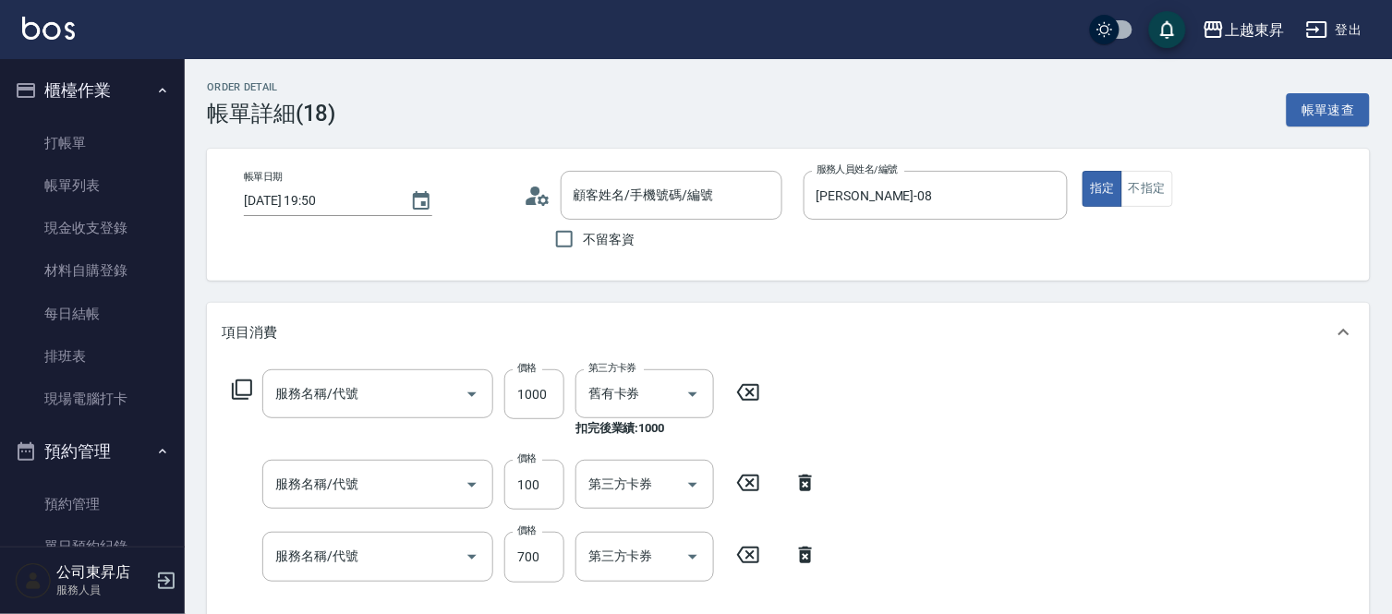
type input "[DATE] 19:50"
type input "[PERSON_NAME]-08"
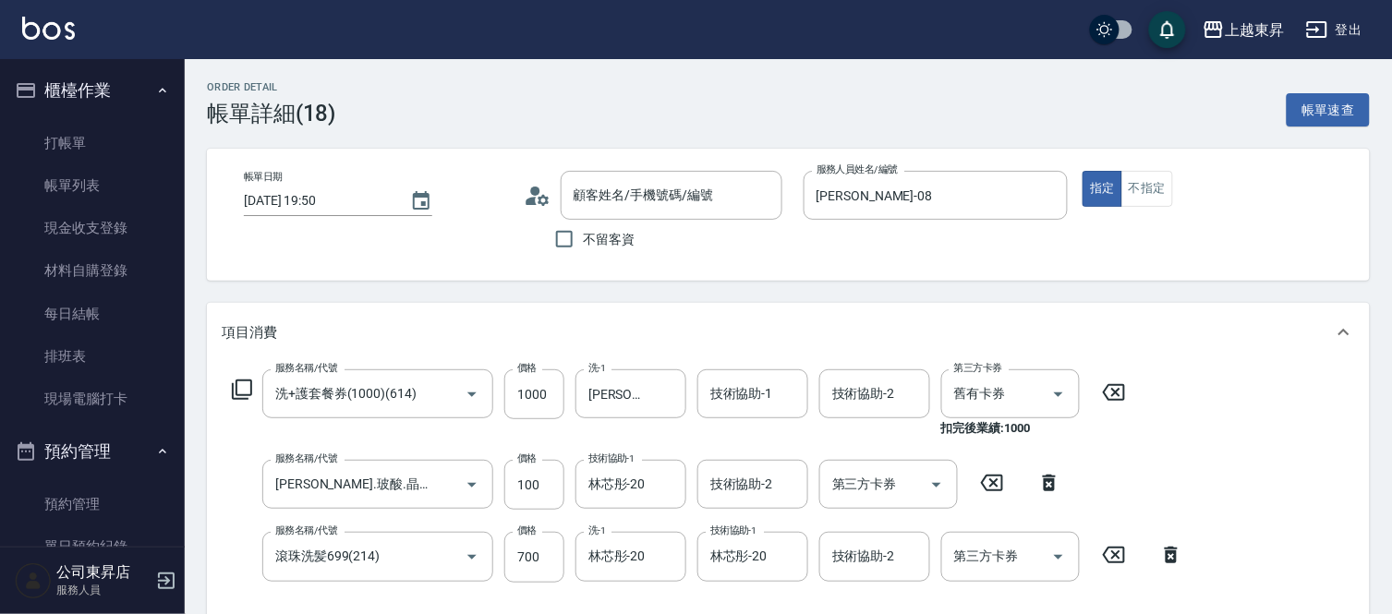
type input "洗+護套餐券(1000)(614)"
type input "[PERSON_NAME].玻酸.晶膜.水療(619)"
type input "滾珠洗髪699(214)"
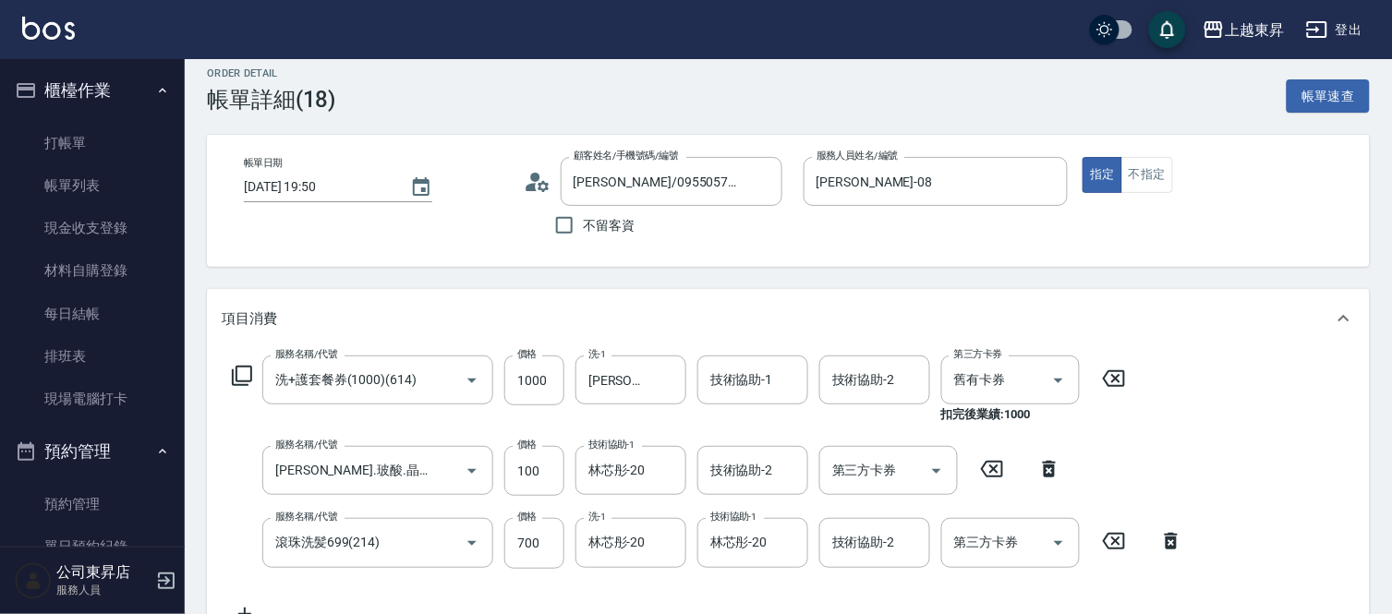
type input "[PERSON_NAME]/0955057233/80042"
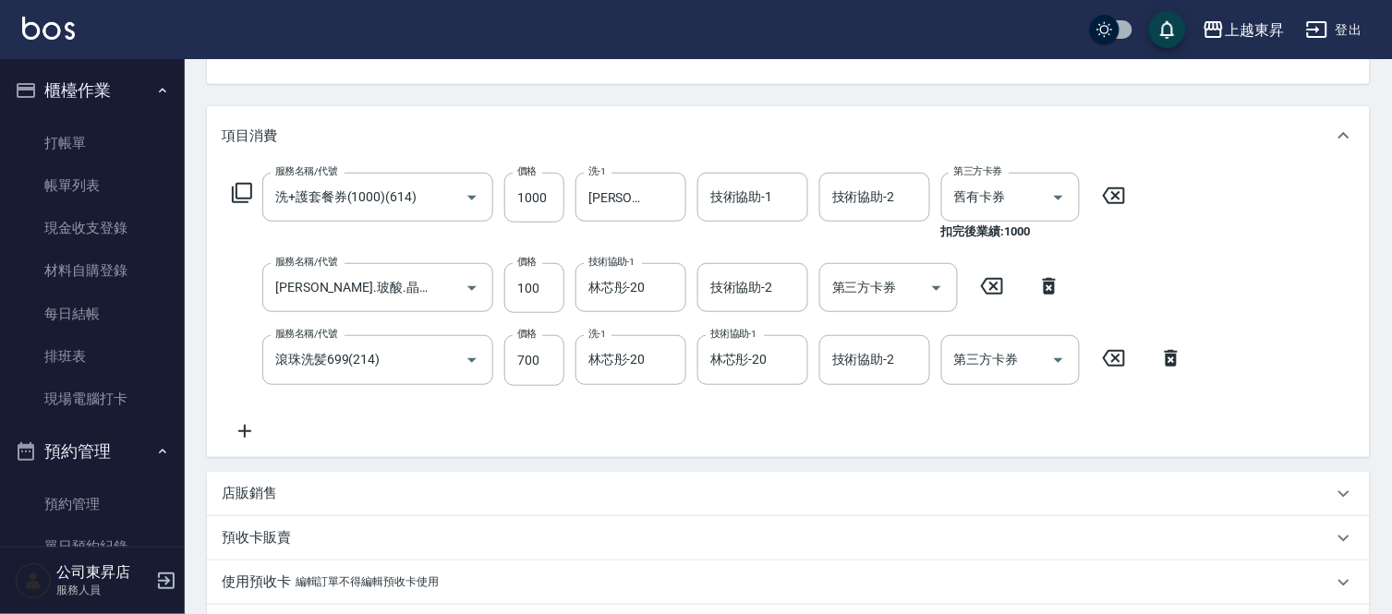
scroll to position [205, 0]
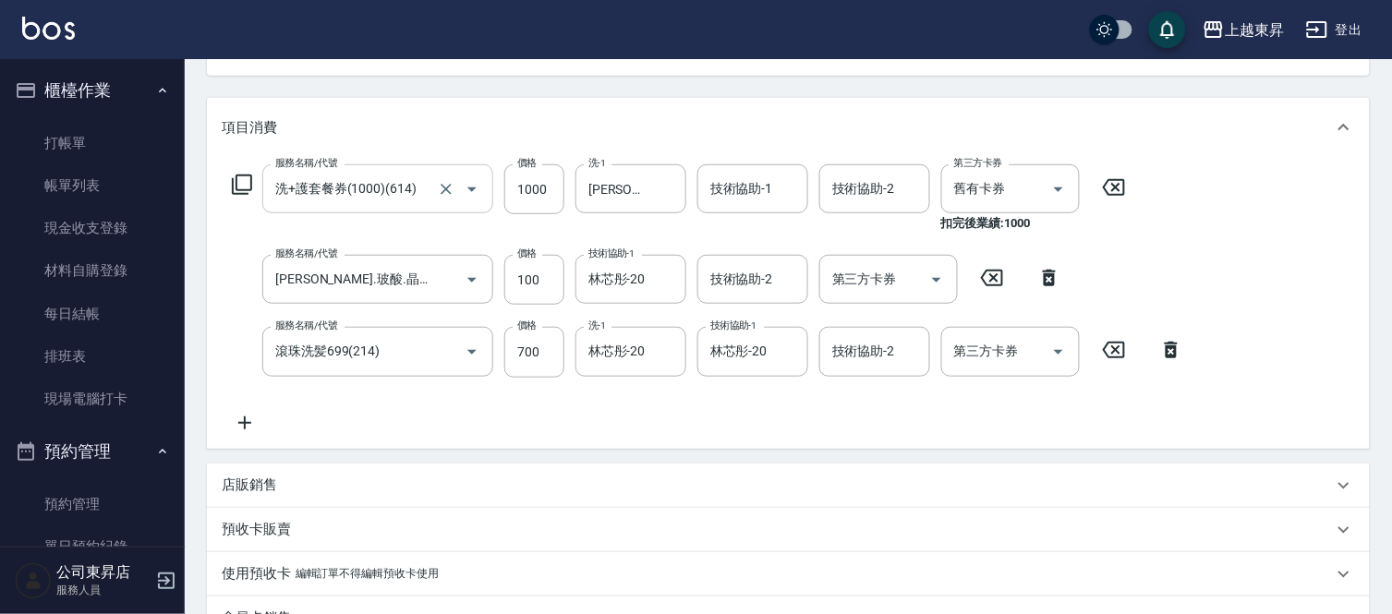
click at [414, 185] on input "洗+護套餐券(1000)(614)" at bounding box center [352, 189] width 163 height 32
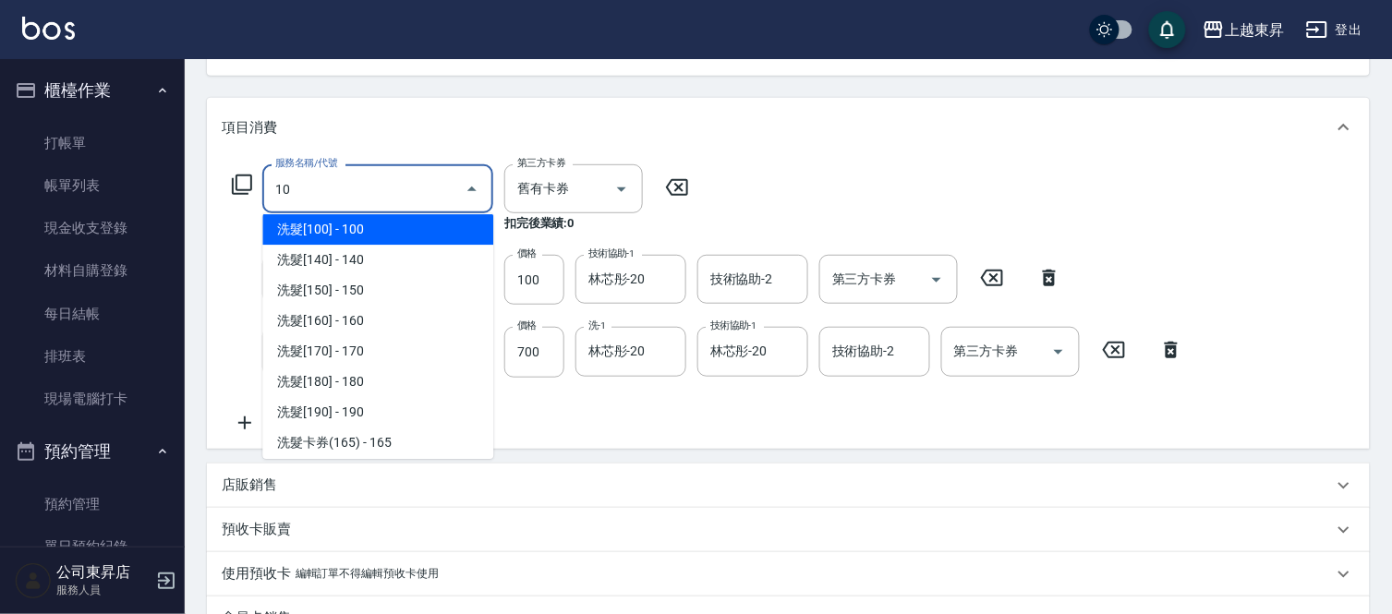
scroll to position [0, 0]
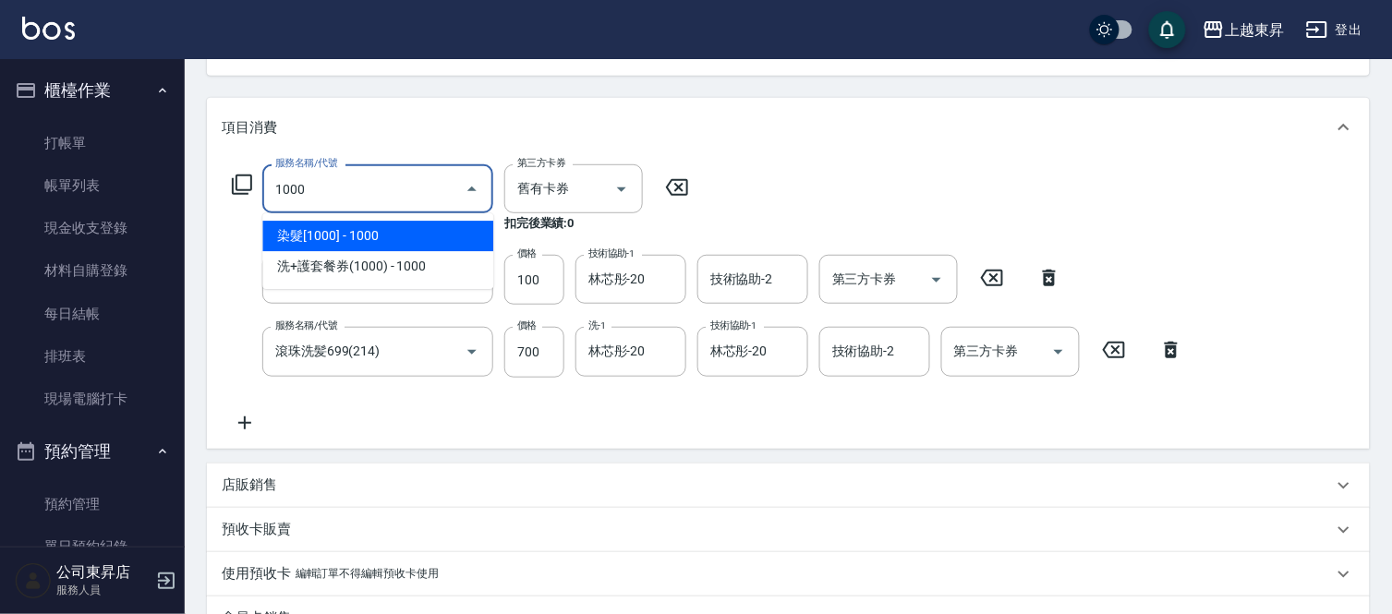
click at [377, 227] on span "染髮[1000] - 1000" at bounding box center [377, 236] width 231 height 30
type input "染髮[1000](502)"
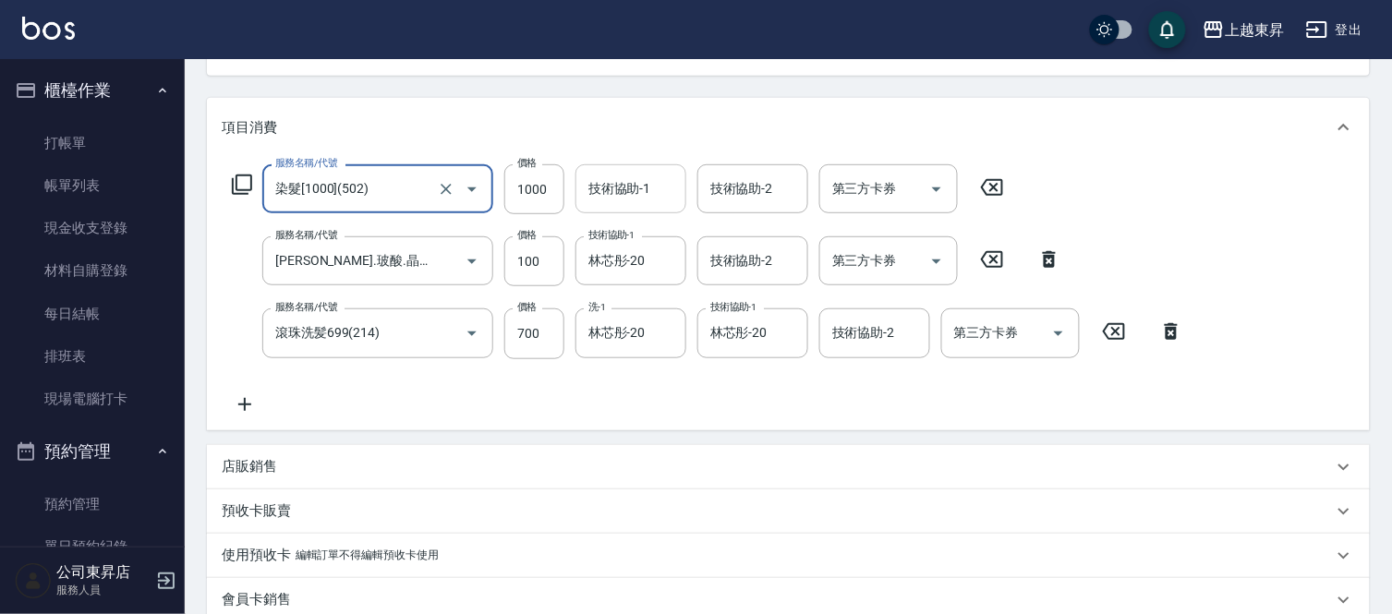
type input "染髮[1000](502)"
click at [599, 181] on div "技術協助-1 技術協助-1" at bounding box center [631, 188] width 111 height 49
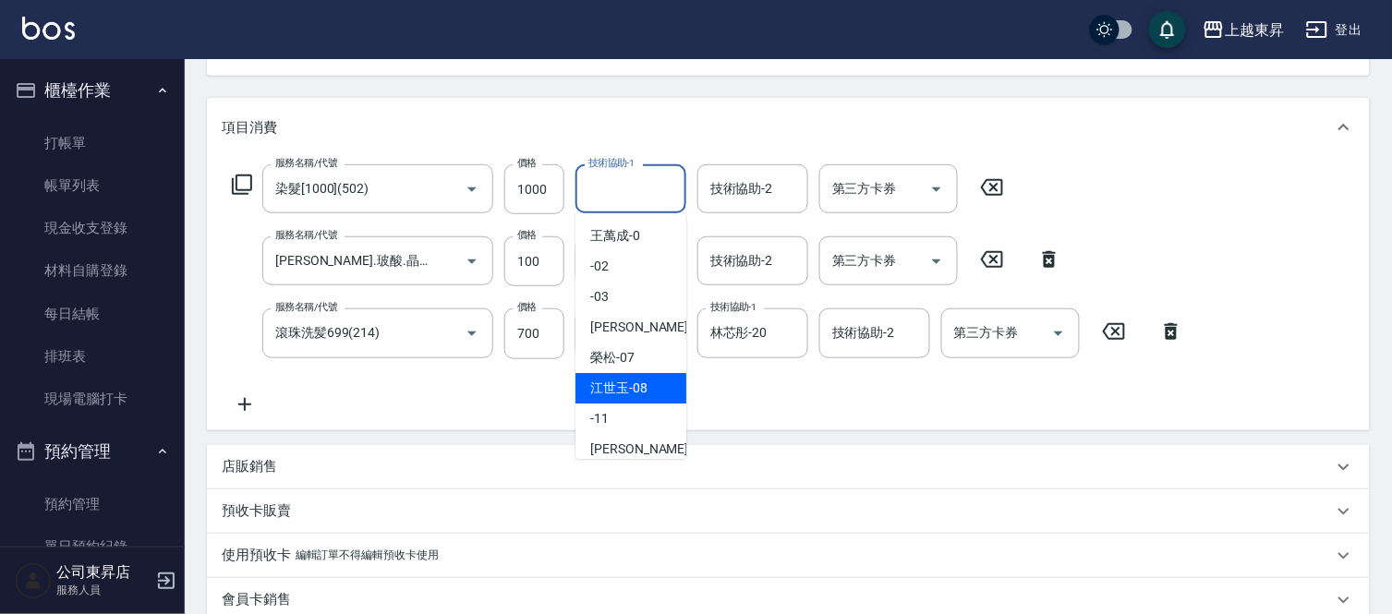
click at [614, 386] on span "[PERSON_NAME]-08" at bounding box center [618, 388] width 57 height 19
type input "[PERSON_NAME]-08"
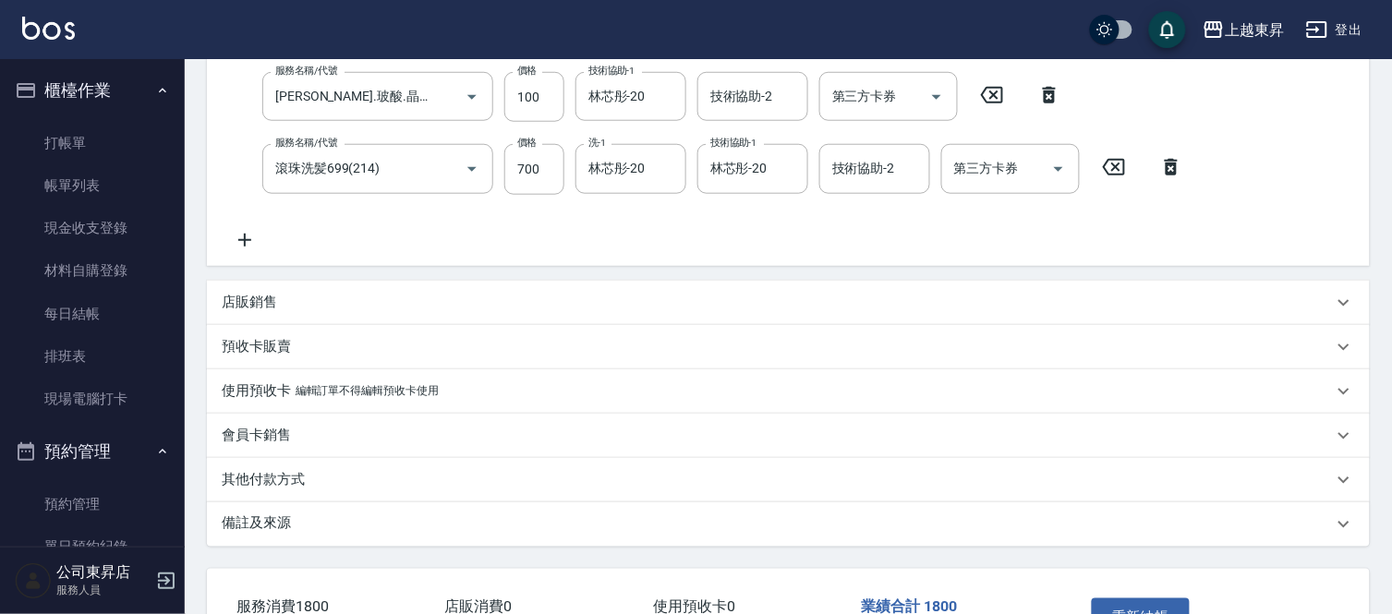
scroll to position [499, 0]
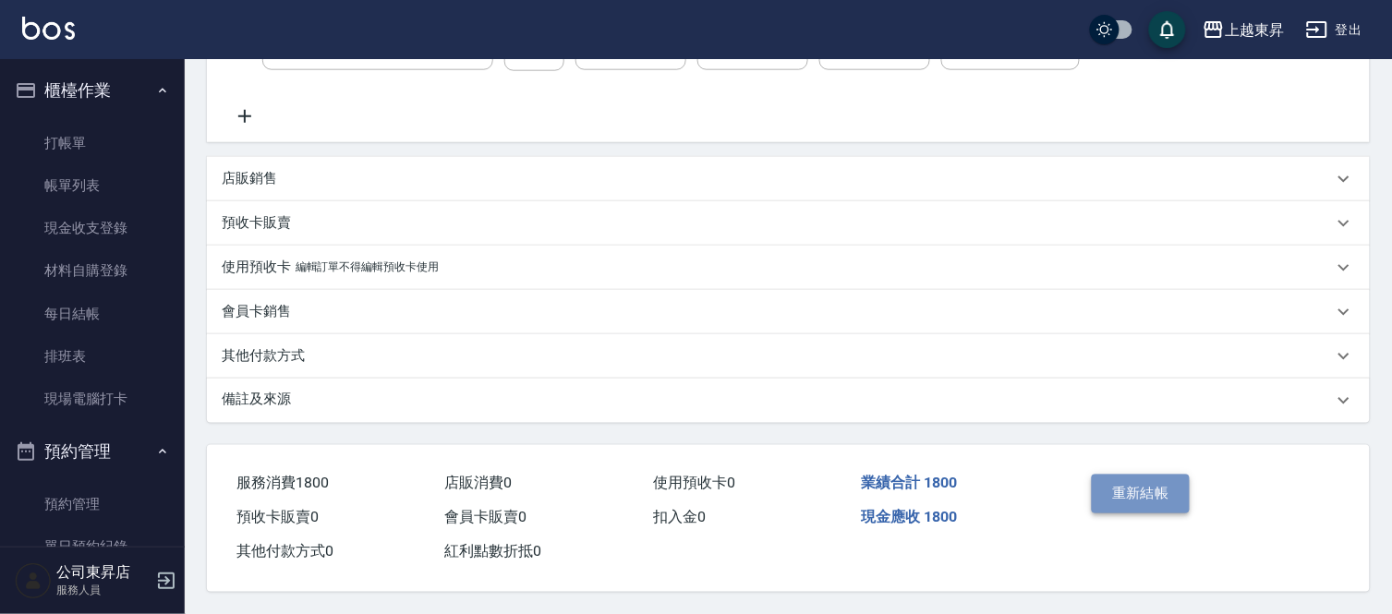
click at [1109, 490] on button "重新結帳" at bounding box center [1141, 494] width 98 height 39
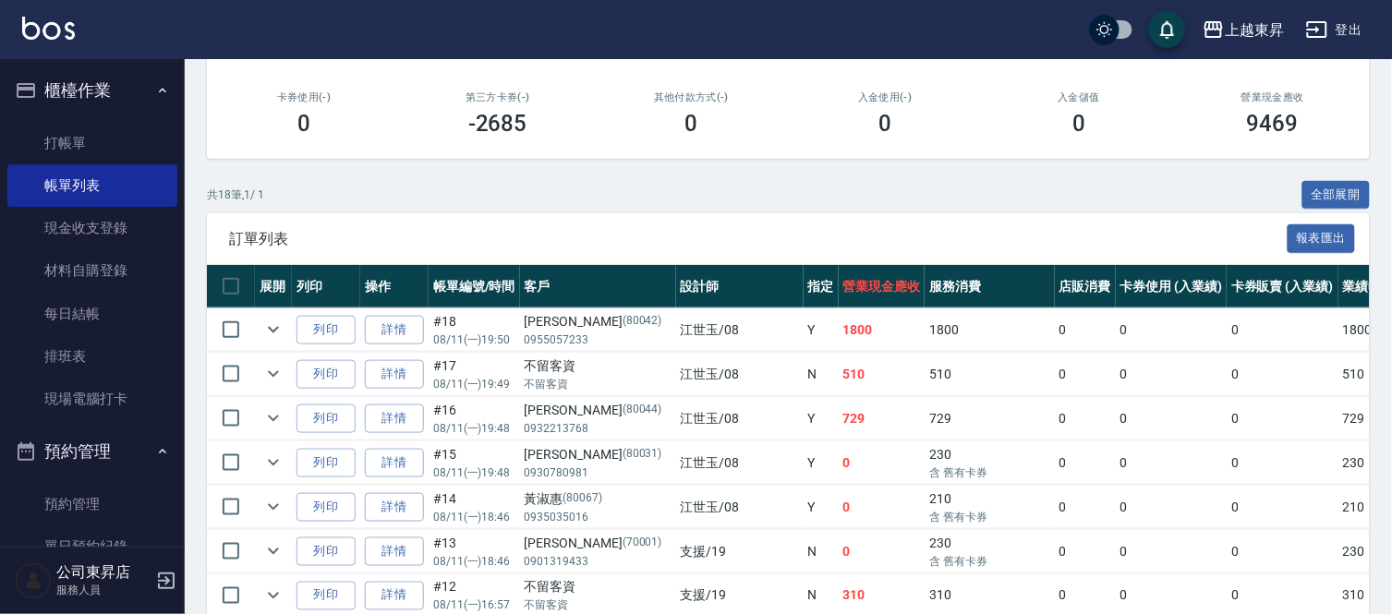
scroll to position [308, 0]
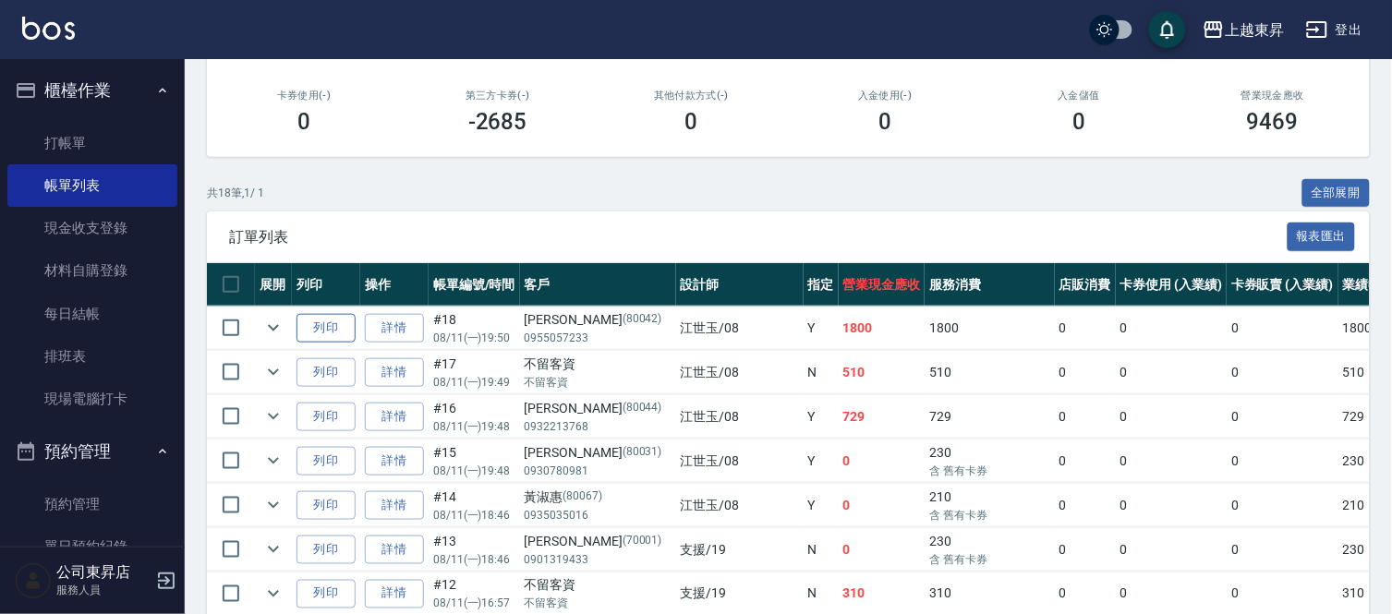
click at [333, 330] on button "列印" at bounding box center [326, 328] width 59 height 29
click at [63, 135] on link "打帳單" at bounding box center [92, 143] width 170 height 43
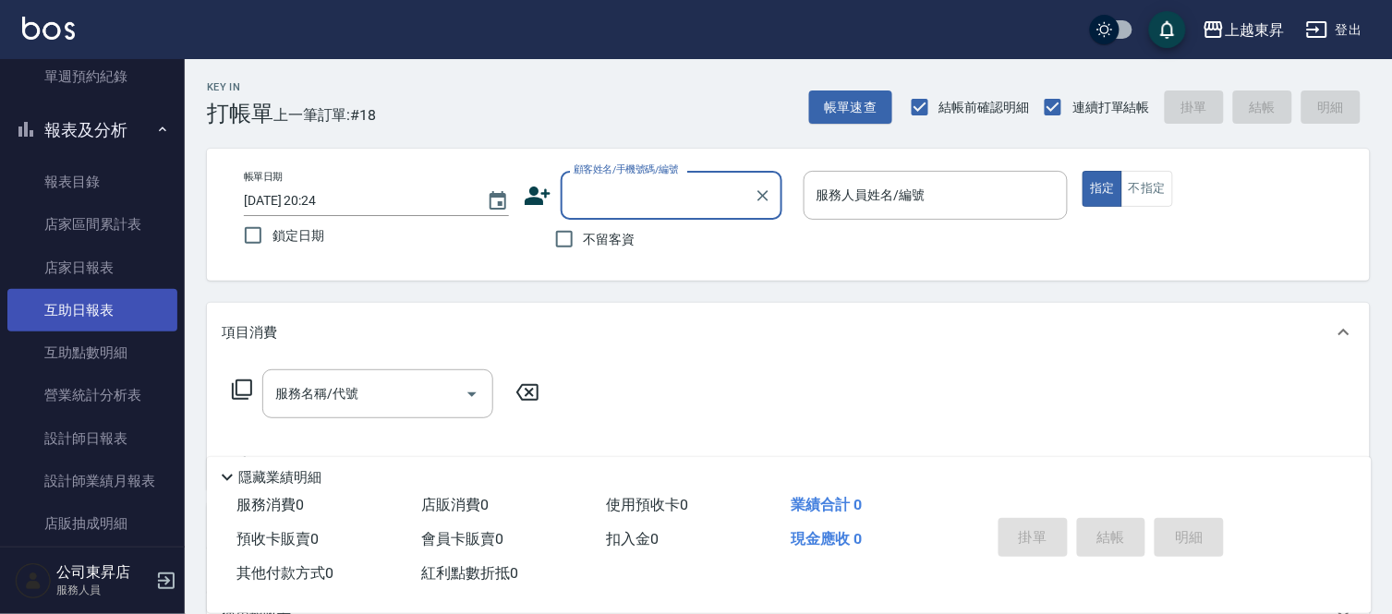
scroll to position [615, 0]
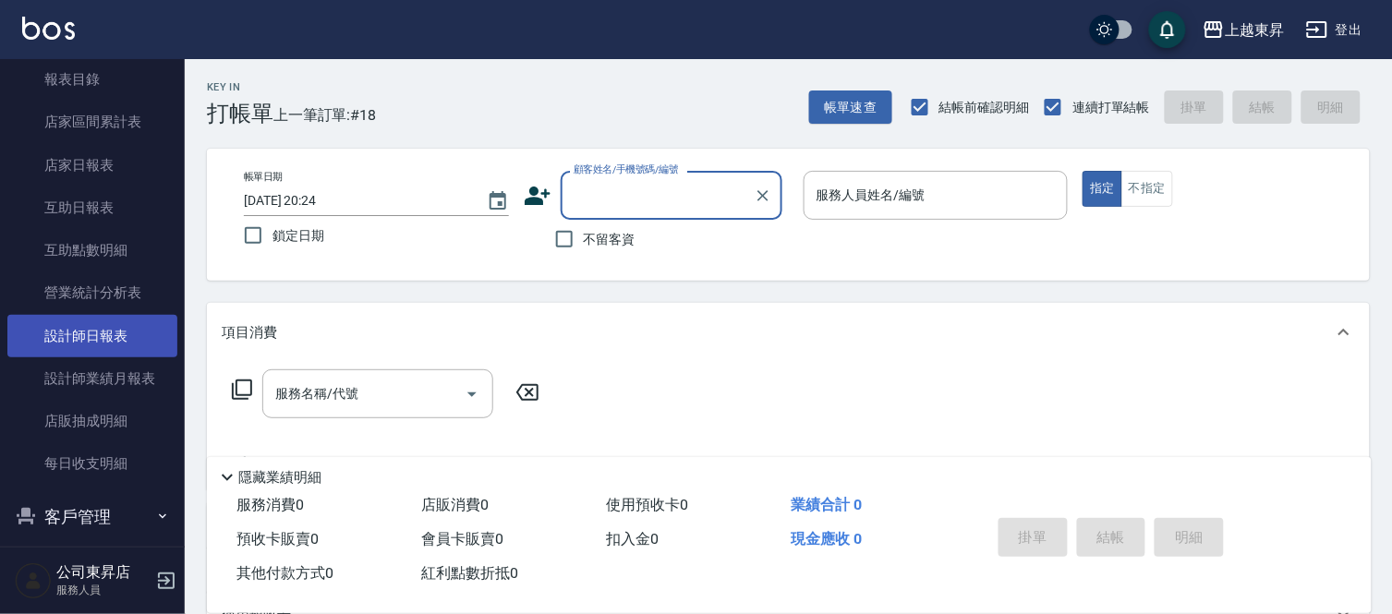
click at [99, 343] on link "設計師日報表" at bounding box center [92, 336] width 170 height 43
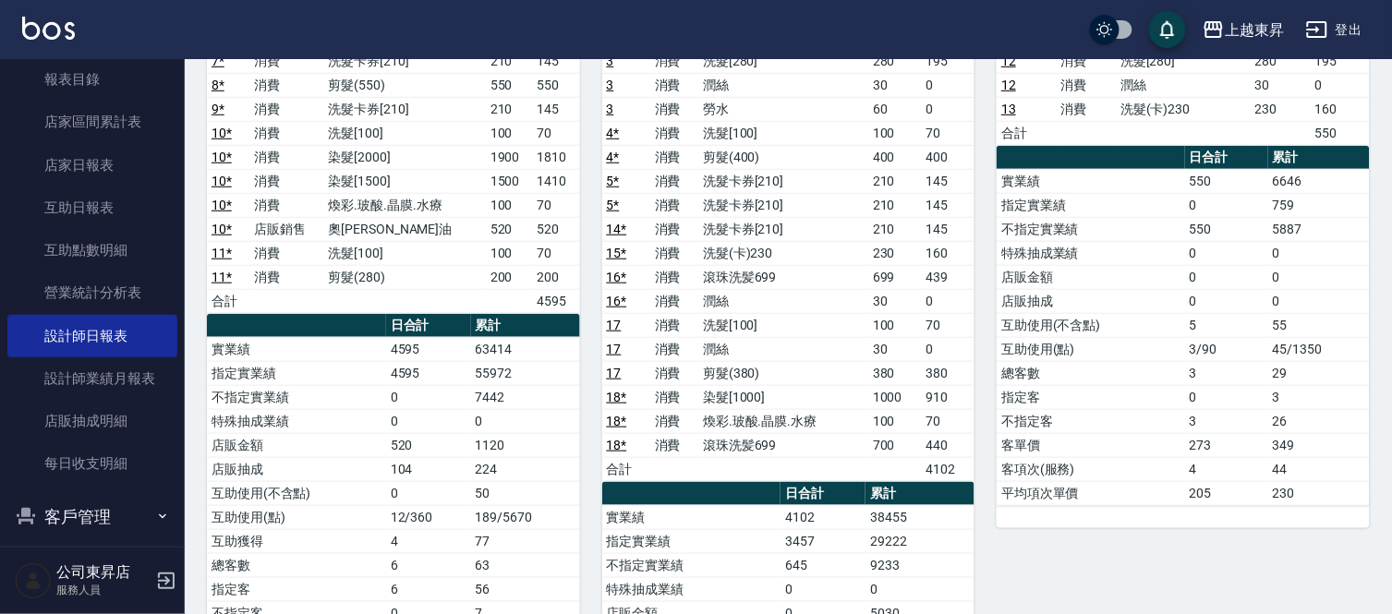
scroll to position [243, 0]
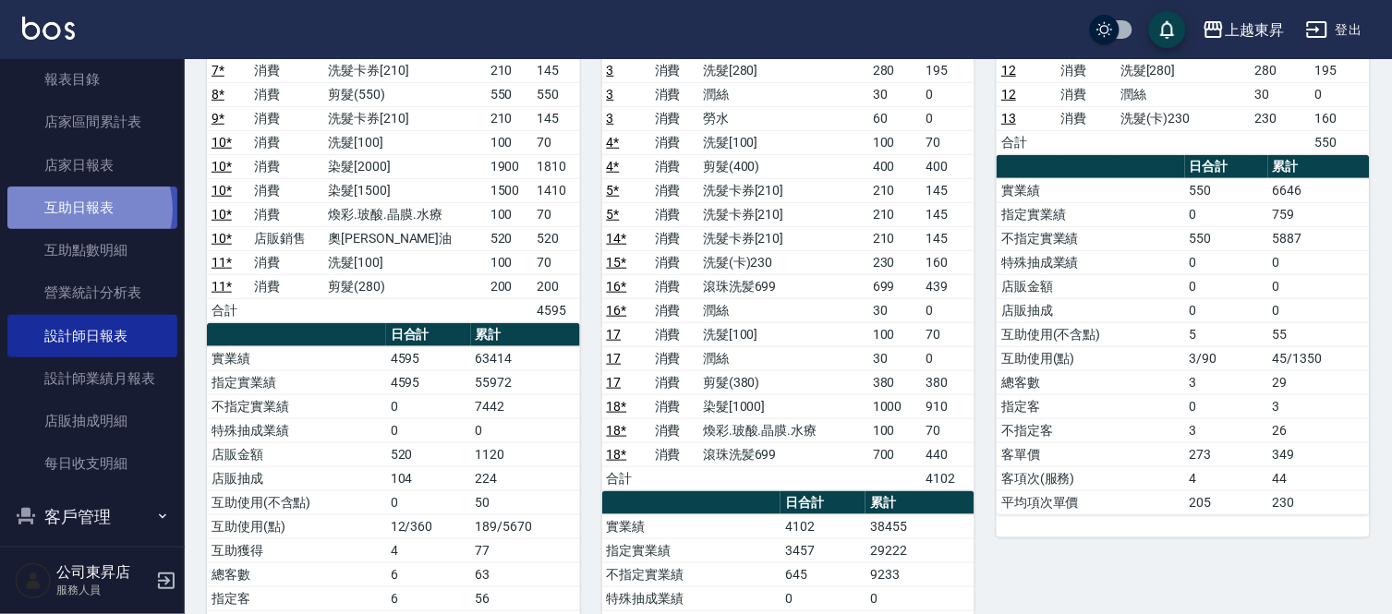
click at [81, 209] on link "互助日報表" at bounding box center [92, 208] width 170 height 43
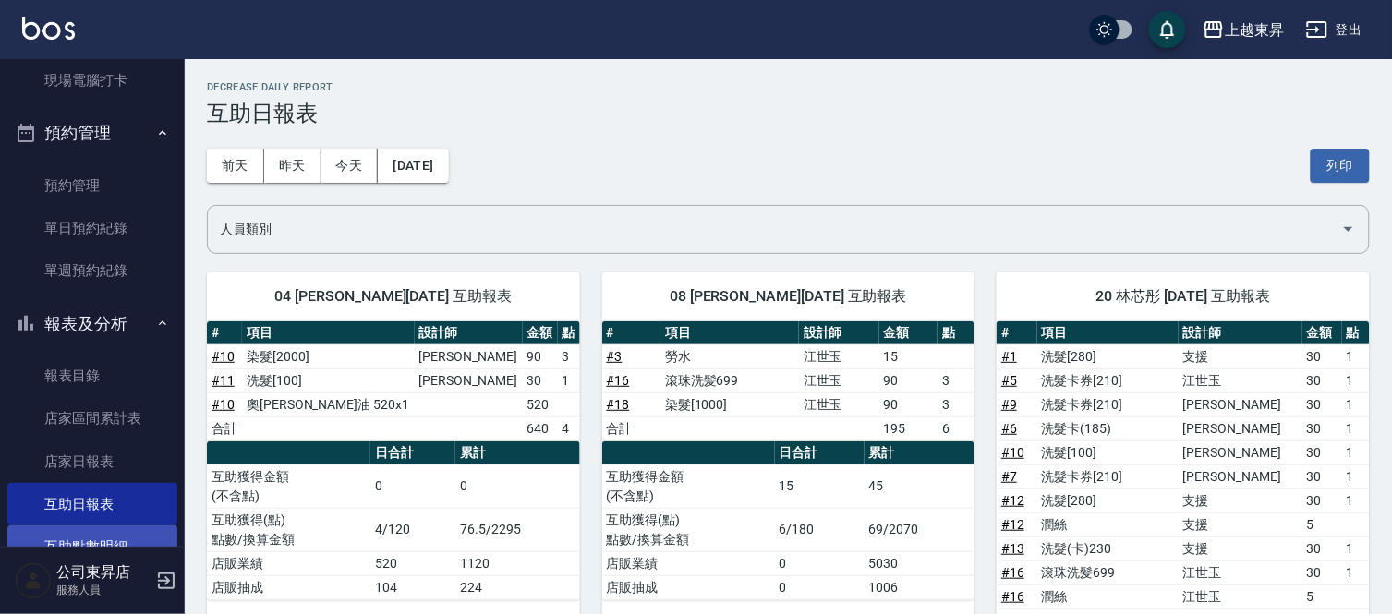
scroll to position [308, 0]
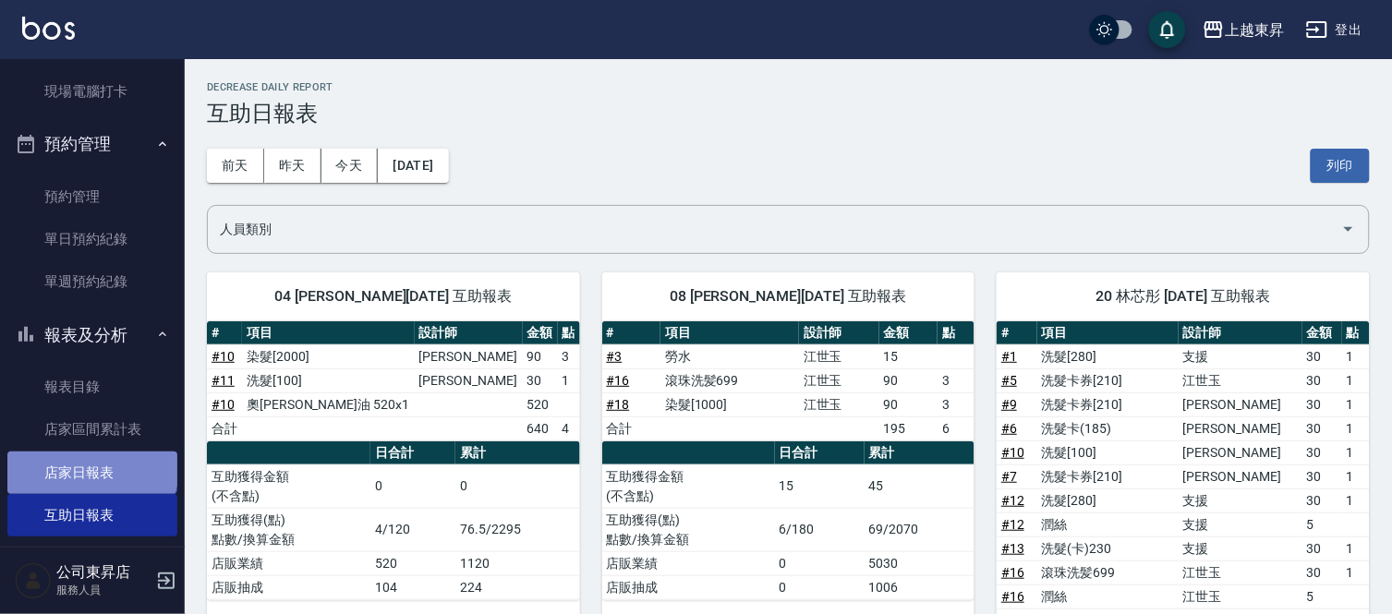
click at [90, 468] on link "店家日報表" at bounding box center [92, 473] width 170 height 43
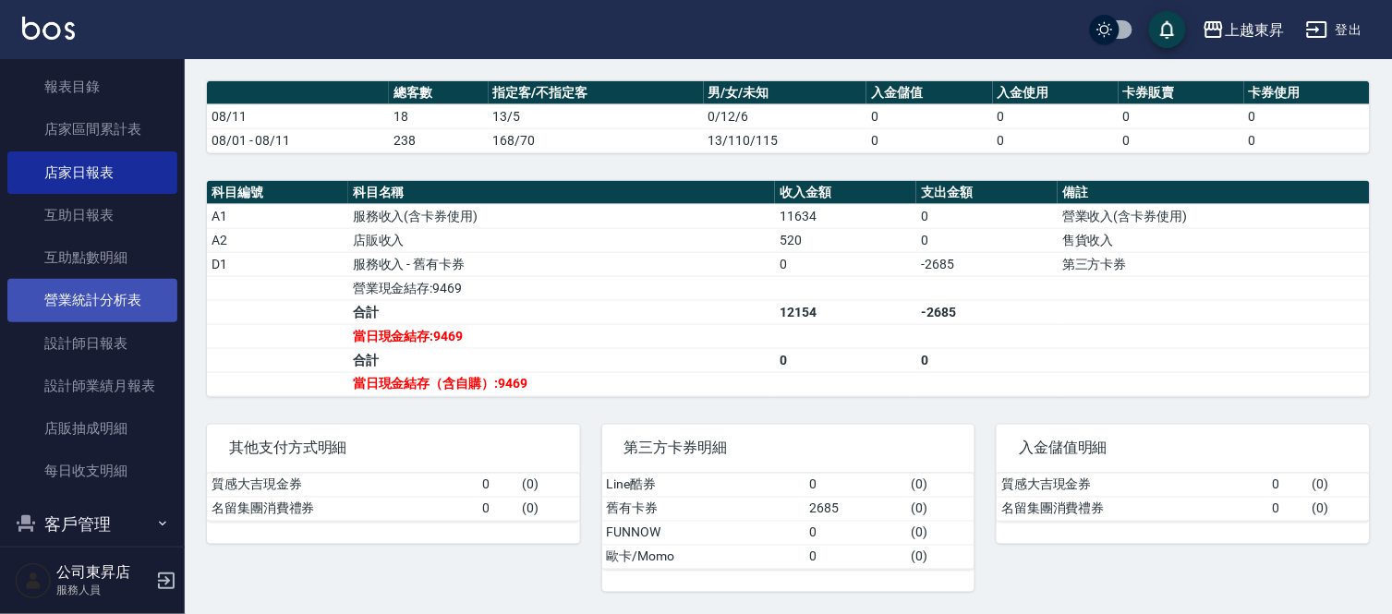
scroll to position [615, 0]
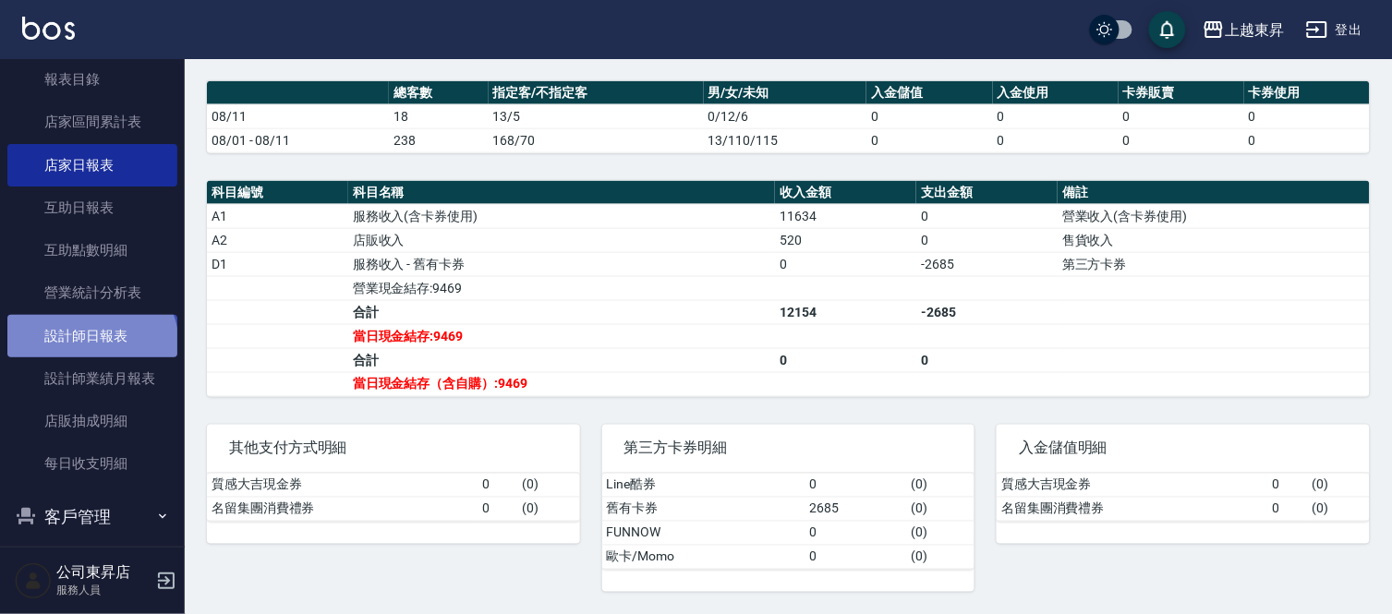
click at [90, 346] on link "設計師日報表" at bounding box center [92, 336] width 170 height 43
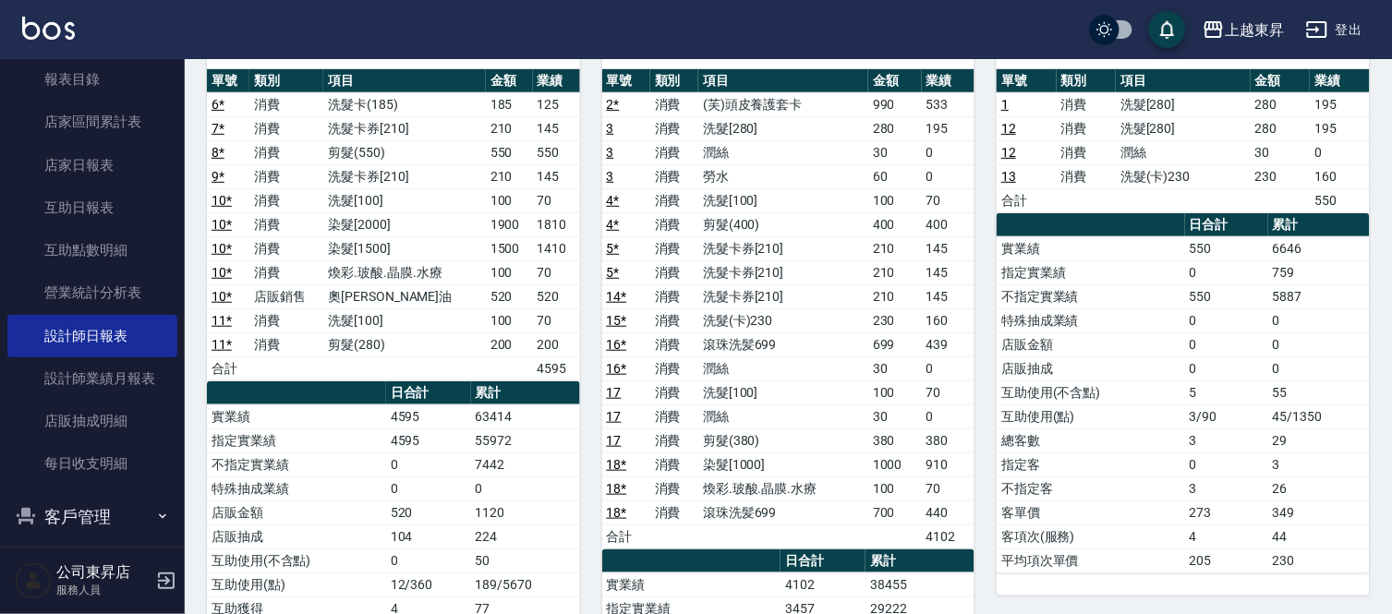
scroll to position [205, 0]
